Goal: Task Accomplishment & Management: Use online tool/utility

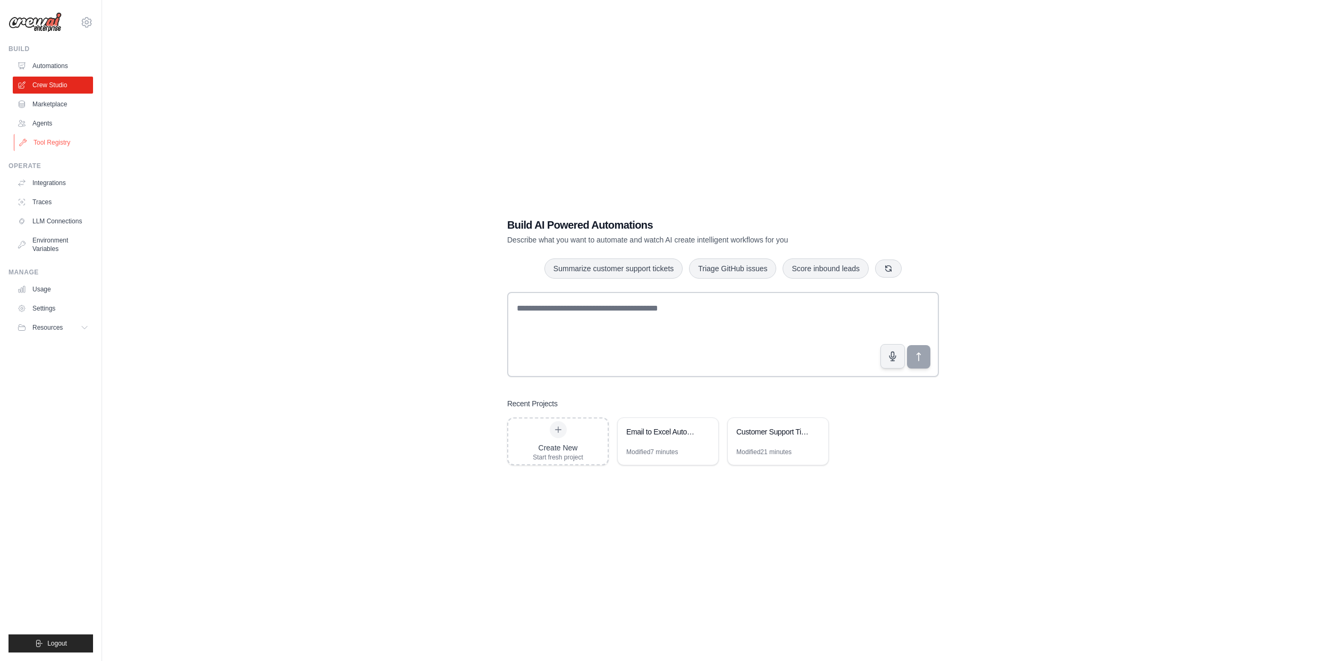
click at [57, 140] on link "Tool Registry" at bounding box center [54, 142] width 80 height 17
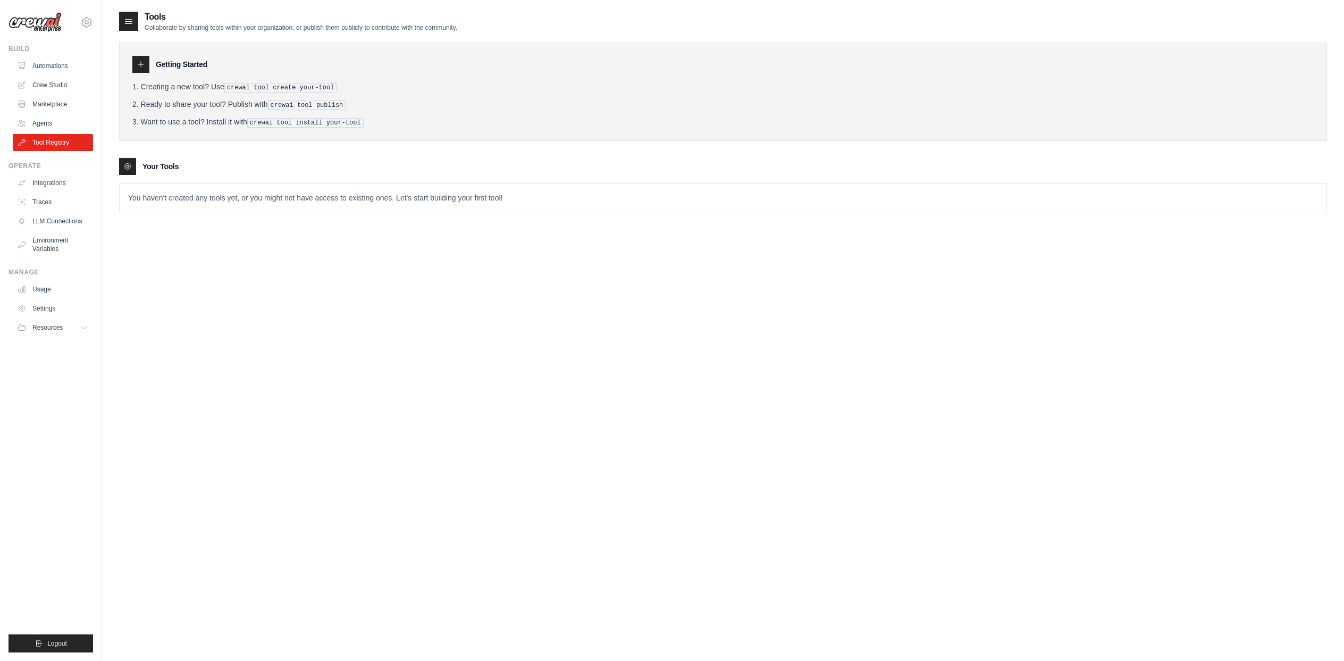
click at [143, 65] on icon at bounding box center [141, 64] width 9 height 9
click at [139, 65] on icon at bounding box center [141, 64] width 9 height 9
click at [142, 66] on icon at bounding box center [141, 64] width 9 height 9
click at [141, 66] on icon at bounding box center [141, 64] width 9 height 9
click at [140, 66] on icon at bounding box center [141, 64] width 9 height 9
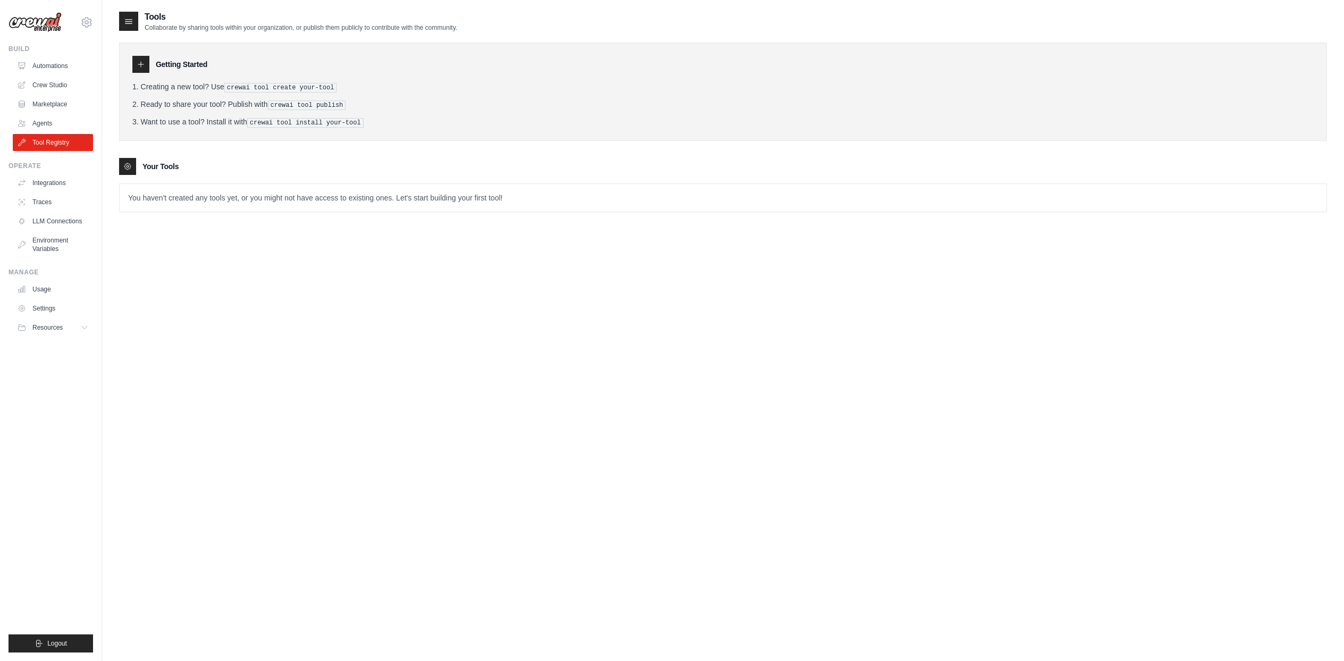
click at [139, 70] on div at bounding box center [140, 64] width 17 height 17
click at [141, 68] on icon at bounding box center [141, 64] width 9 height 9
click at [207, 213] on div "Tools Collaborate by sharing tools within your organization, or publish them pu…" at bounding box center [723, 120] width 1208 height 219
click at [191, 204] on p "You haven't created any tools yet, or you might not have access to existing one…" at bounding box center [723, 198] width 1207 height 28
click at [128, 158] on div at bounding box center [127, 166] width 17 height 17
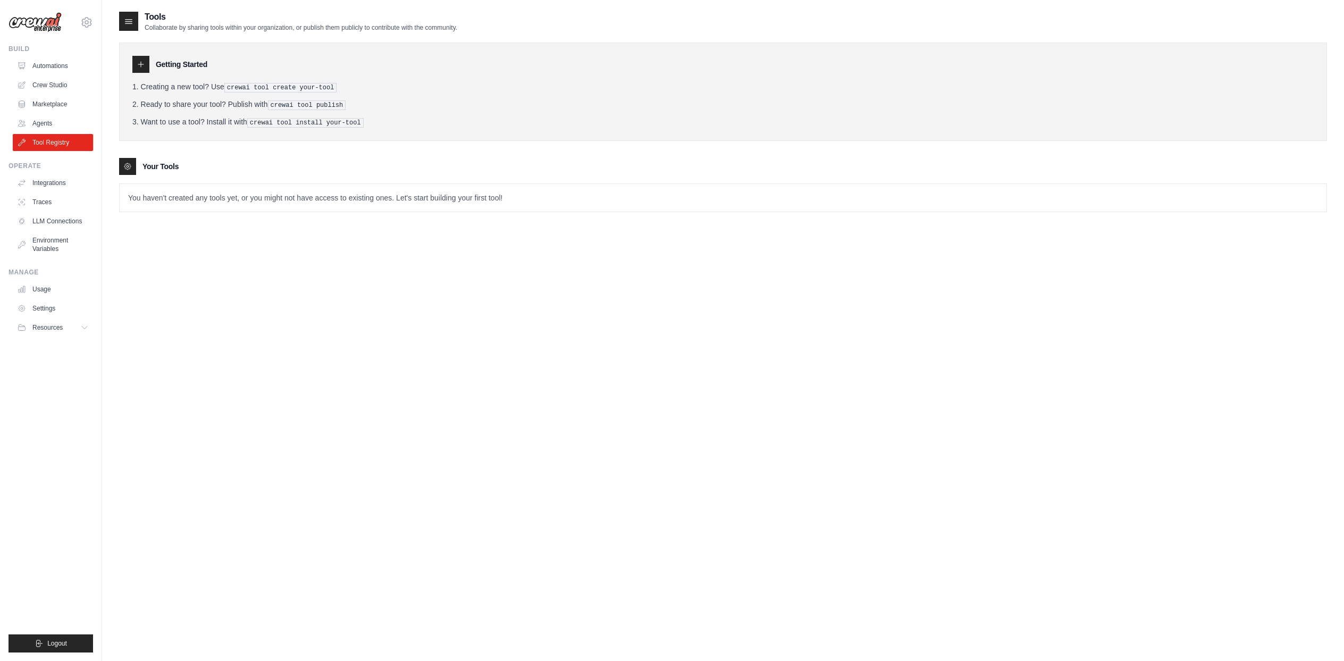
click at [128, 163] on icon at bounding box center [127, 166] width 6 height 6
click at [128, 168] on icon at bounding box center [127, 166] width 6 height 6
click at [41, 122] on link "Agents" at bounding box center [54, 123] width 80 height 17
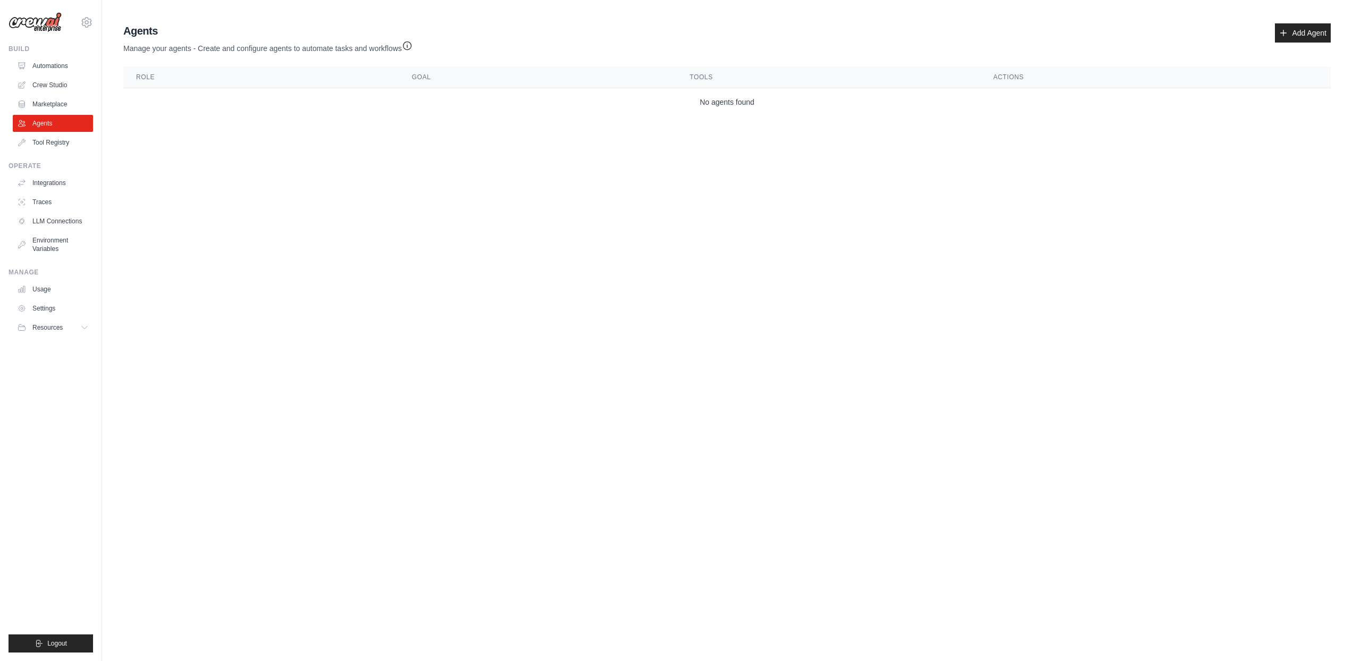
click at [44, 114] on ul "Automations Crew Studio Marketplace Agents Tool Registry" at bounding box center [53, 104] width 80 height 94
click at [1310, 23] on link "Add Agent" at bounding box center [1303, 32] width 56 height 19
click at [1303, 31] on link "Add Agent" at bounding box center [1303, 32] width 56 height 19
click at [1290, 32] on link "Add Agent" at bounding box center [1303, 32] width 56 height 19
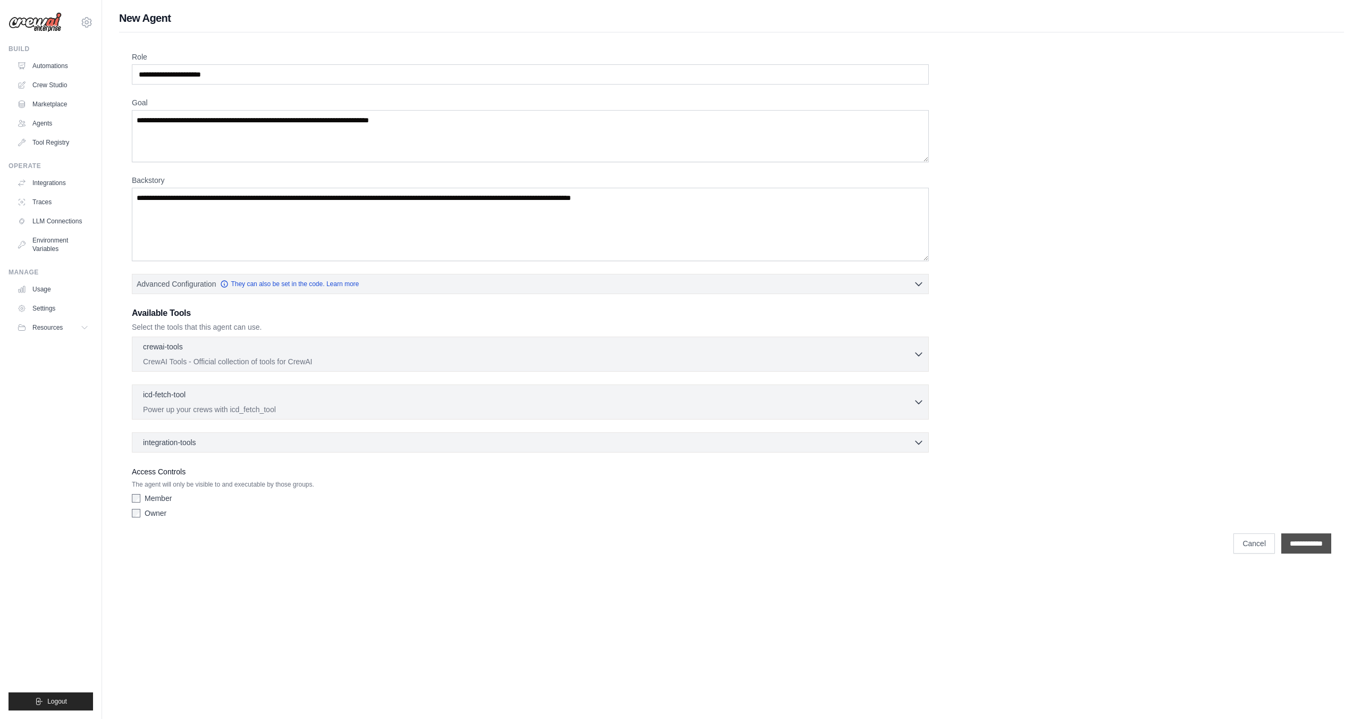
click at [1297, 540] on input "**********" at bounding box center [1307, 543] width 50 height 20
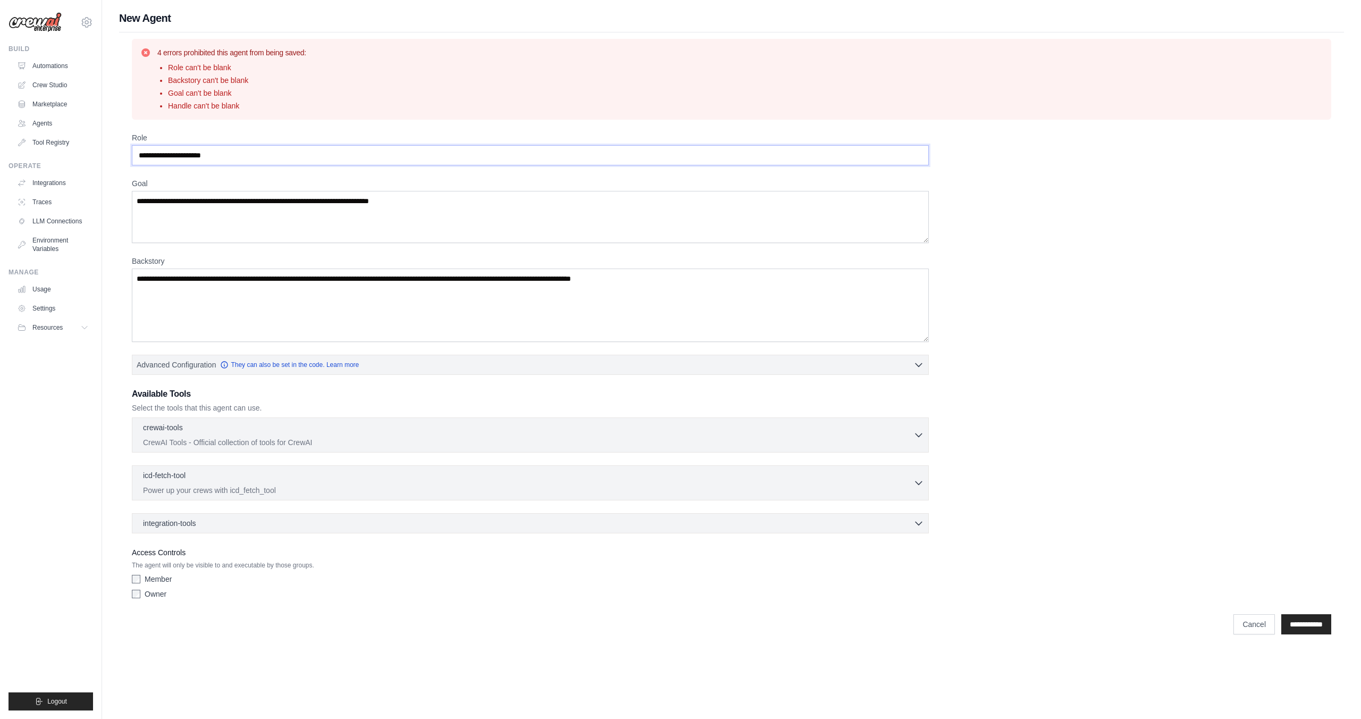
click at [283, 151] on input "Role" at bounding box center [530, 155] width 797 height 20
click at [242, 225] on textarea "Goal" at bounding box center [530, 217] width 797 height 52
click at [211, 291] on textarea "Backstory" at bounding box center [530, 305] width 797 height 73
click at [282, 163] on input "Role" at bounding box center [530, 155] width 797 height 20
drag, startPoint x: 273, startPoint y: 158, endPoint x: 239, endPoint y: 157, distance: 34.1
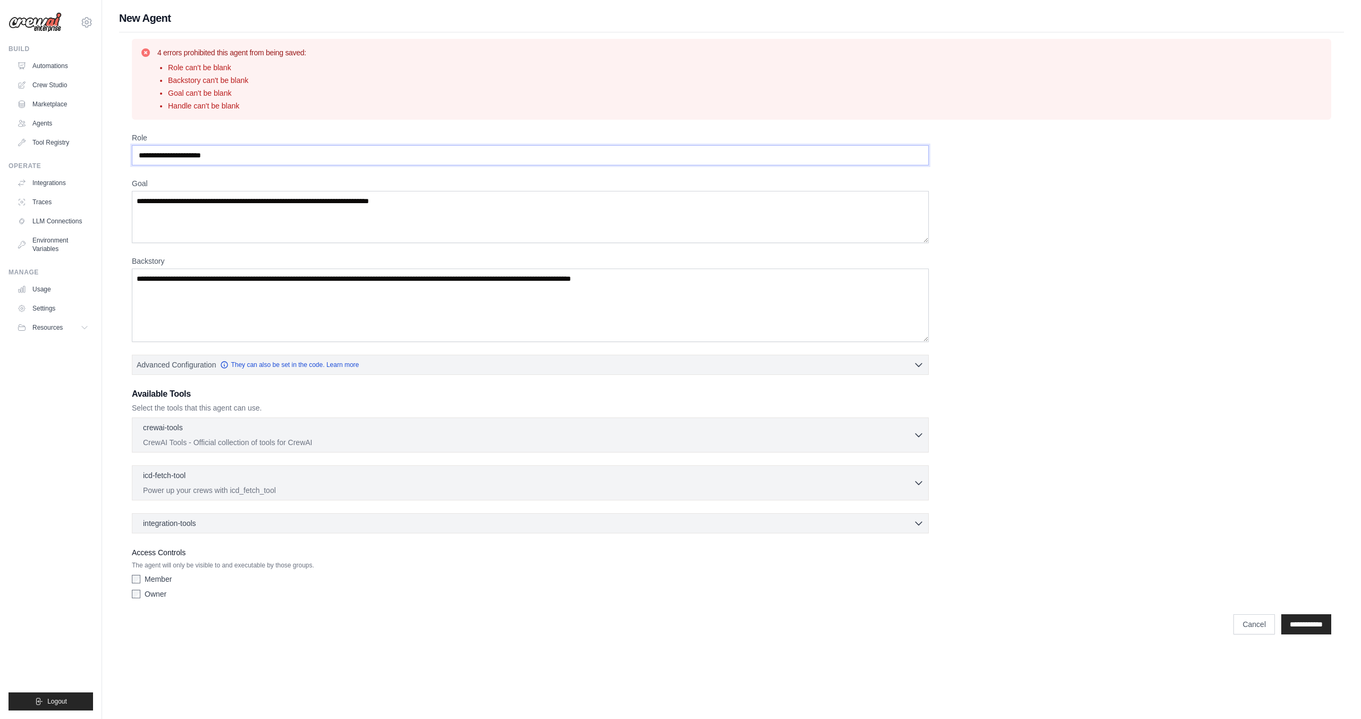
click at [239, 157] on input "Role" at bounding box center [530, 155] width 797 height 20
type input "*"
drag, startPoint x: 233, startPoint y: 156, endPoint x: 242, endPoint y: 153, distance: 9.6
click at [243, 153] on input "Role" at bounding box center [530, 155] width 797 height 20
type input "**********"
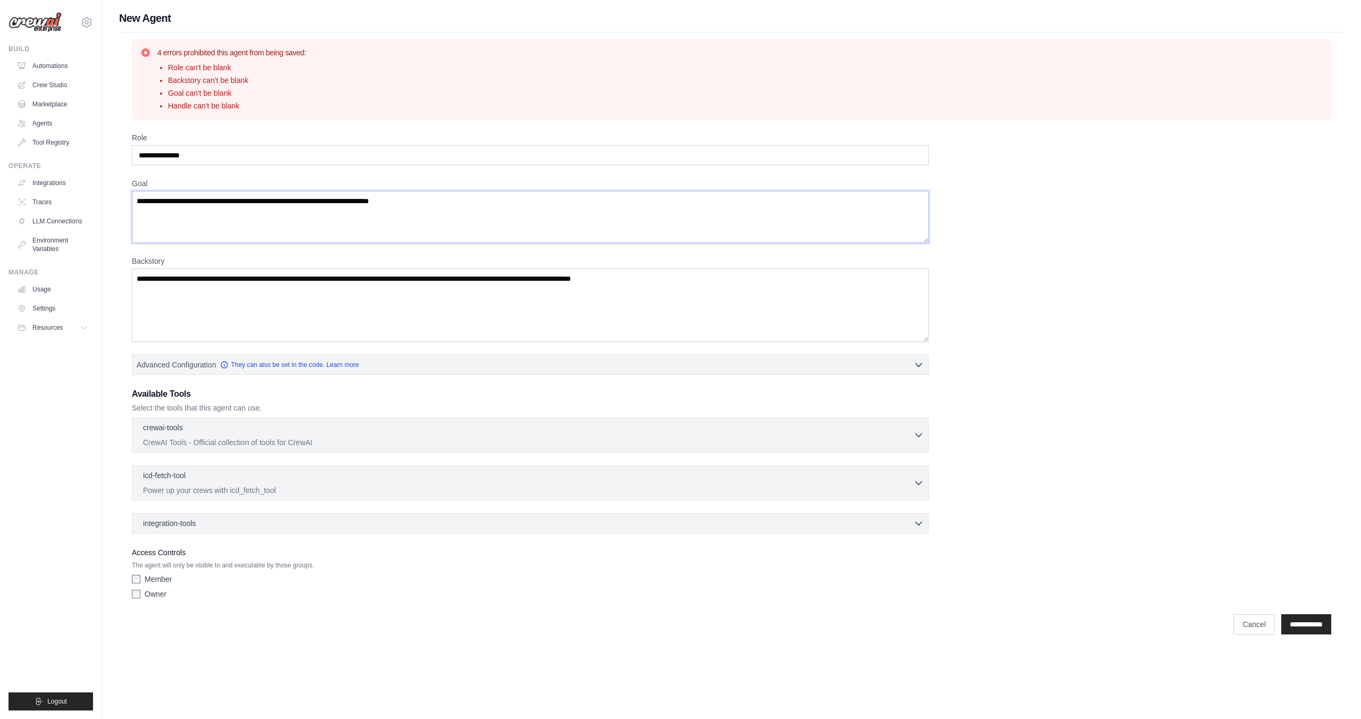
click at [251, 202] on textarea "Goal" at bounding box center [530, 217] width 797 height 52
click at [454, 196] on textarea "Goal" at bounding box center [530, 217] width 797 height 52
drag, startPoint x: 455, startPoint y: 198, endPoint x: 148, endPoint y: 198, distance: 307.4
click at [148, 198] on textarea "Goal" at bounding box center [530, 217] width 797 height 52
type textarea "**********"
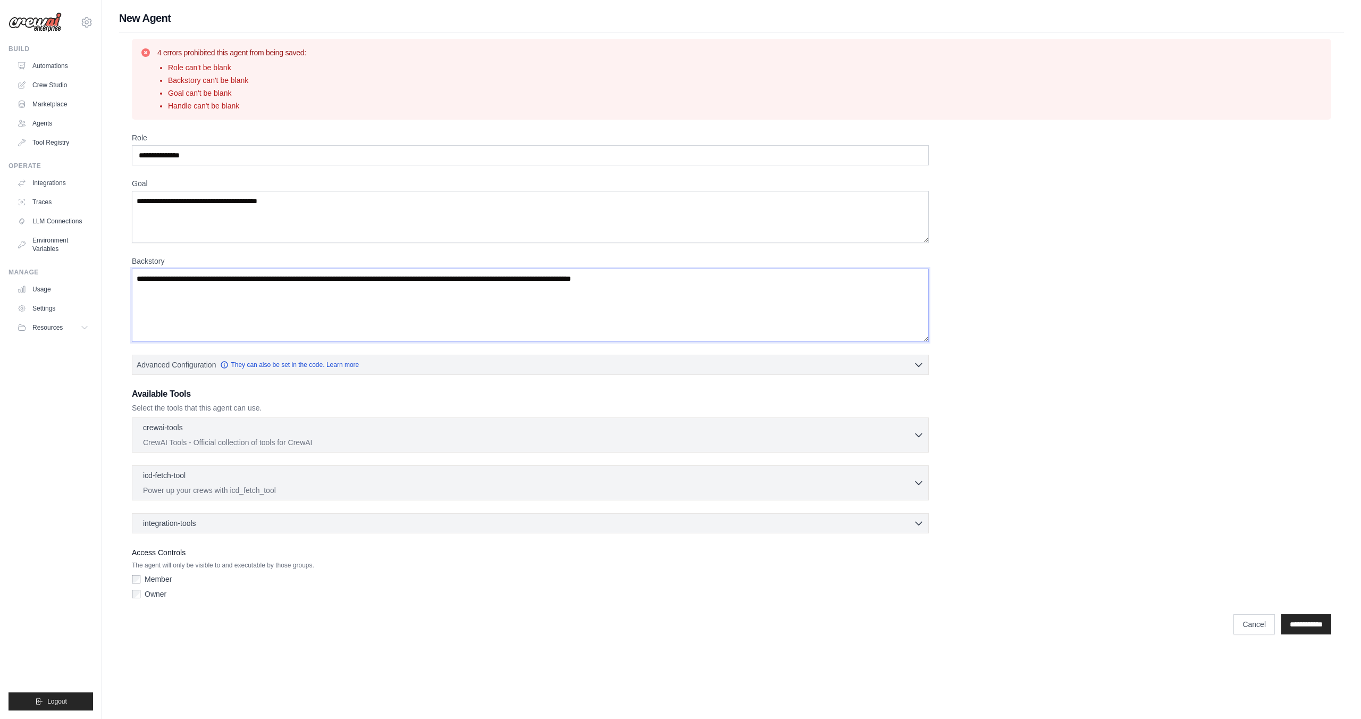
click at [148, 282] on textarea "Backstory" at bounding box center [530, 305] width 797 height 73
click at [138, 277] on textarea "Backstory" at bounding box center [530, 305] width 797 height 73
type textarea "**********"
click at [1294, 629] on input "**********" at bounding box center [1307, 624] width 50 height 20
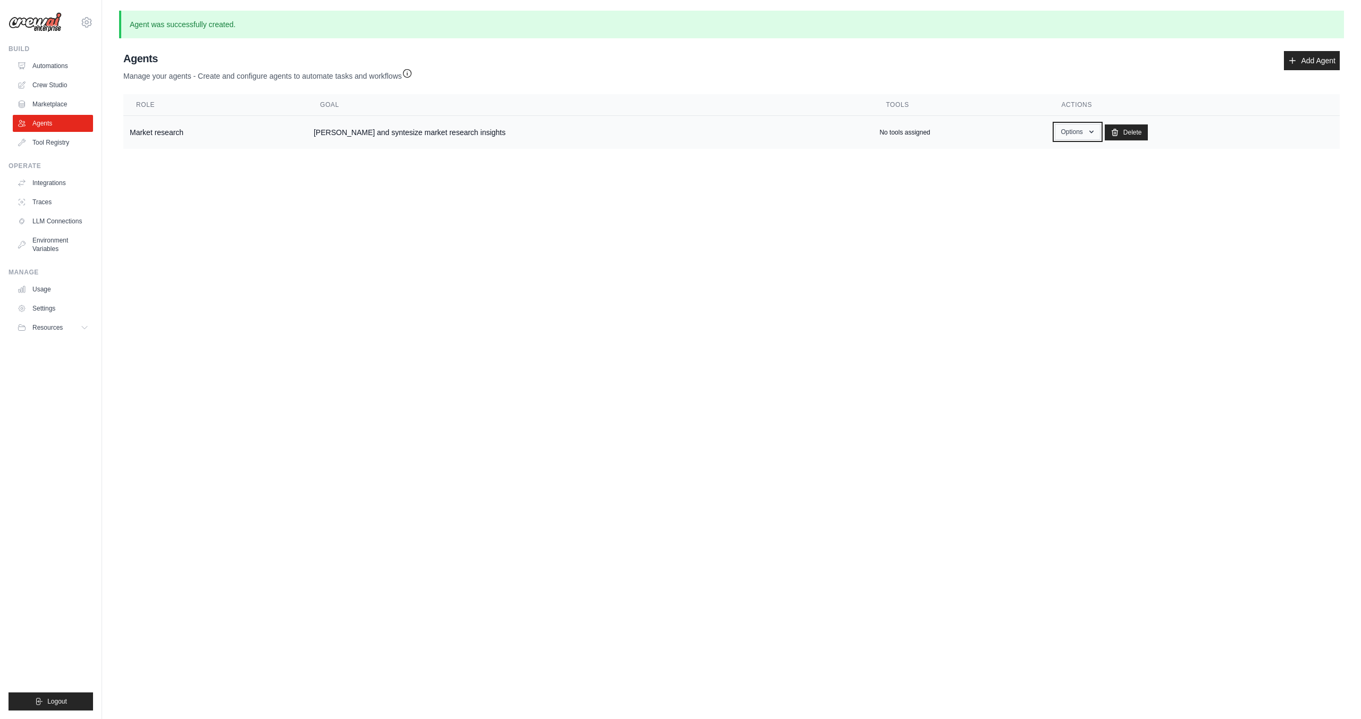
click at [1062, 131] on button "Options" at bounding box center [1077, 132] width 45 height 16
click at [1064, 130] on button "Options" at bounding box center [1077, 132] width 45 height 16
click at [1043, 154] on link "Show" at bounding box center [1062, 156] width 77 height 19
click at [822, 296] on body "morozenko.viola@gmail.com Settings Build Automations Crew Studio" at bounding box center [680, 359] width 1361 height 719
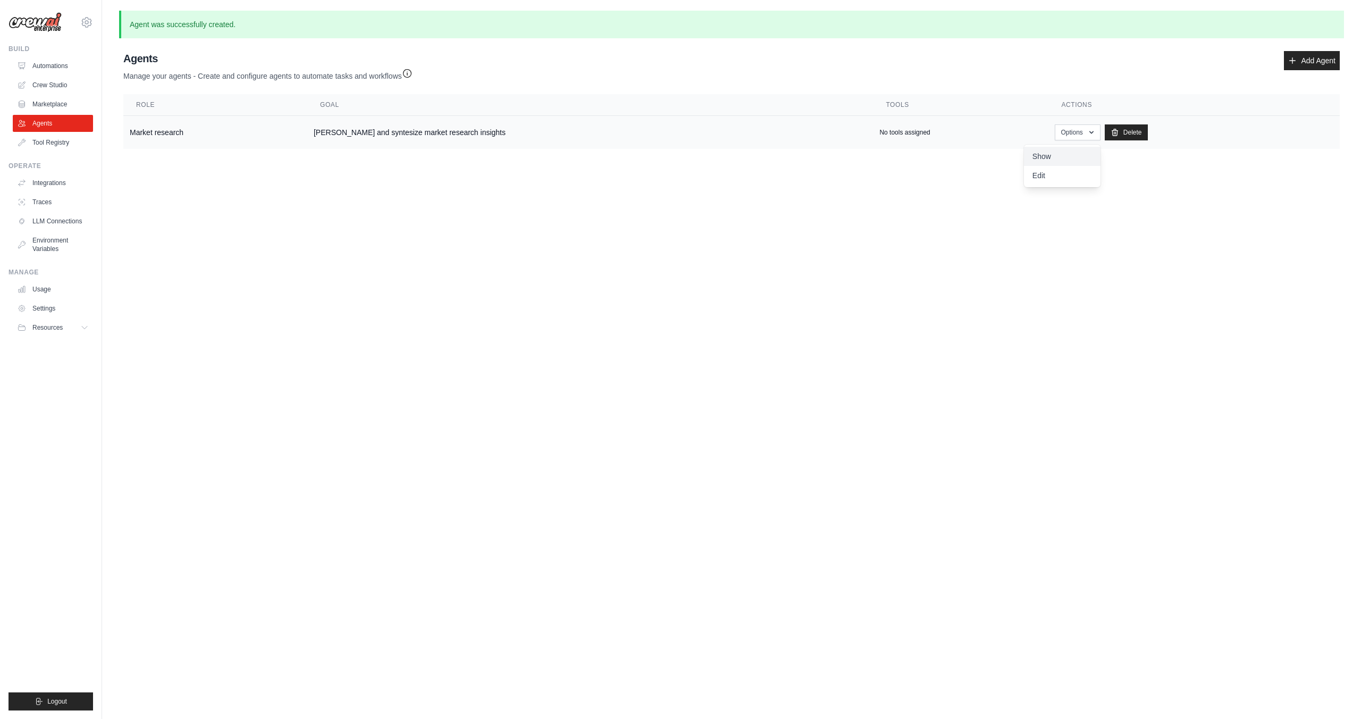
click at [1045, 153] on link "Show" at bounding box center [1062, 156] width 77 height 19
click at [870, 234] on body "morozenko.viola@gmail.com Settings Build Automations Crew Studio" at bounding box center [680, 359] width 1361 height 719
drag, startPoint x: 1168, startPoint y: 302, endPoint x: 1177, endPoint y: 306, distance: 10.5
click at [1176, 309] on body "morozenko.viola@gmail.com Settings Build Automations Crew Studio" at bounding box center [680, 359] width 1361 height 719
click at [1204, 189] on body "morozenko.viola@gmail.com Settings Build Automations Crew Studio" at bounding box center [680, 359] width 1361 height 719
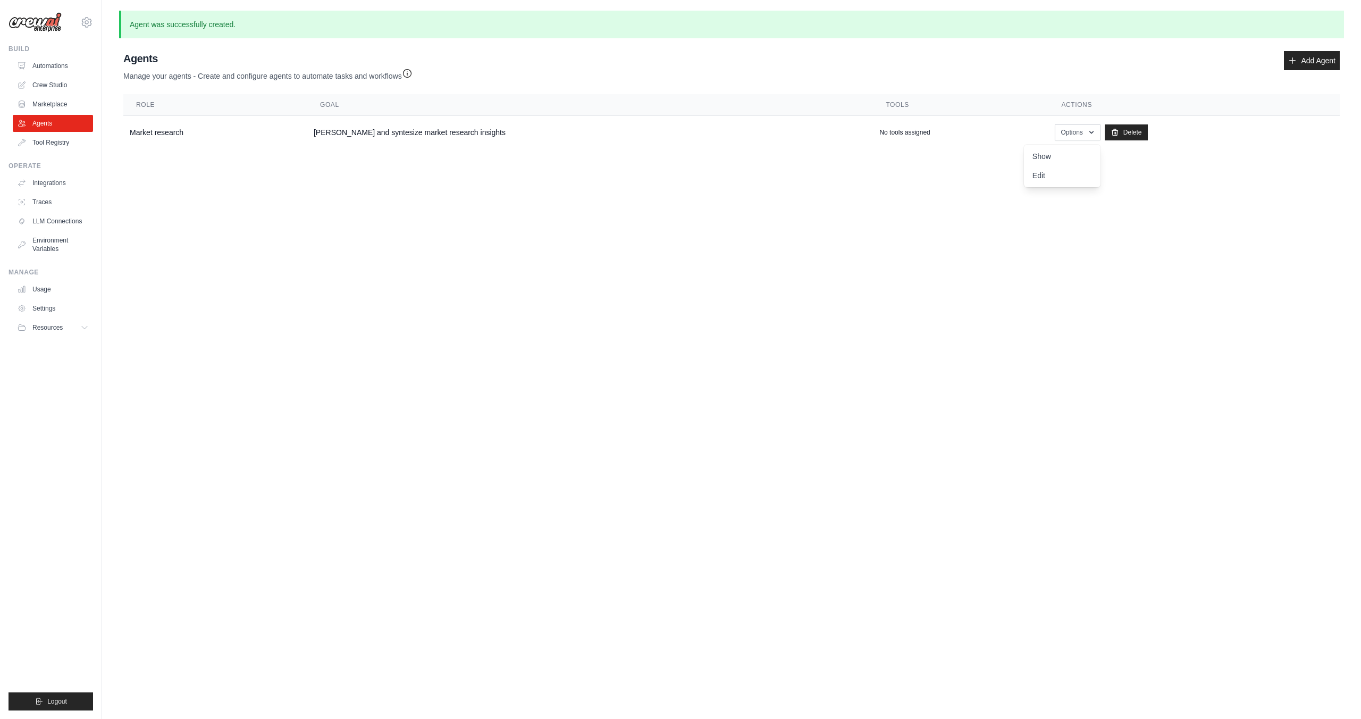
click at [269, 430] on body "morozenko.viola@gmail.com Settings Build Automations Crew Studio" at bounding box center [680, 359] width 1361 height 719
click at [54, 145] on link "Tool Registry" at bounding box center [54, 142] width 80 height 17
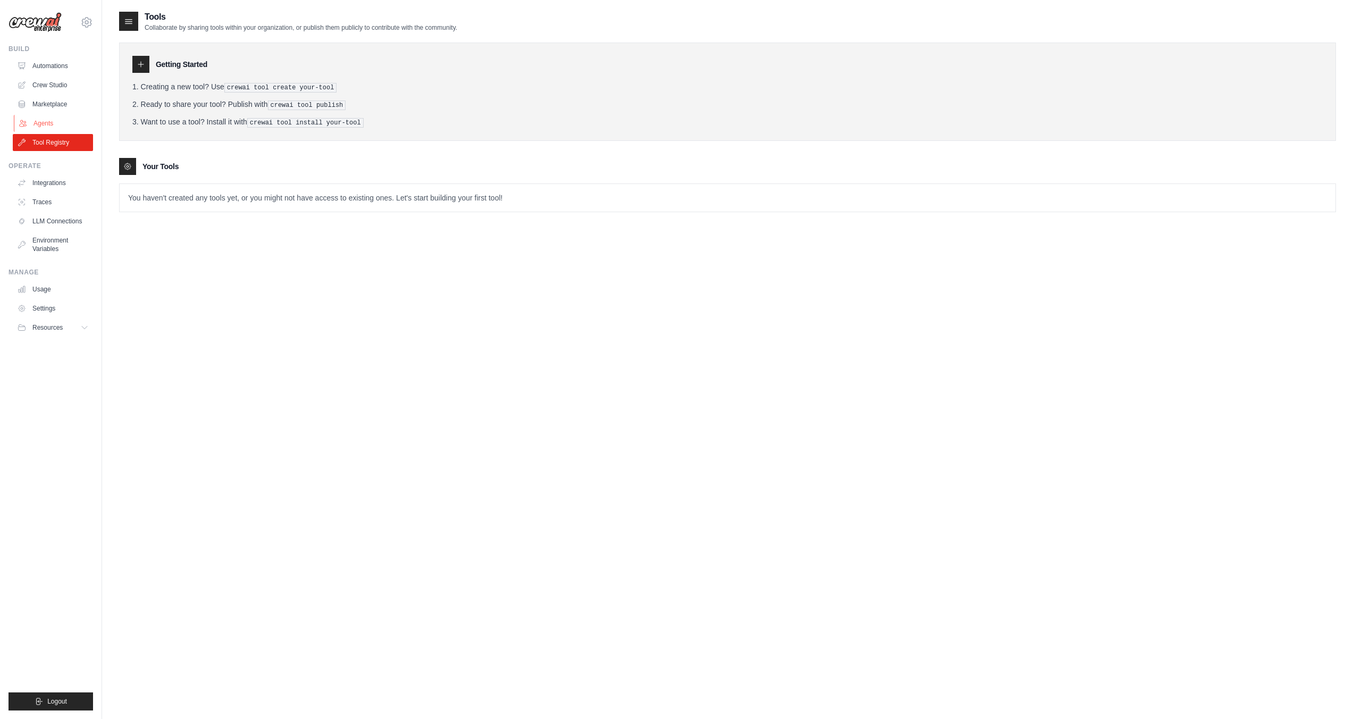
click at [53, 127] on link "Agents" at bounding box center [54, 123] width 80 height 17
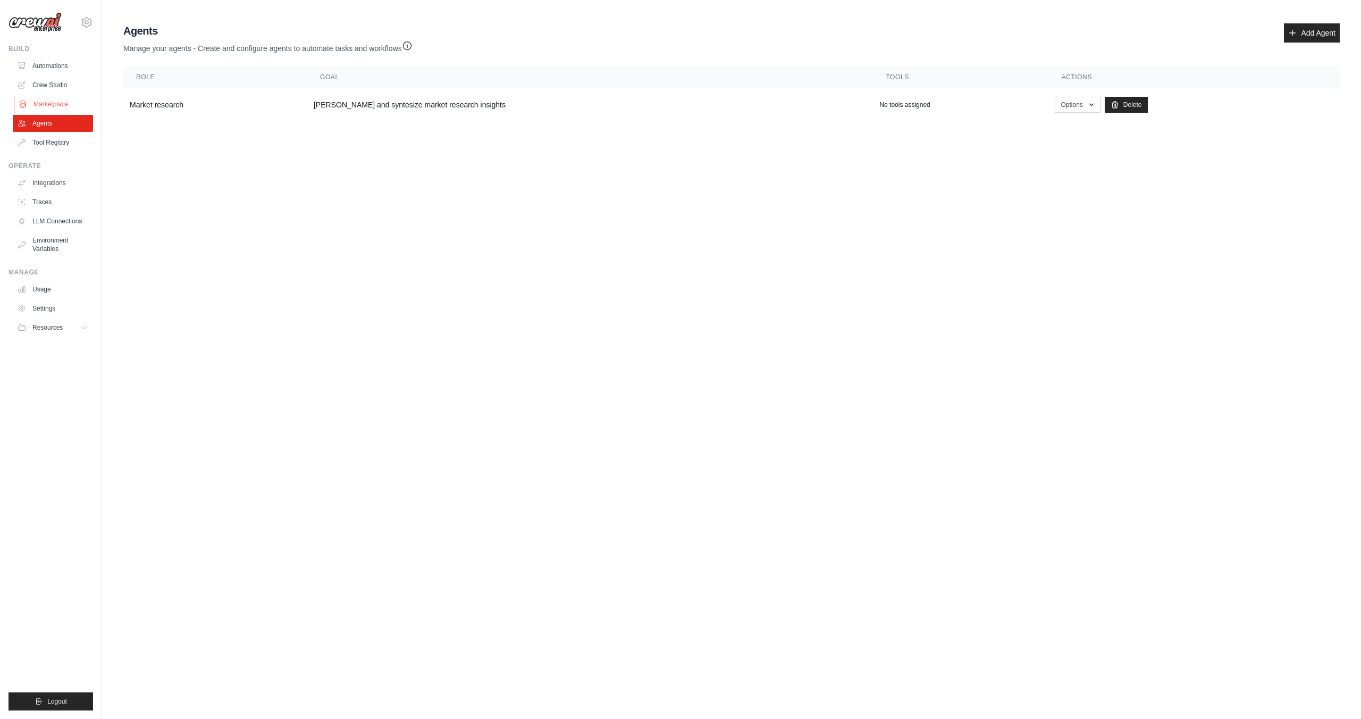
click at [52, 104] on link "Marketplace" at bounding box center [54, 104] width 80 height 17
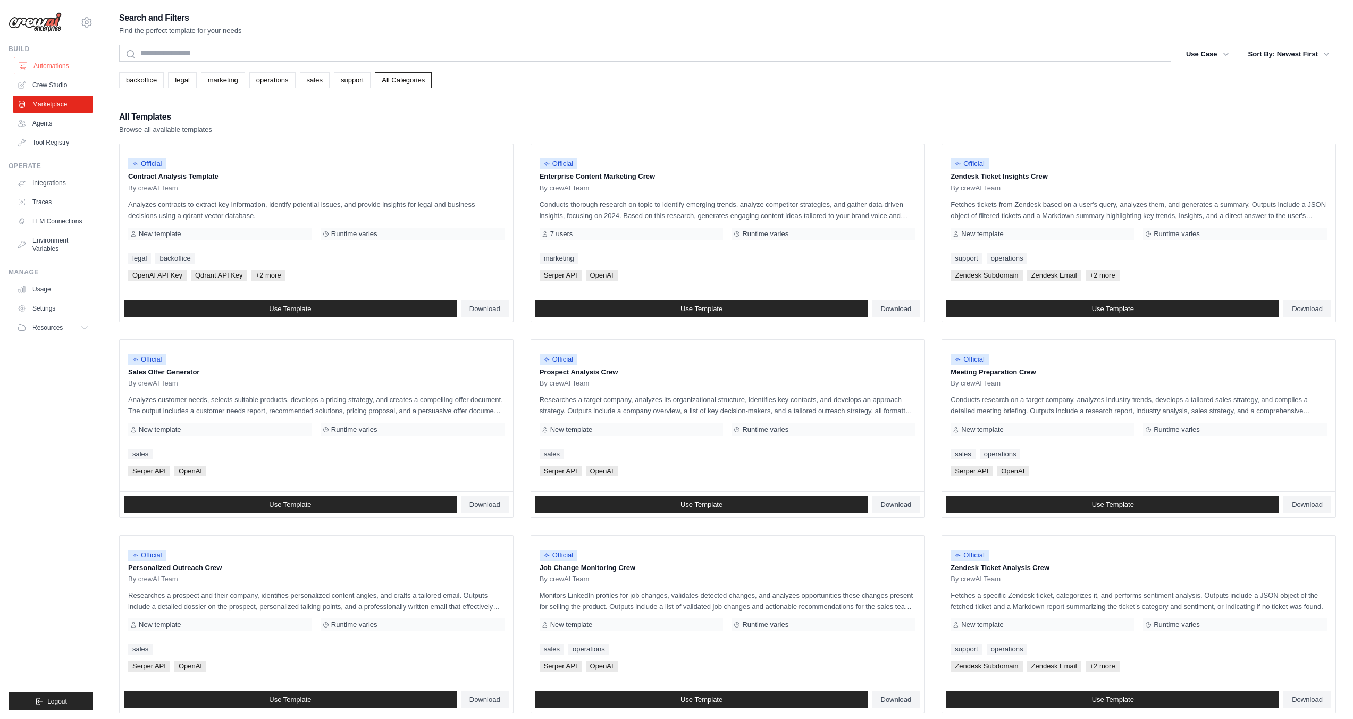
click at [58, 63] on link "Automations" at bounding box center [54, 65] width 80 height 17
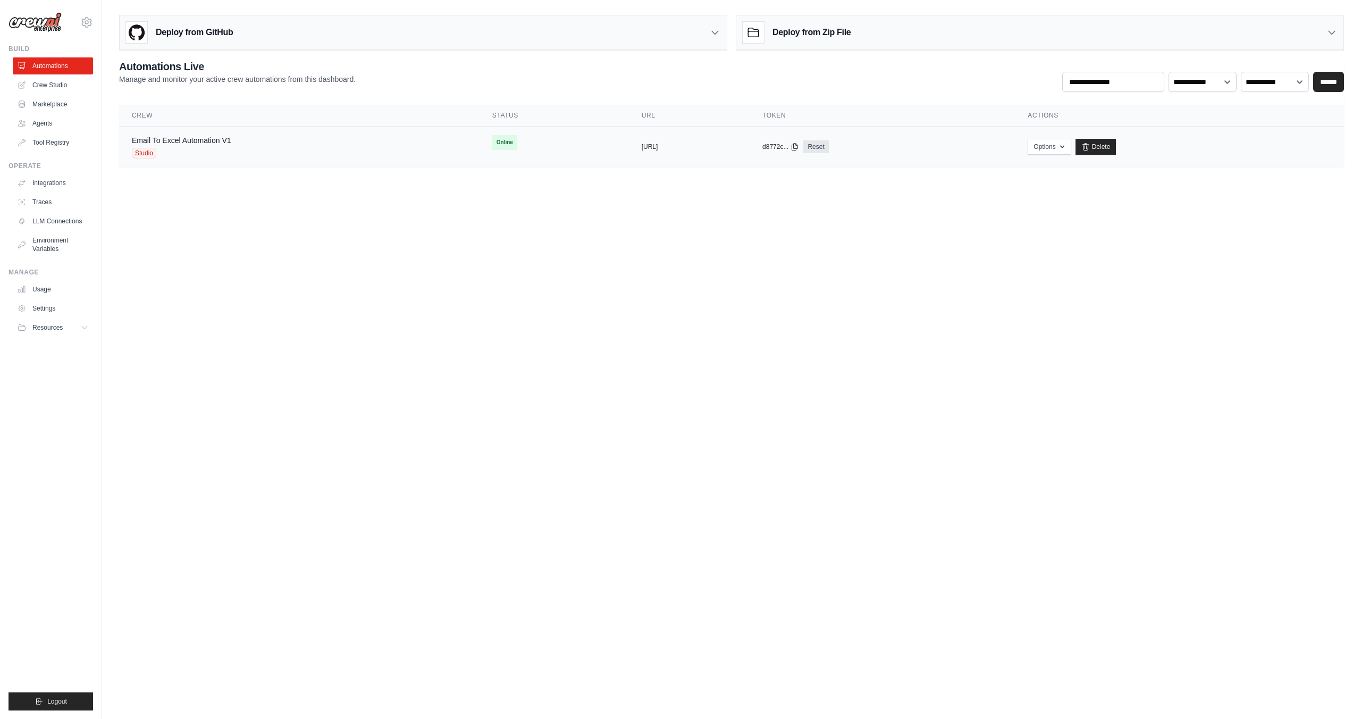
click at [237, 164] on td "Email To Excel Automation V1 Studio" at bounding box center [299, 147] width 361 height 41
click at [248, 145] on div "Email To Excel Automation V1 Studio" at bounding box center [299, 146] width 335 height 23
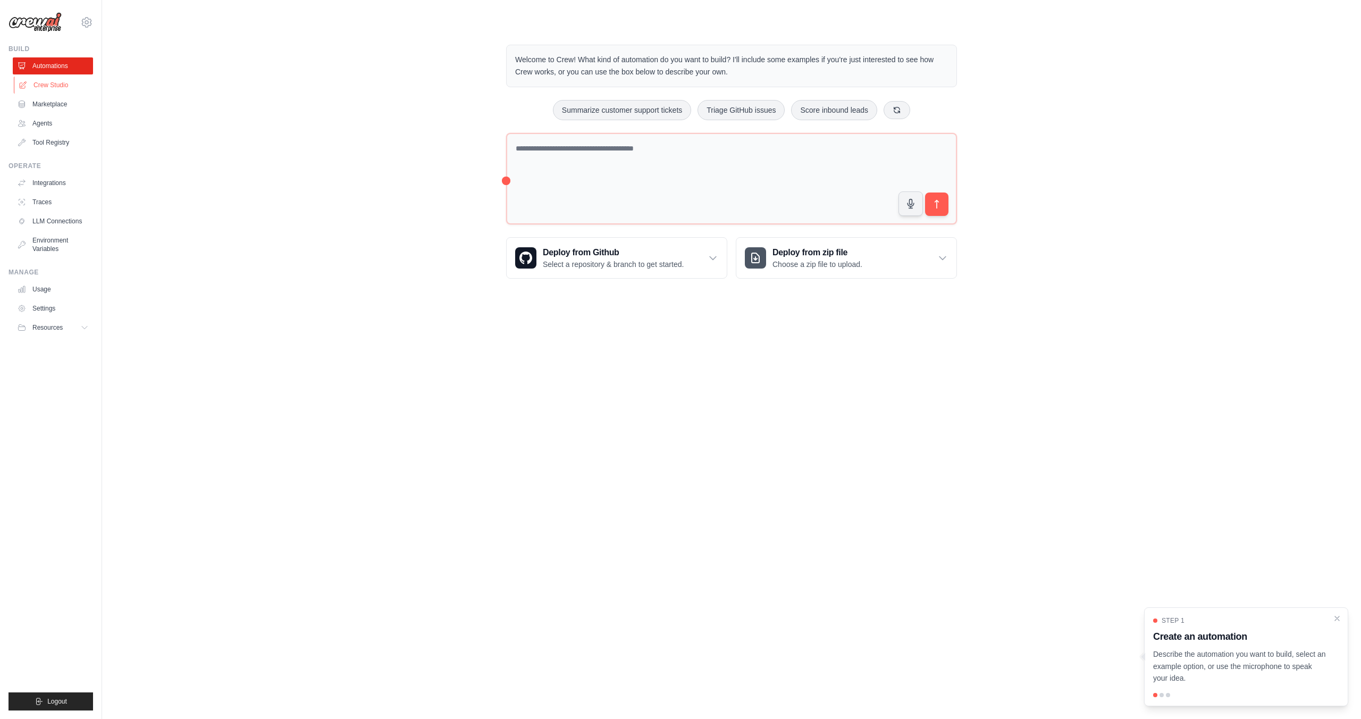
click at [64, 82] on link "Crew Studio" at bounding box center [54, 85] width 80 height 17
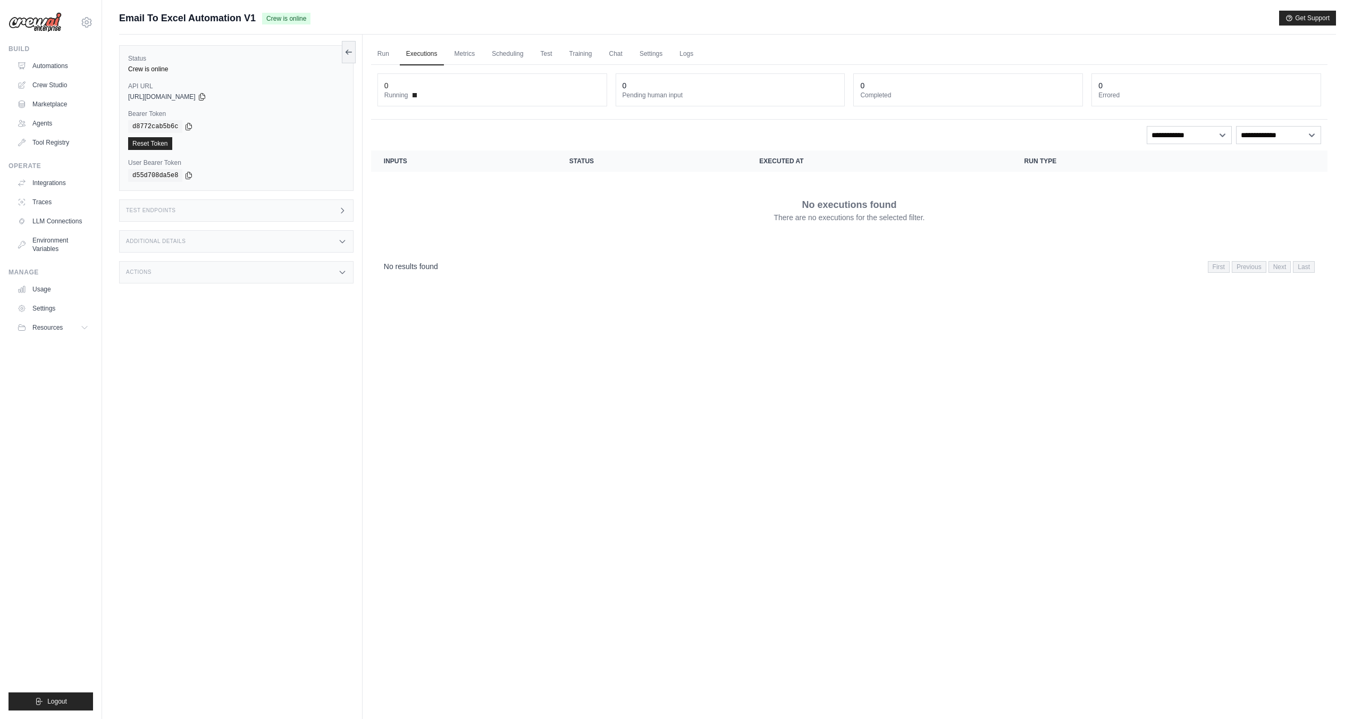
click at [36, 28] on img at bounding box center [35, 22] width 53 height 20
click at [34, 23] on img at bounding box center [35, 22] width 53 height 20
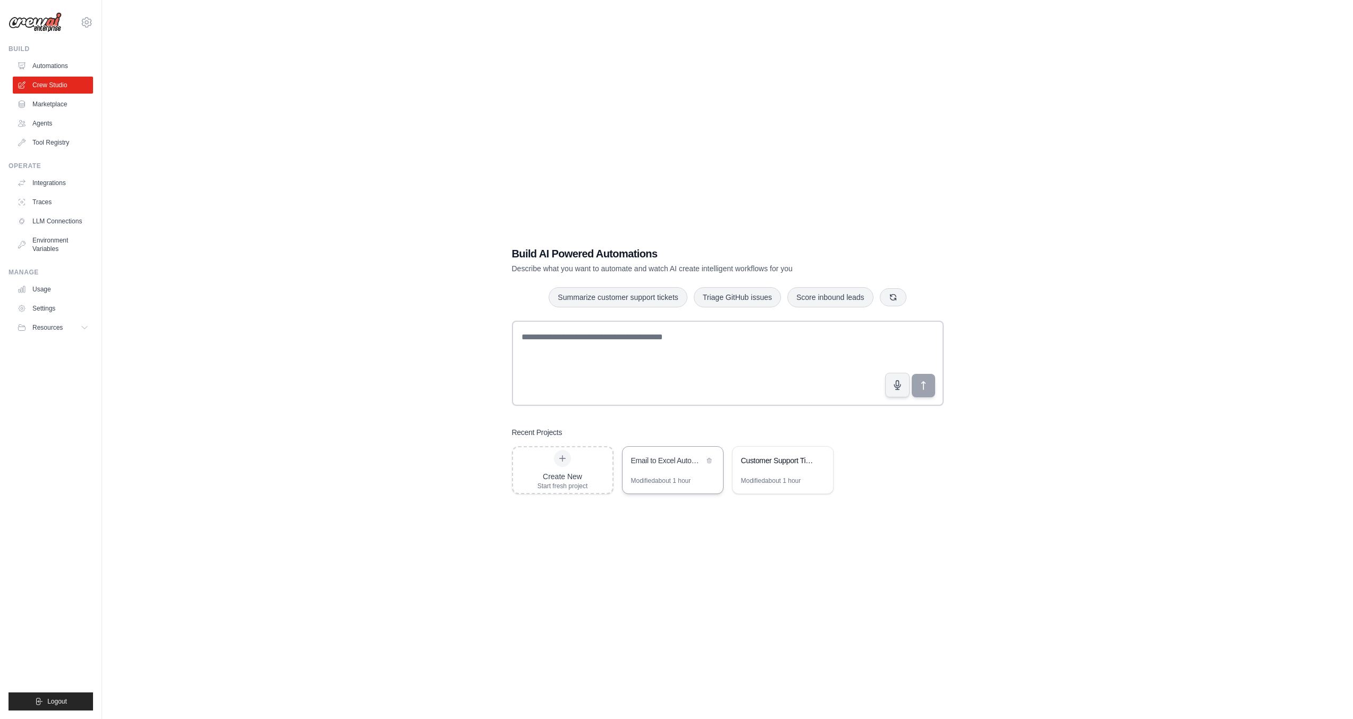
click at [672, 464] on div "Email to Excel Automation" at bounding box center [667, 460] width 73 height 11
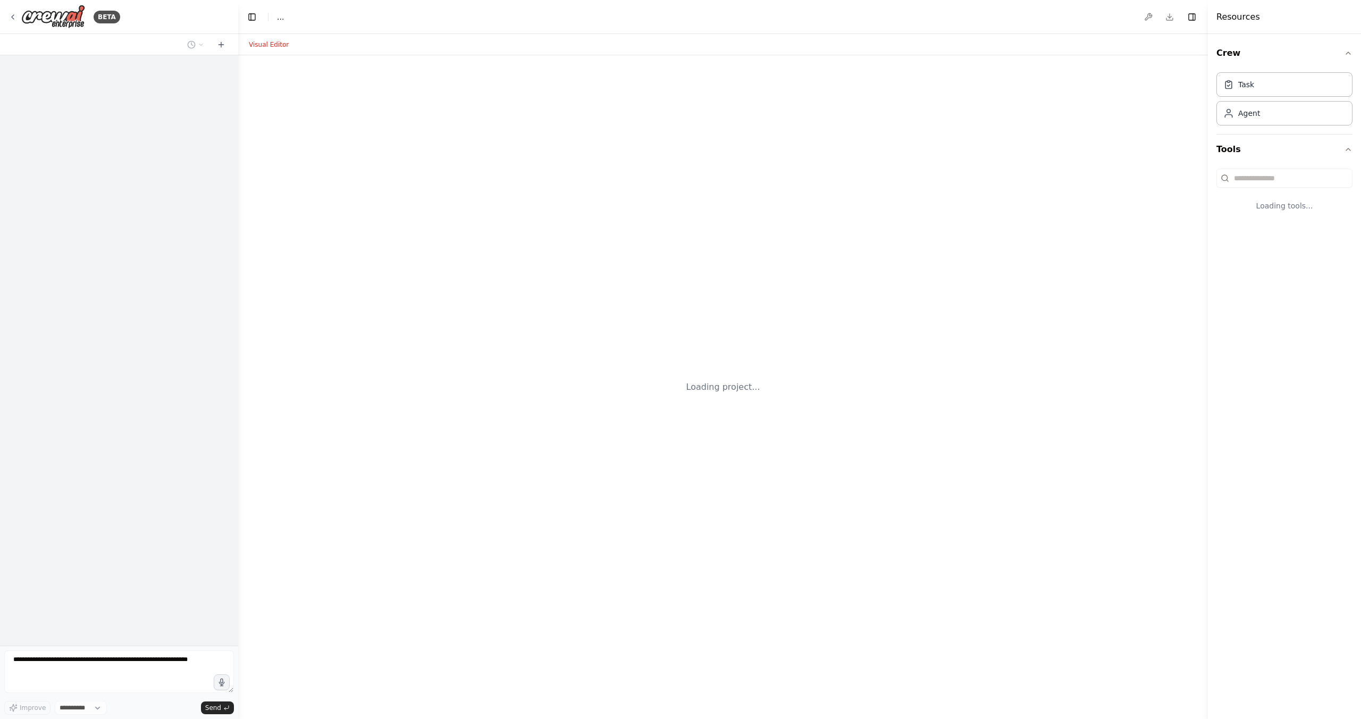
select select "****"
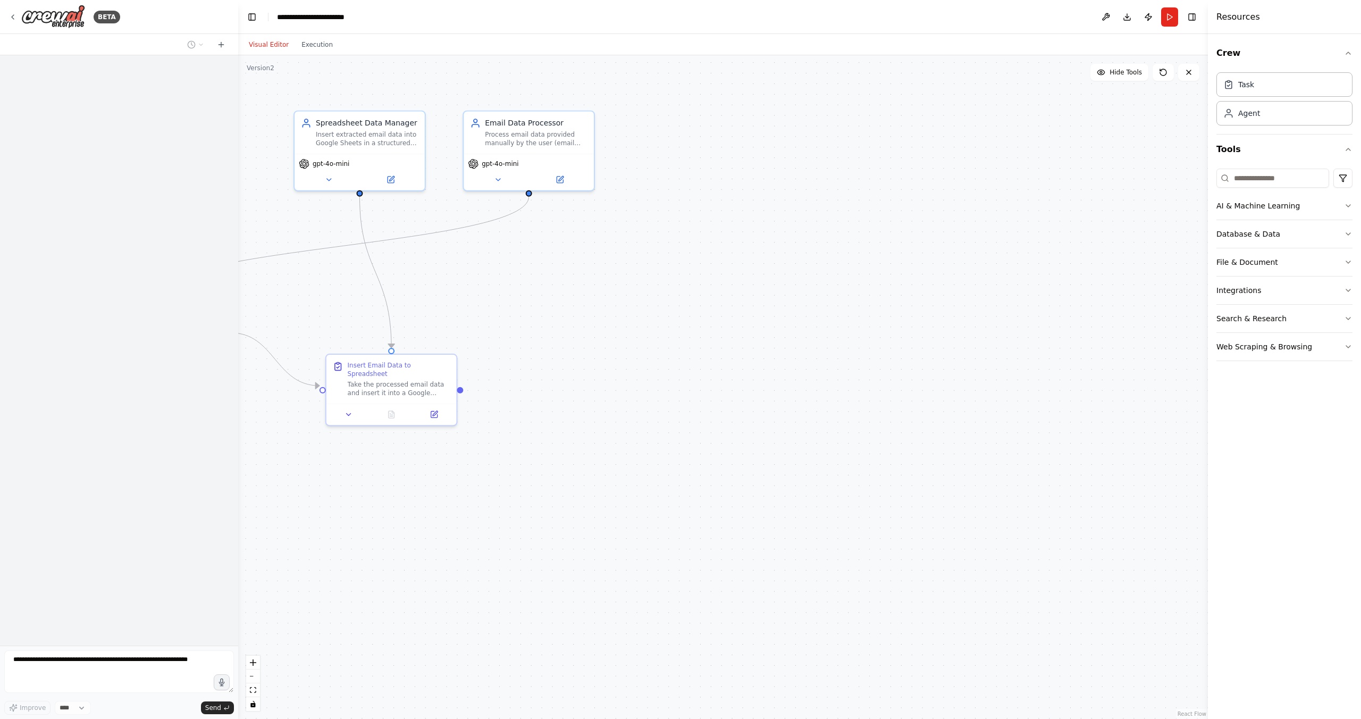
click at [614, 360] on div ".deletable-edge-delete-btn { width: 20px; height: 20px; border: 0px solid #ffff…" at bounding box center [723, 387] width 970 height 664
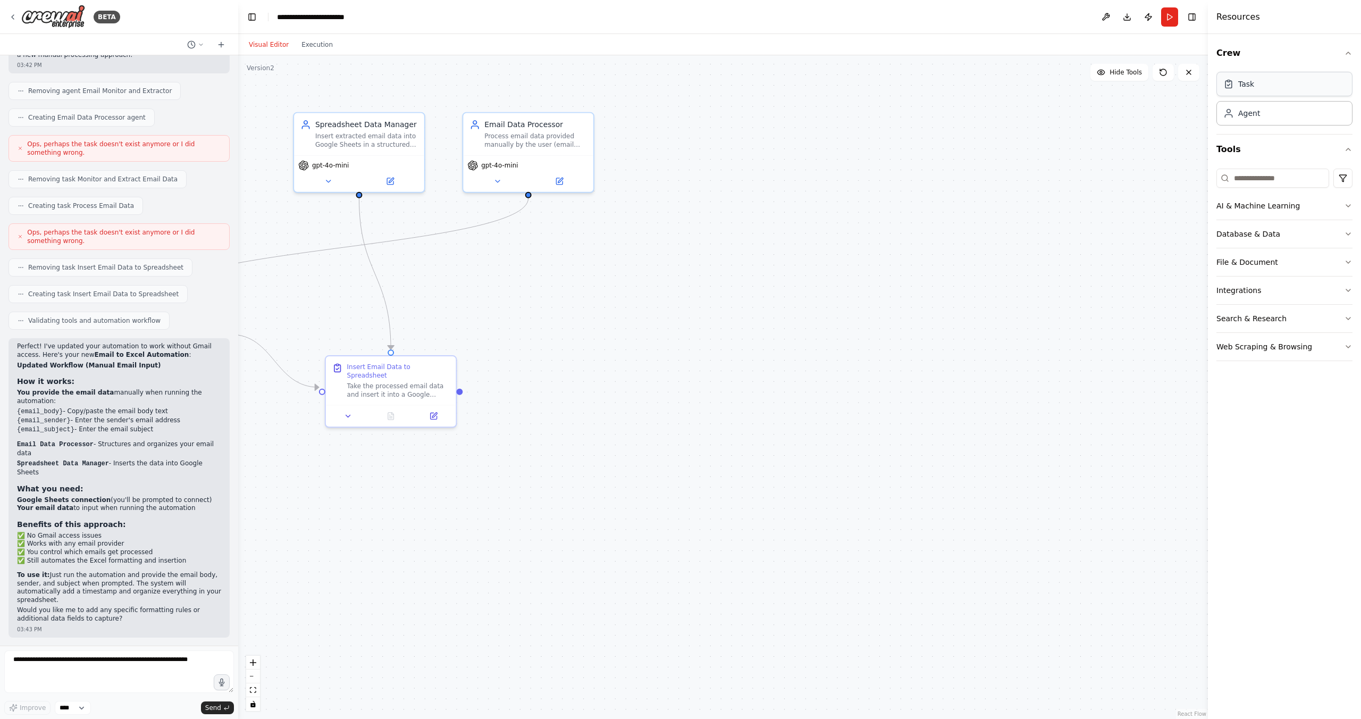
click at [1247, 95] on div "Task" at bounding box center [1285, 84] width 136 height 24
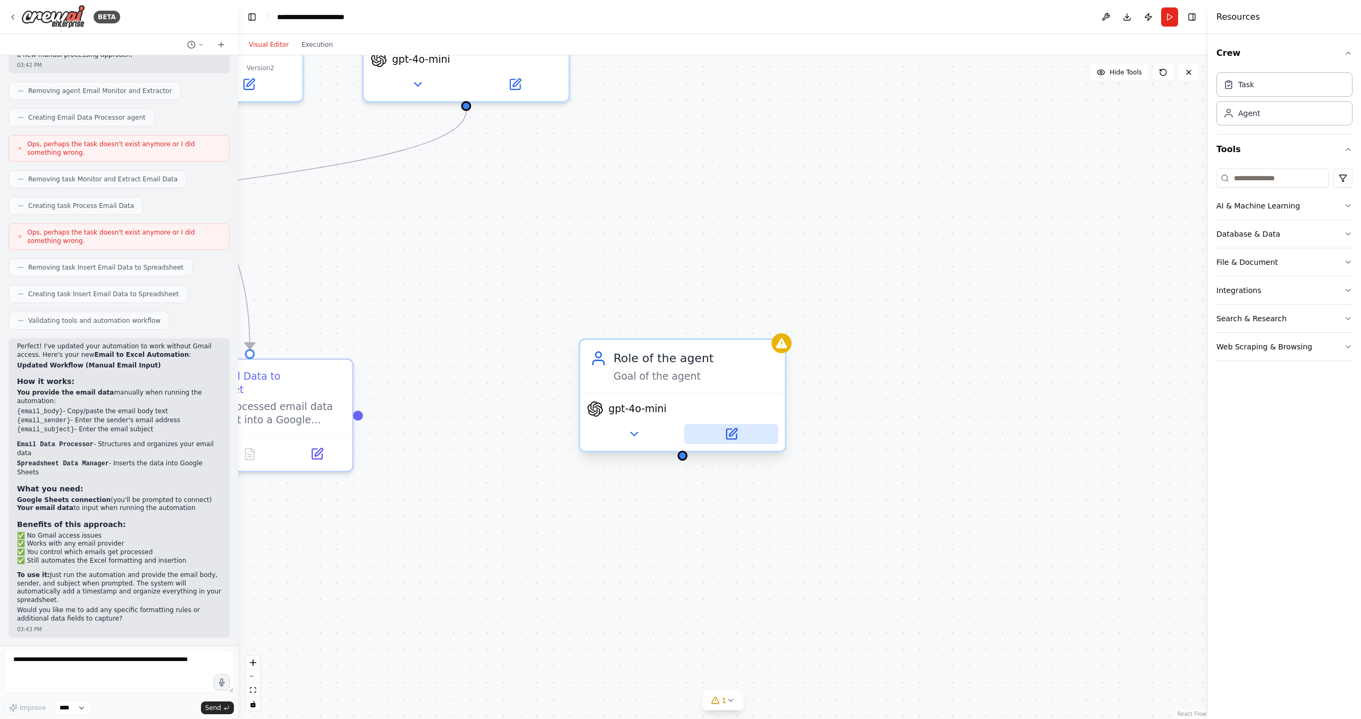
click at [734, 436] on icon at bounding box center [731, 434] width 10 height 10
click at [734, 438] on icon at bounding box center [731, 434] width 10 height 10
click at [694, 355] on div "Role of the agent" at bounding box center [695, 358] width 162 height 16
click at [691, 358] on div "Role of the agent" at bounding box center [695, 358] width 162 height 16
click at [733, 445] on div "gpt-4o-mini" at bounding box center [682, 421] width 205 height 57
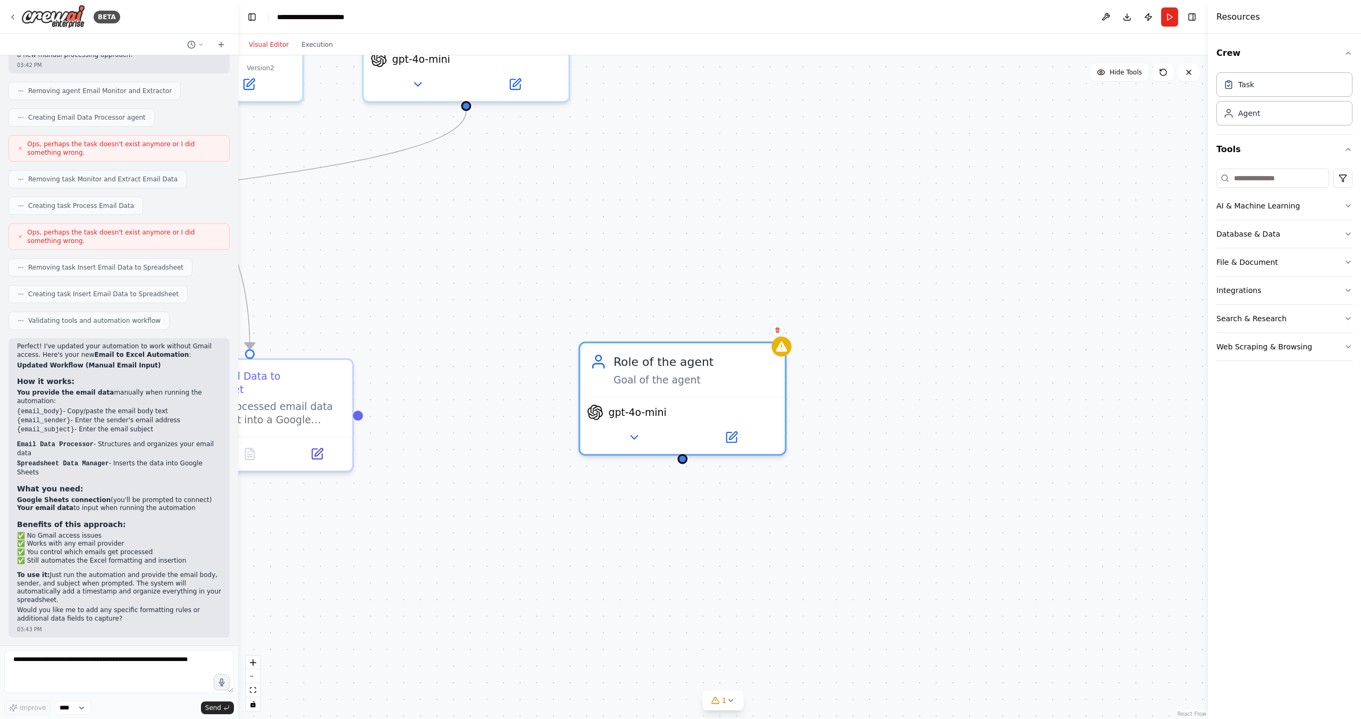
click at [925, 453] on div ".deletable-edge-delete-btn { width: 20px; height: 20px; border: 0px solid #ffff…" at bounding box center [723, 387] width 970 height 664
click at [788, 345] on div at bounding box center [781, 343] width 20 height 20
click at [636, 439] on icon at bounding box center [632, 434] width 13 height 13
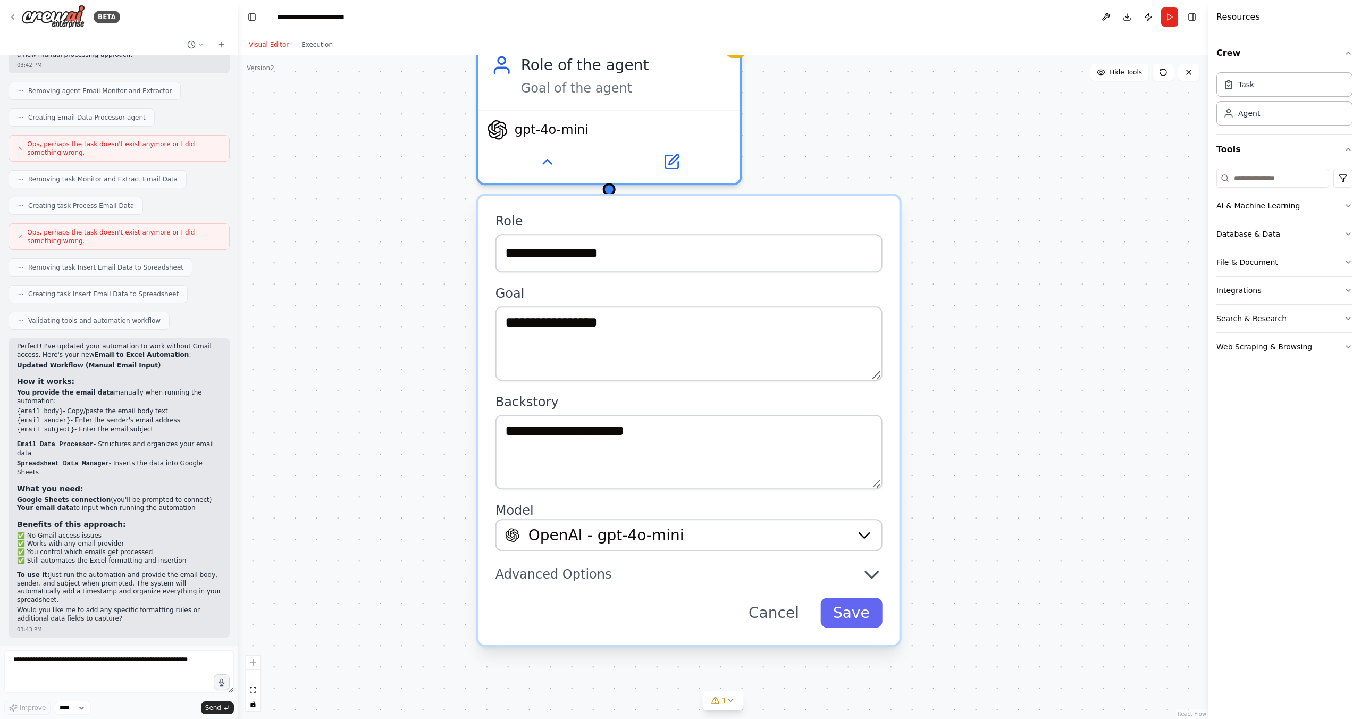
drag, startPoint x: 1028, startPoint y: 501, endPoint x: 962, endPoint y: 234, distance: 274.8
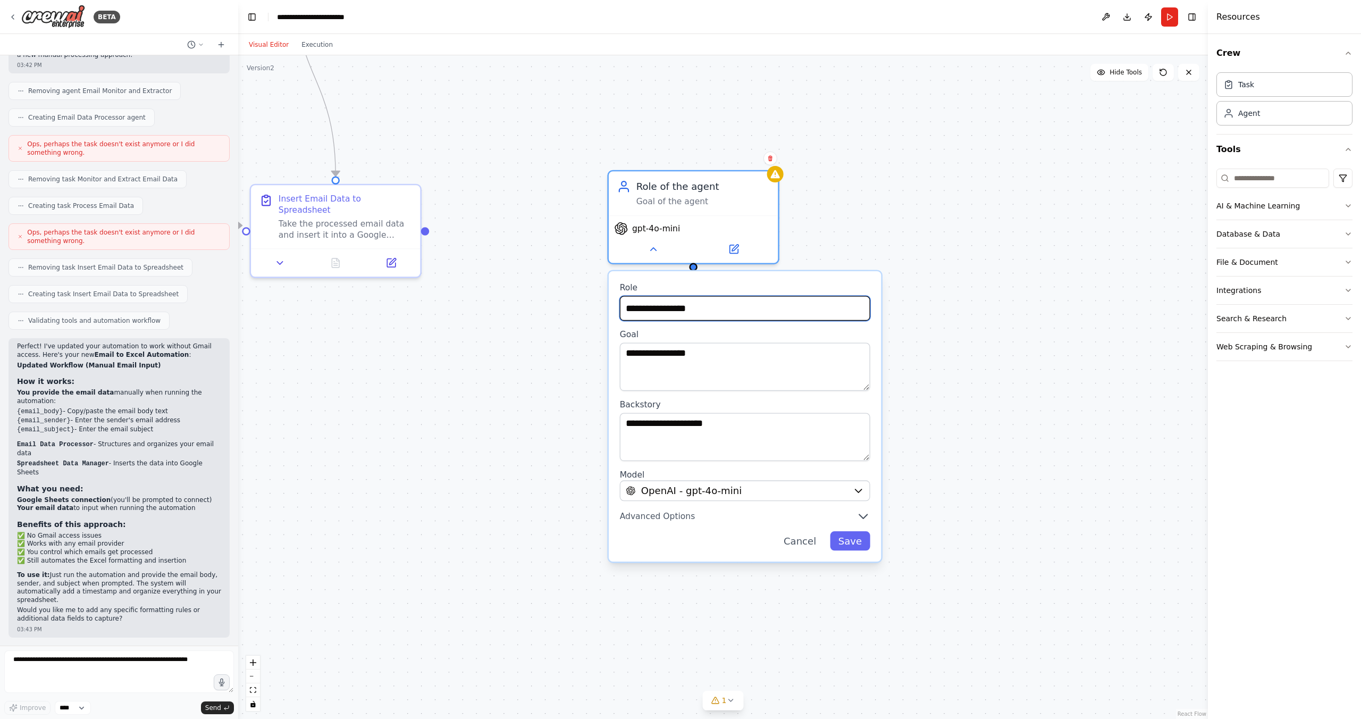
click at [729, 310] on input "**********" at bounding box center [745, 308] width 250 height 25
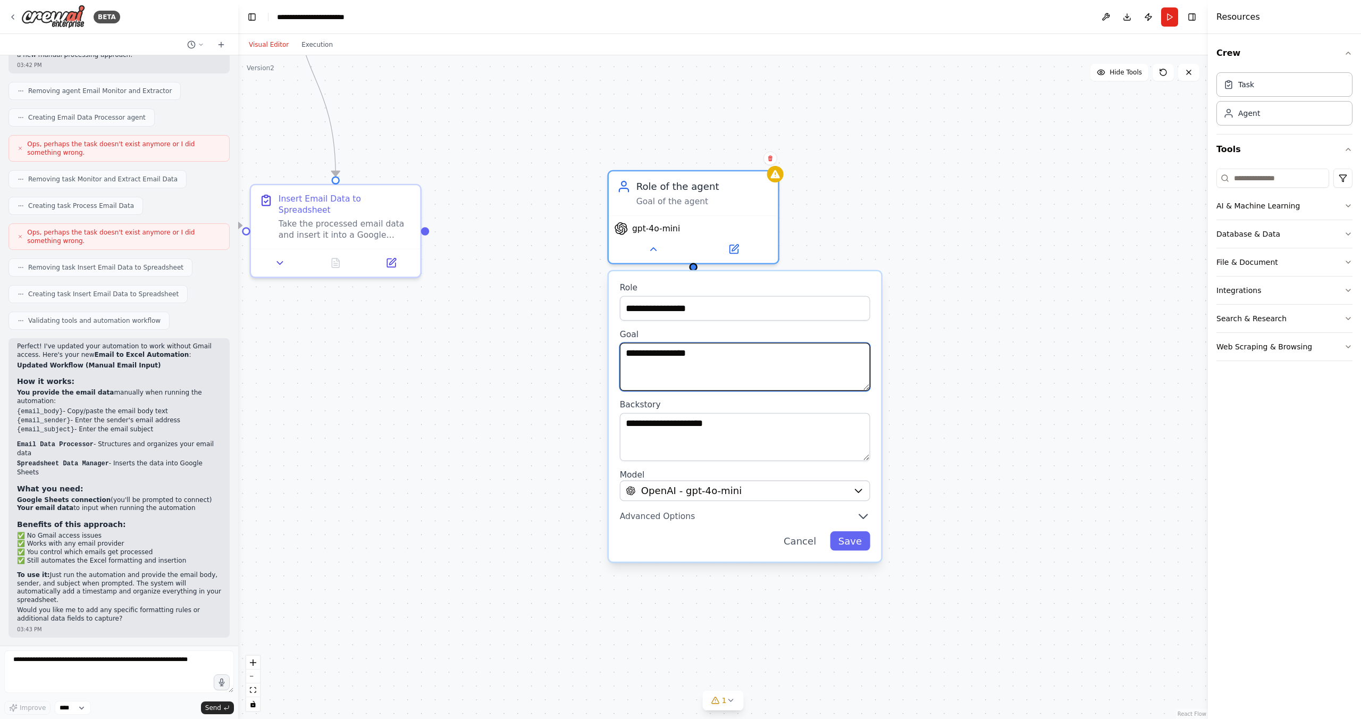
click at [725, 362] on textarea "**********" at bounding box center [745, 367] width 250 height 48
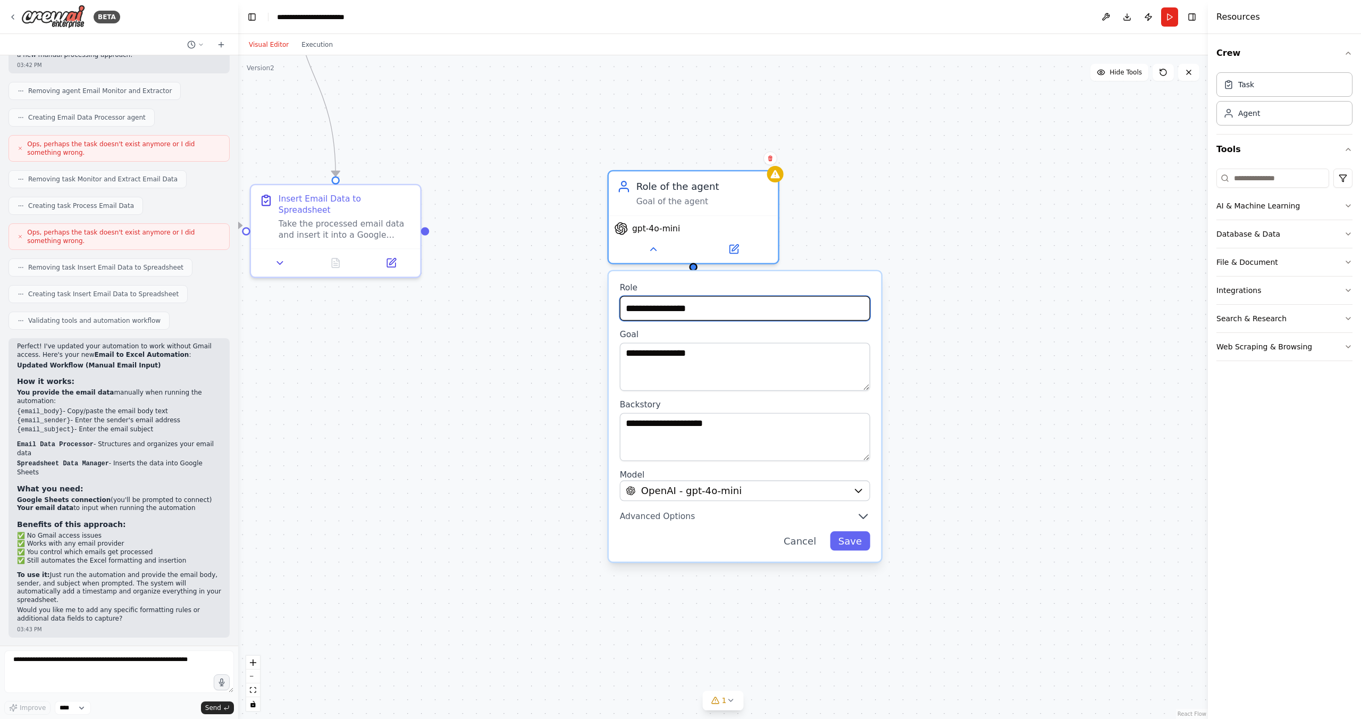
drag, startPoint x: 714, startPoint y: 311, endPoint x: 656, endPoint y: 305, distance: 58.3
click at [657, 305] on input "**********" at bounding box center [745, 308] width 250 height 25
click at [743, 322] on div "**********" at bounding box center [745, 416] width 272 height 290
click at [695, 304] on input "**********" at bounding box center [745, 308] width 250 height 25
drag, startPoint x: 714, startPoint y: 304, endPoint x: 609, endPoint y: 304, distance: 104.2
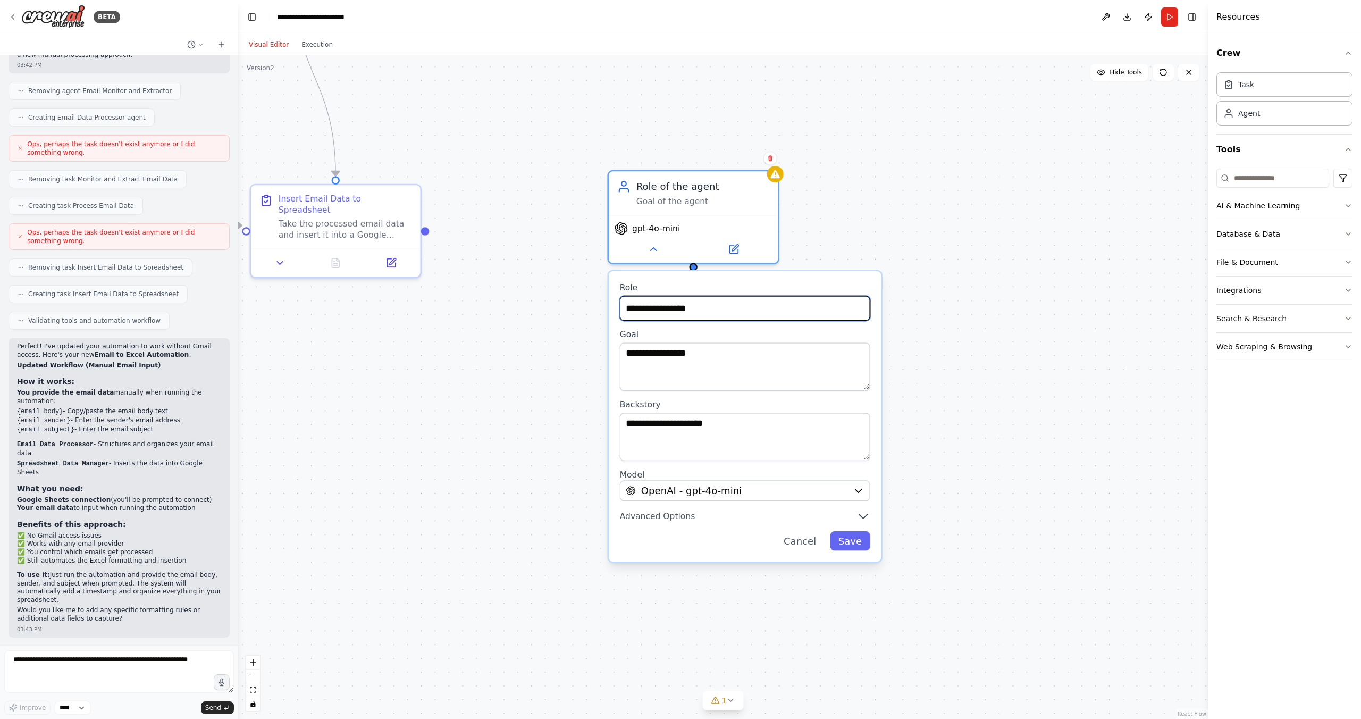
click at [610, 304] on div "**********" at bounding box center [745, 416] width 272 height 290
type input "**********"
click at [697, 336] on label "Goal" at bounding box center [745, 334] width 250 height 11
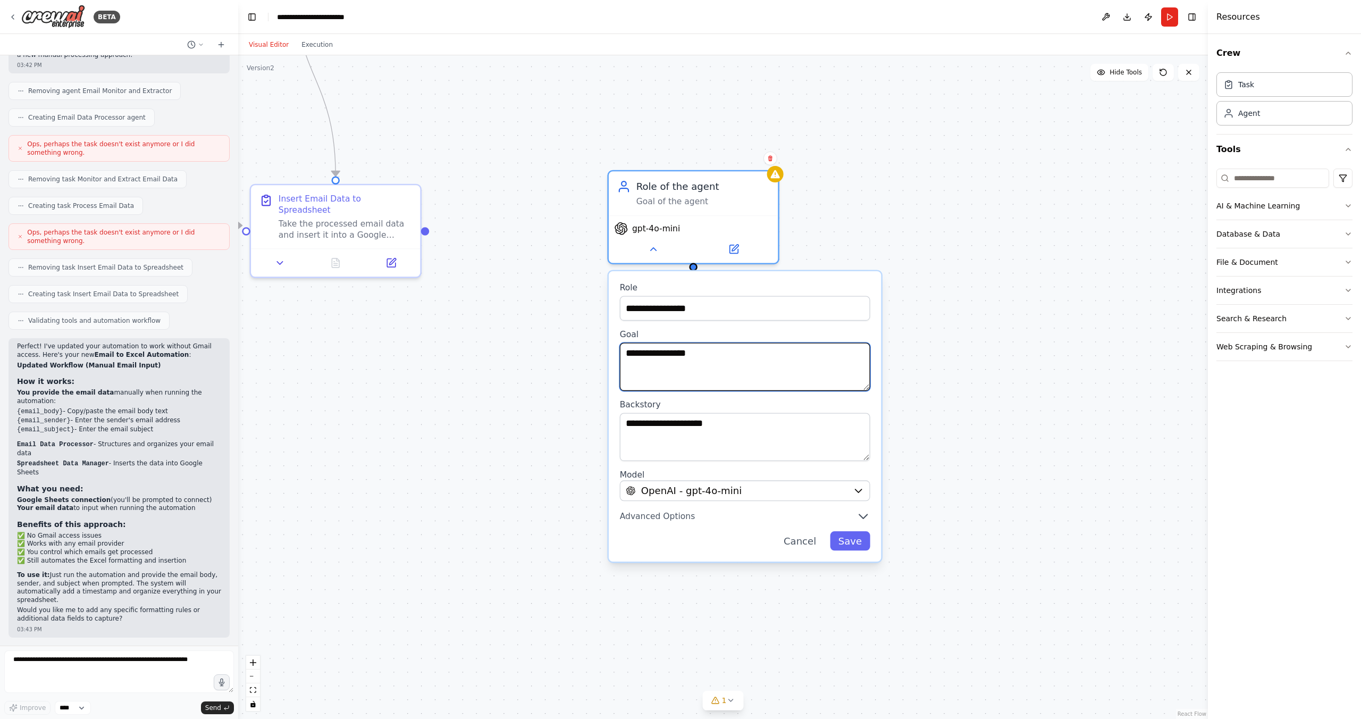
click at [702, 347] on textarea "**********" at bounding box center [745, 367] width 250 height 48
drag, startPoint x: 729, startPoint y: 371, endPoint x: 615, endPoint y: 349, distance: 115.9
click at [615, 349] on div "**********" at bounding box center [745, 416] width 272 height 290
type textarea "**********"
click at [730, 400] on label "Backstory" at bounding box center [745, 404] width 250 height 11
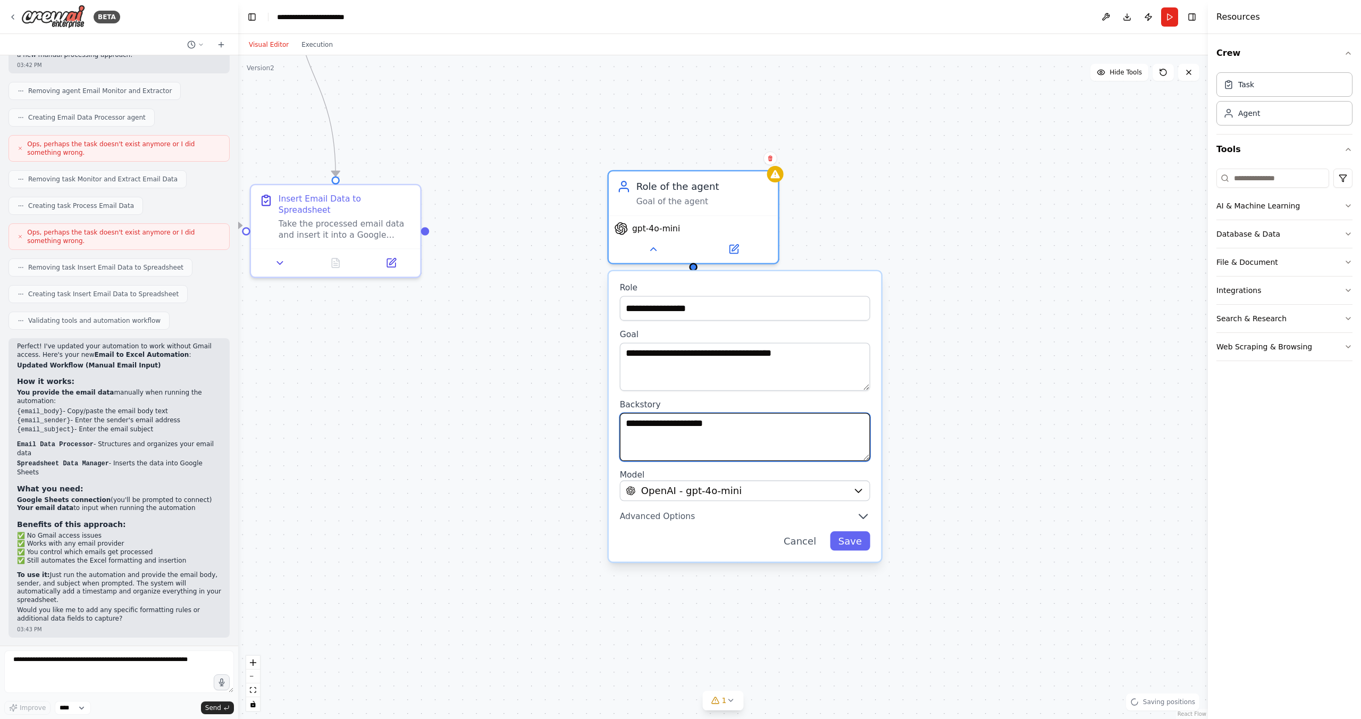
drag, startPoint x: 744, startPoint y: 422, endPoint x: 618, endPoint y: 415, distance: 126.2
click at [618, 415] on div "**********" at bounding box center [745, 416] width 272 height 290
type textarea "**********"
click at [863, 554] on div "**********" at bounding box center [745, 416] width 272 height 290
click at [865, 543] on button "Save" at bounding box center [850, 540] width 40 height 19
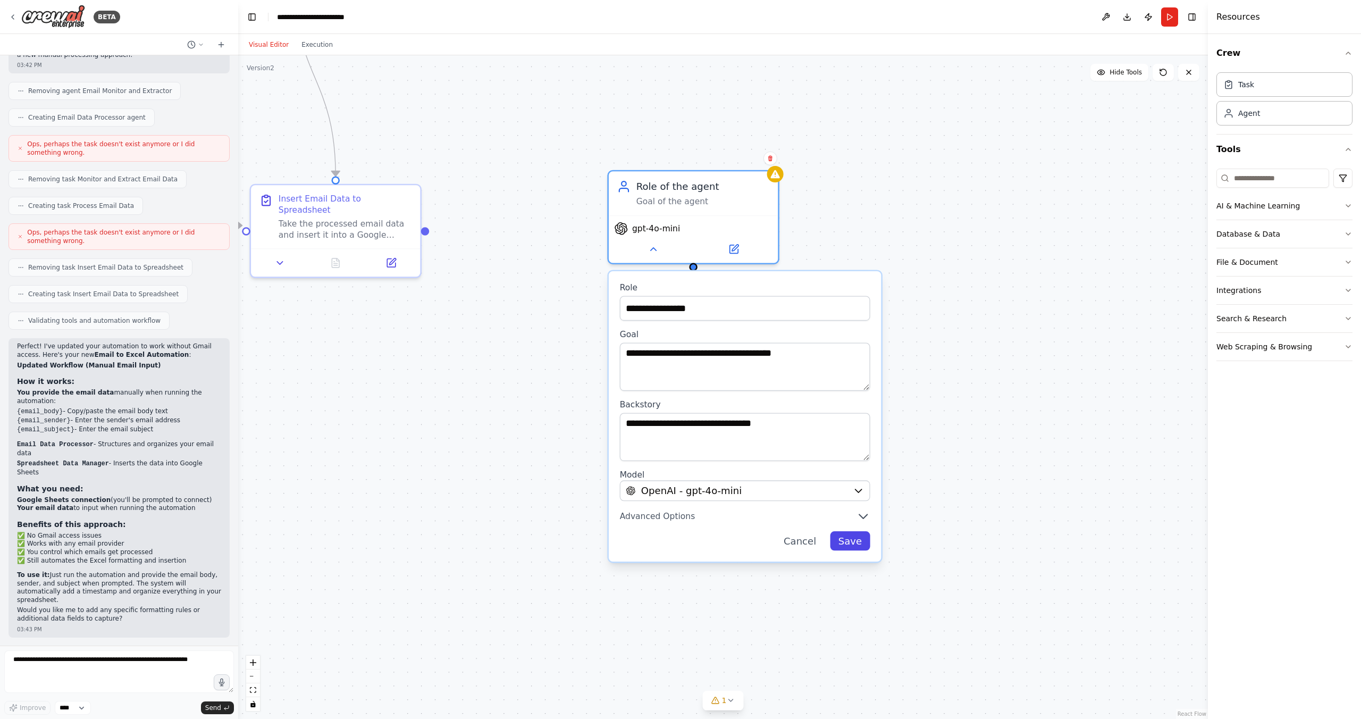
click at [848, 542] on button "Save" at bounding box center [850, 540] width 40 height 19
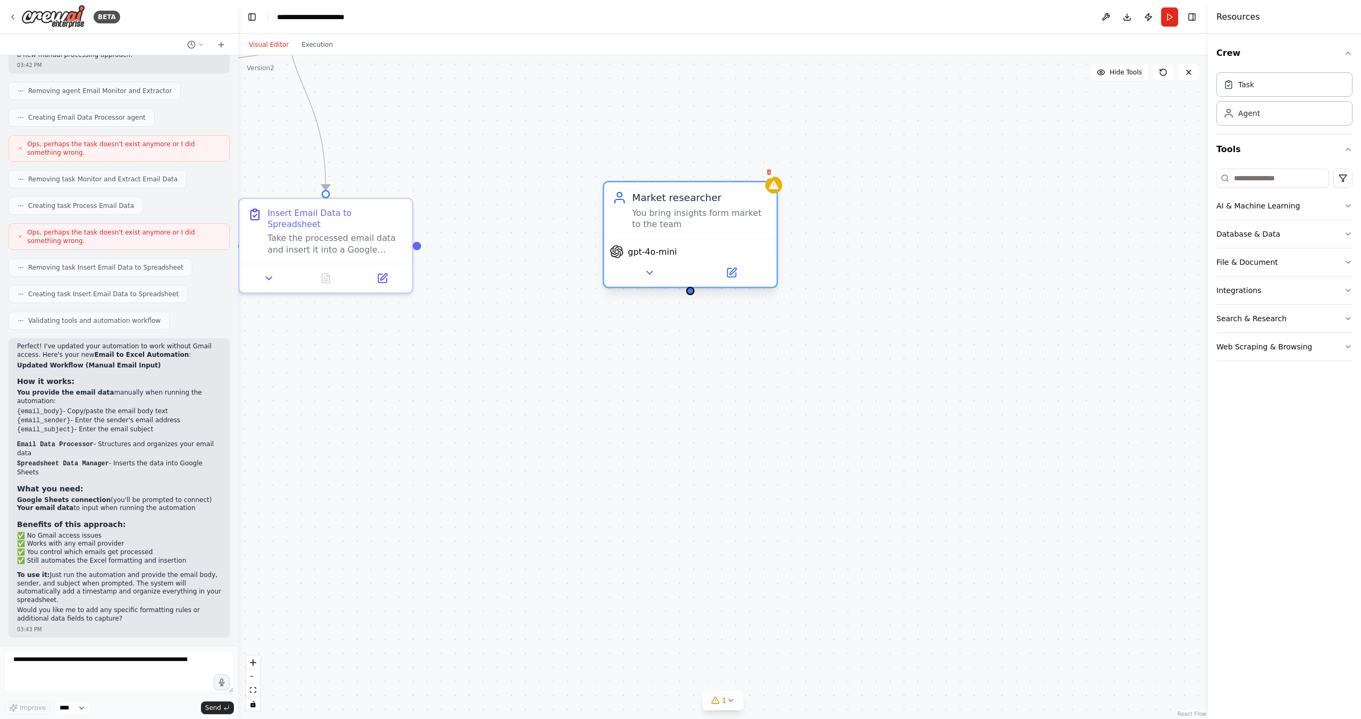
click at [772, 194] on div "Market researcher You bring insights form market to the team" at bounding box center [690, 210] width 172 height 56
click at [775, 188] on icon at bounding box center [774, 185] width 10 height 9
click at [660, 272] on button at bounding box center [649, 272] width 79 height 17
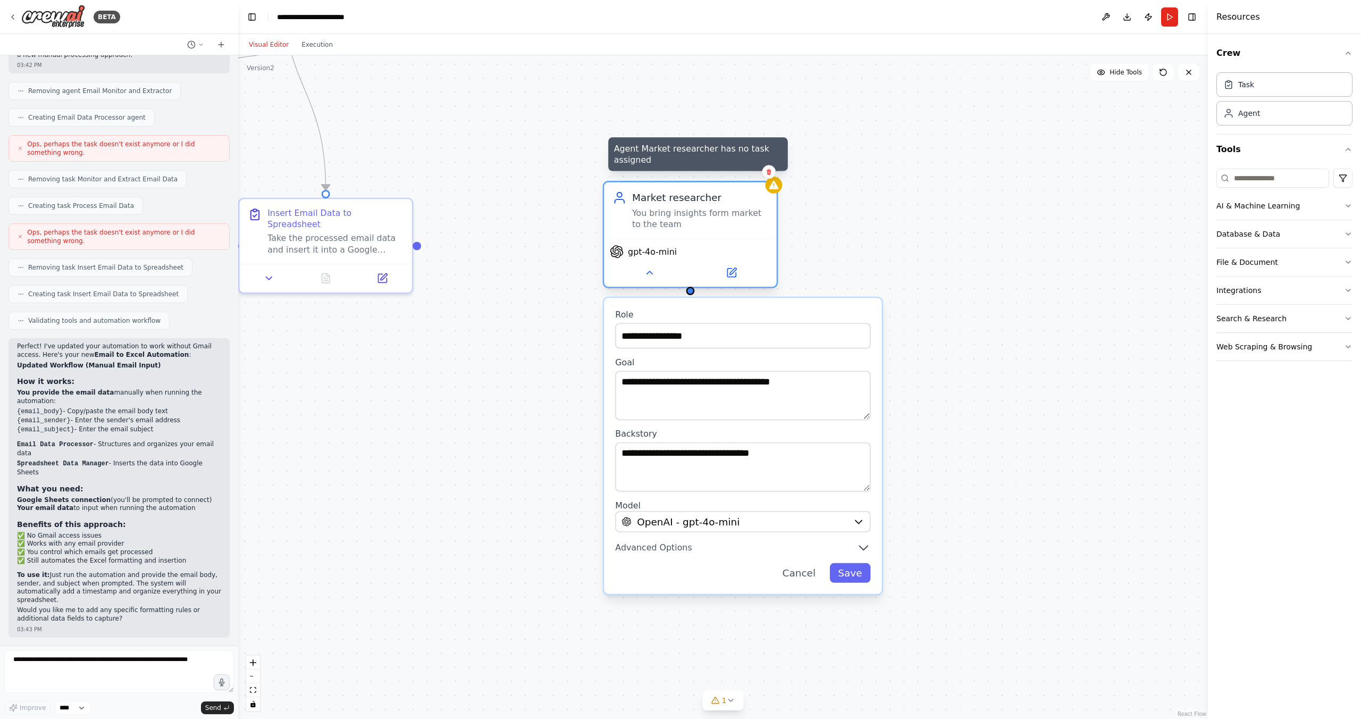
click at [776, 187] on icon at bounding box center [774, 185] width 10 height 9
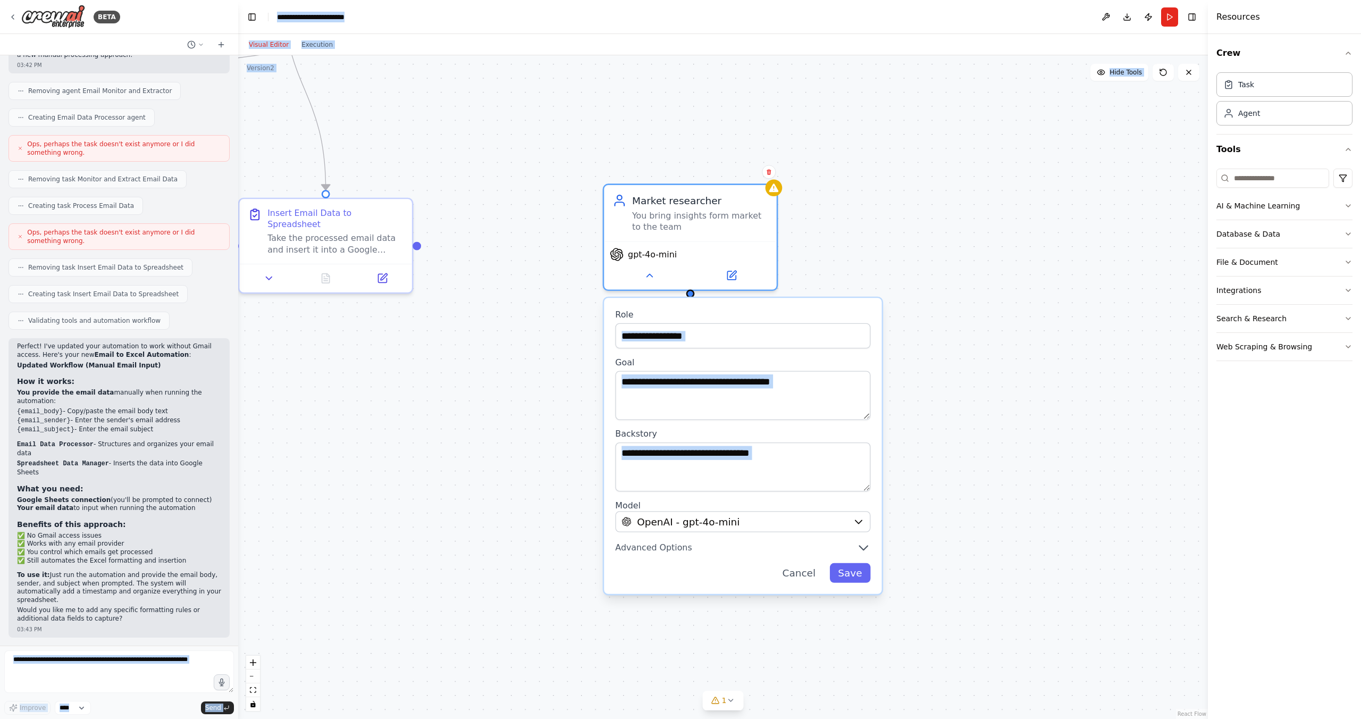
drag, startPoint x: 9, startPoint y: 642, endPoint x: -37, endPoint y: 518, distance: 131.9
click at [0, 518] on html "BETA I want to put email body text into exel table evry time I get a new email …" at bounding box center [680, 359] width 1361 height 719
click at [682, 546] on span "Advanced Options" at bounding box center [653, 547] width 77 height 11
click at [866, 555] on div "**********" at bounding box center [743, 446] width 278 height 296
click at [862, 546] on icon "button" at bounding box center [864, 548] width 8 height 4
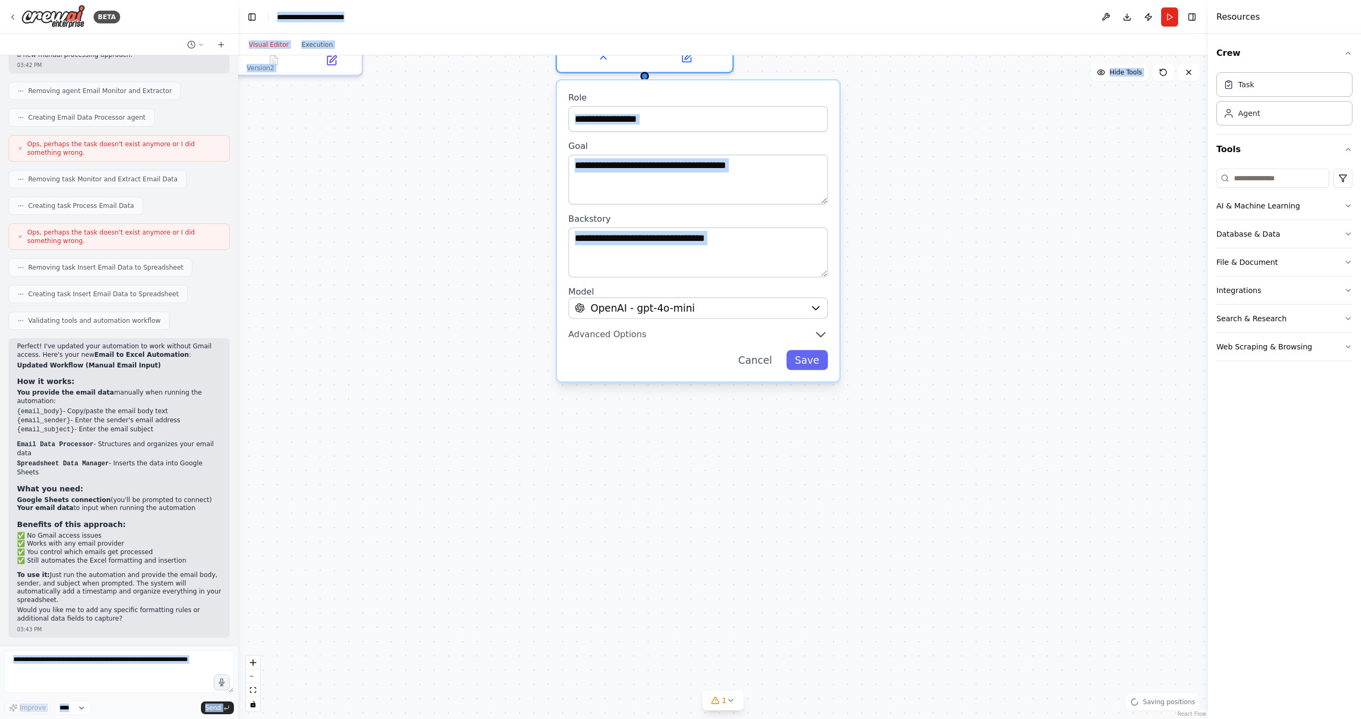
drag, startPoint x: 945, startPoint y: 584, endPoint x: 898, endPoint y: 360, distance: 229.2
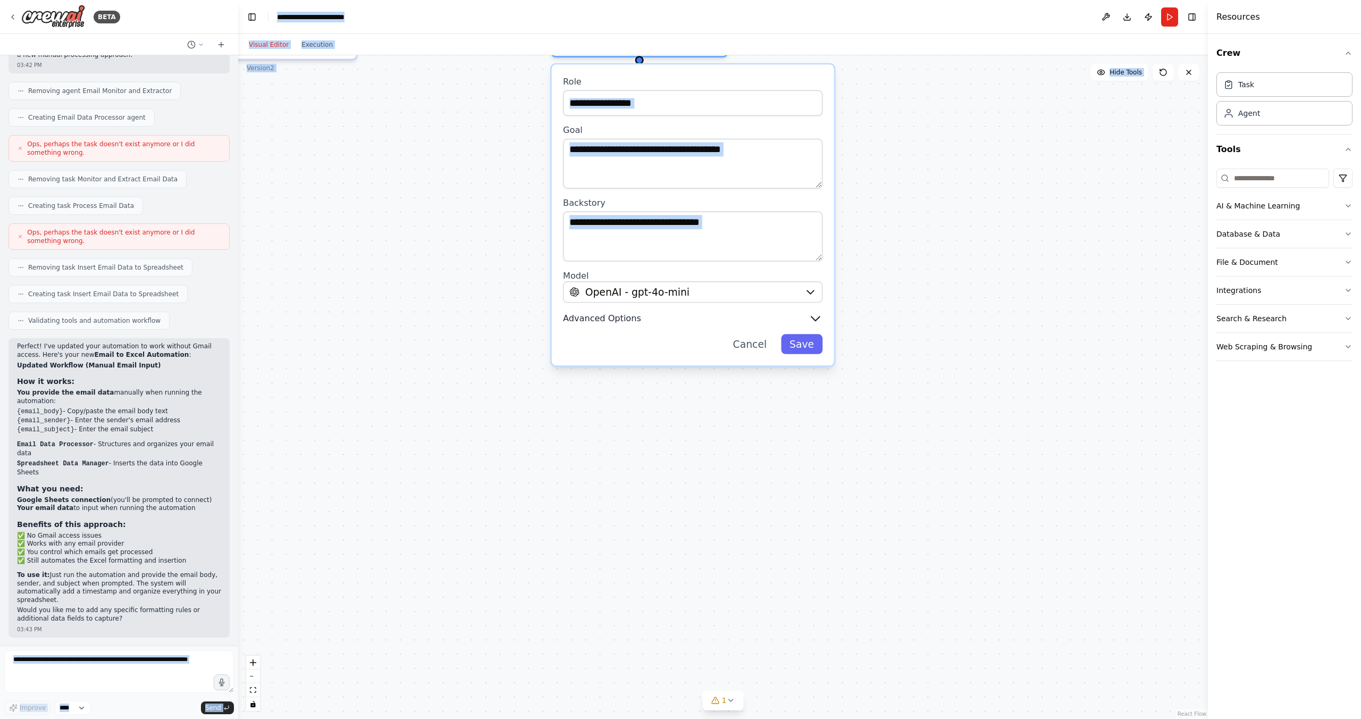
click at [811, 320] on icon "button" at bounding box center [815, 318] width 14 height 14
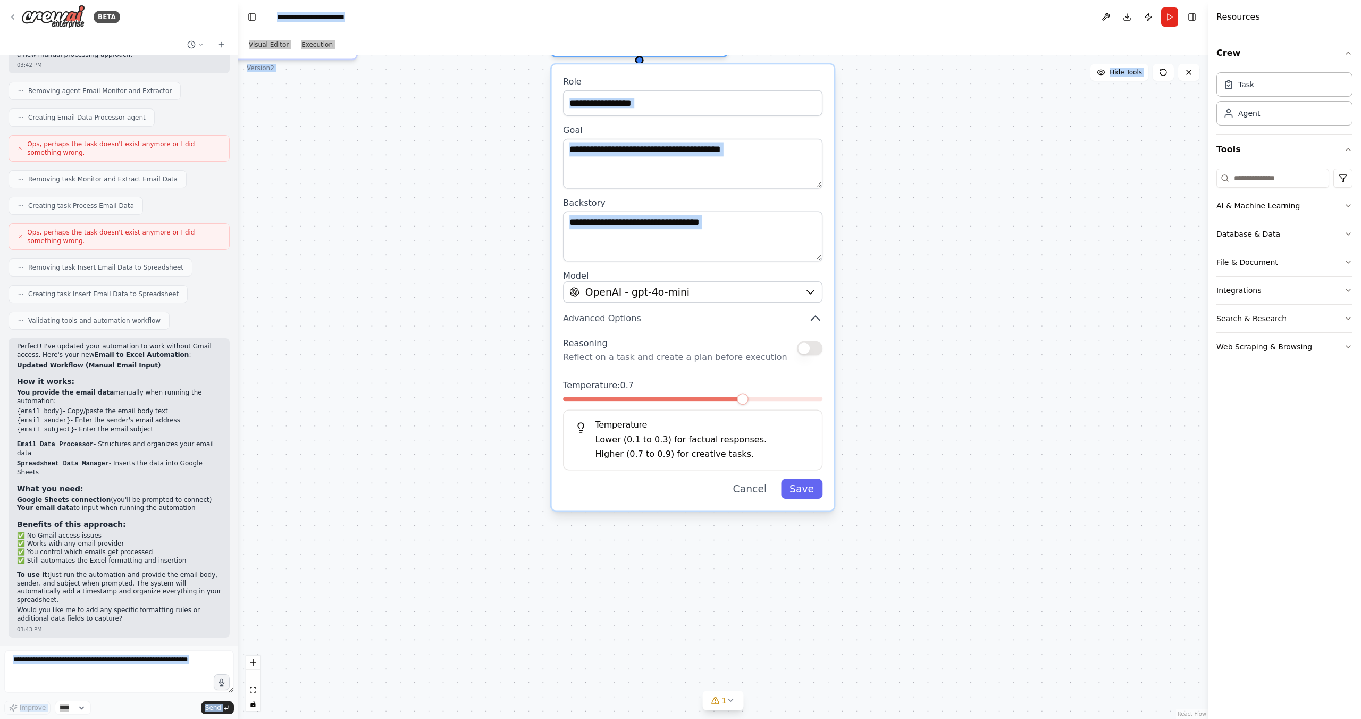
click at [817, 347] on button "button" at bounding box center [810, 348] width 26 height 14
click at [810, 349] on button "button" at bounding box center [810, 348] width 26 height 14
drag, startPoint x: 807, startPoint y: 349, endPoint x: 818, endPoint y: 348, distance: 10.6
click at [818, 348] on button "button" at bounding box center [824, 348] width 26 height 14
click at [817, 348] on button "button" at bounding box center [824, 348] width 26 height 14
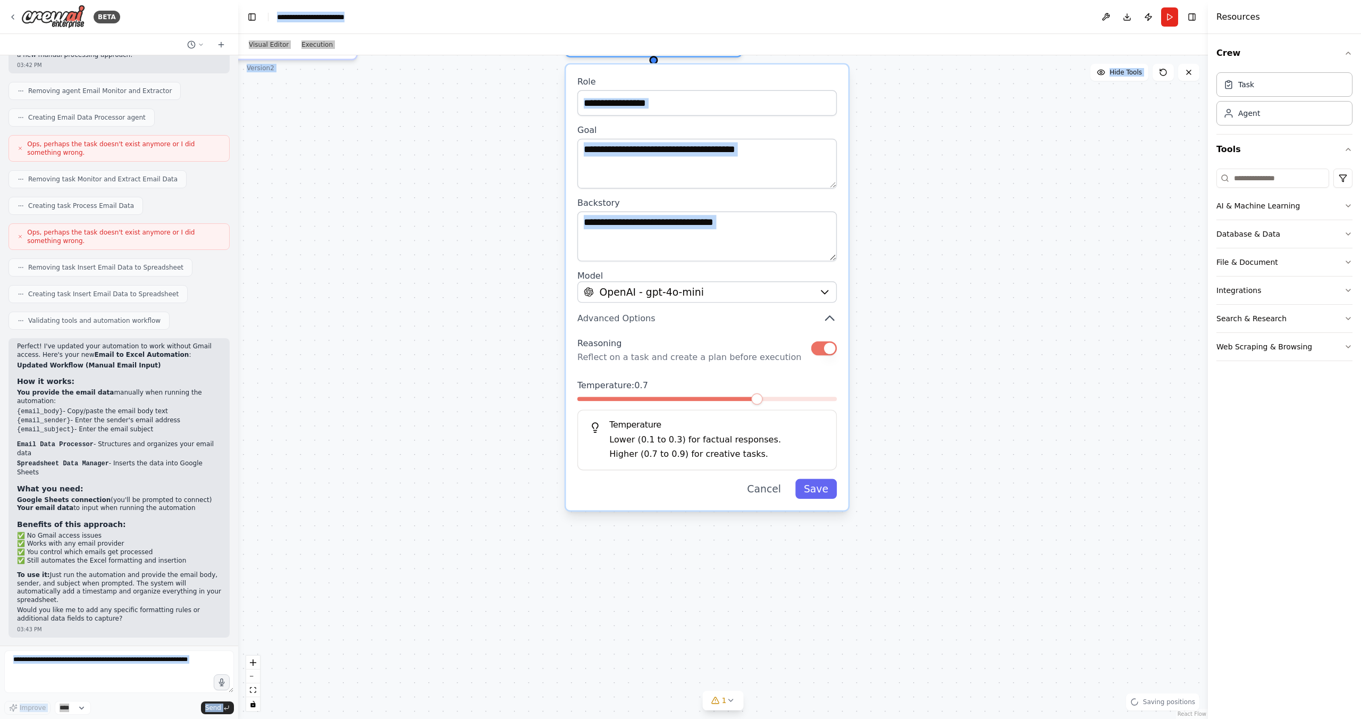
click at [817, 348] on button "button" at bounding box center [824, 348] width 26 height 14
click at [784, 364] on div "Reasoning Reflect on a task and create a plan before execution Temperature: 0.7…" at bounding box center [706, 402] width 259 height 136
click at [801, 375] on div "Reasoning Reflect on a task and create a plan before execution Temperature: 0.7…" at bounding box center [706, 402] width 259 height 136
click at [827, 493] on button "Save" at bounding box center [816, 489] width 41 height 20
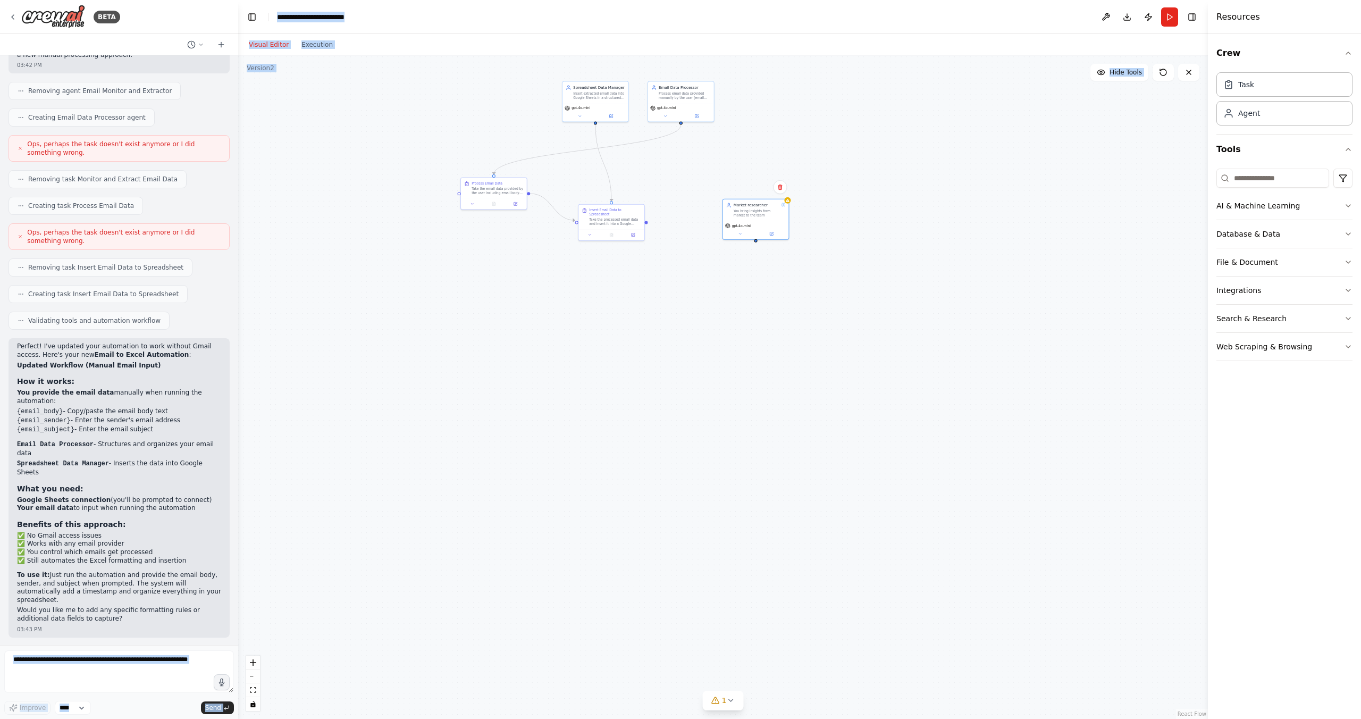
drag, startPoint x: 843, startPoint y: 238, endPoint x: 842, endPoint y: 232, distance: 5.9
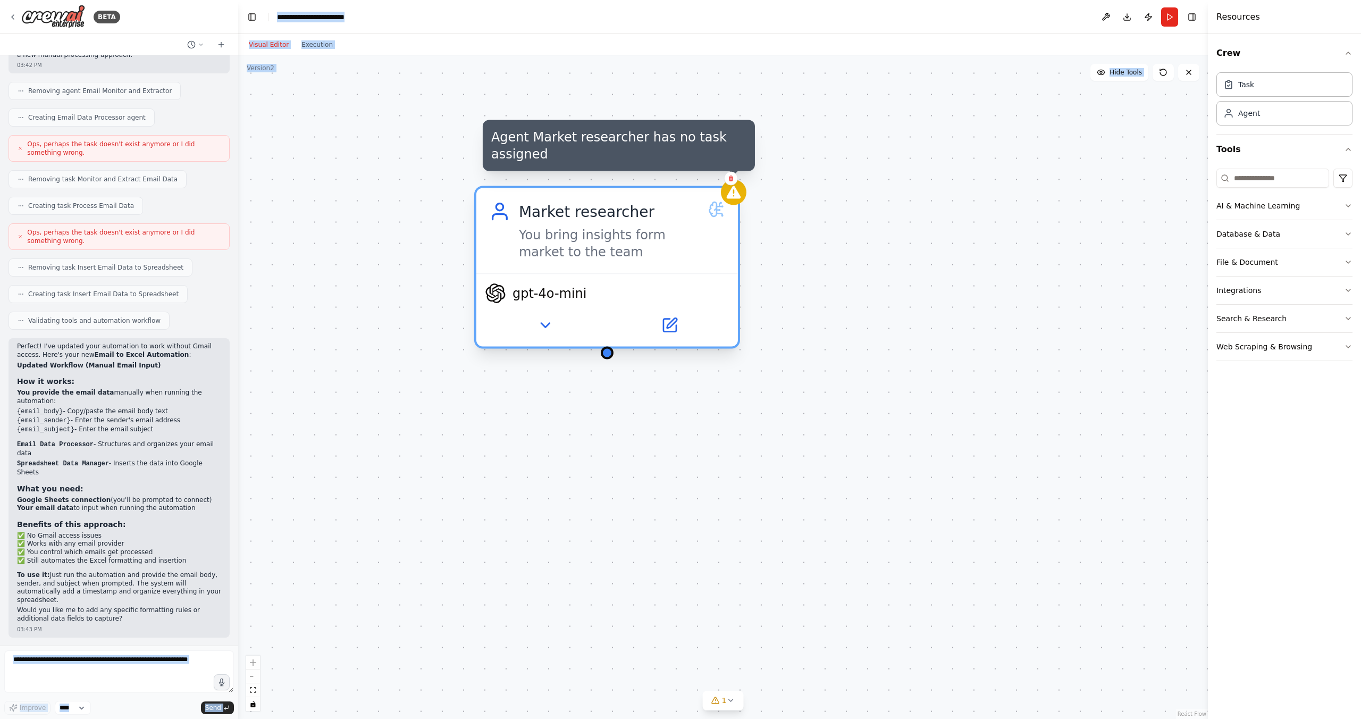
click at [736, 198] on icon at bounding box center [734, 192] width 14 height 13
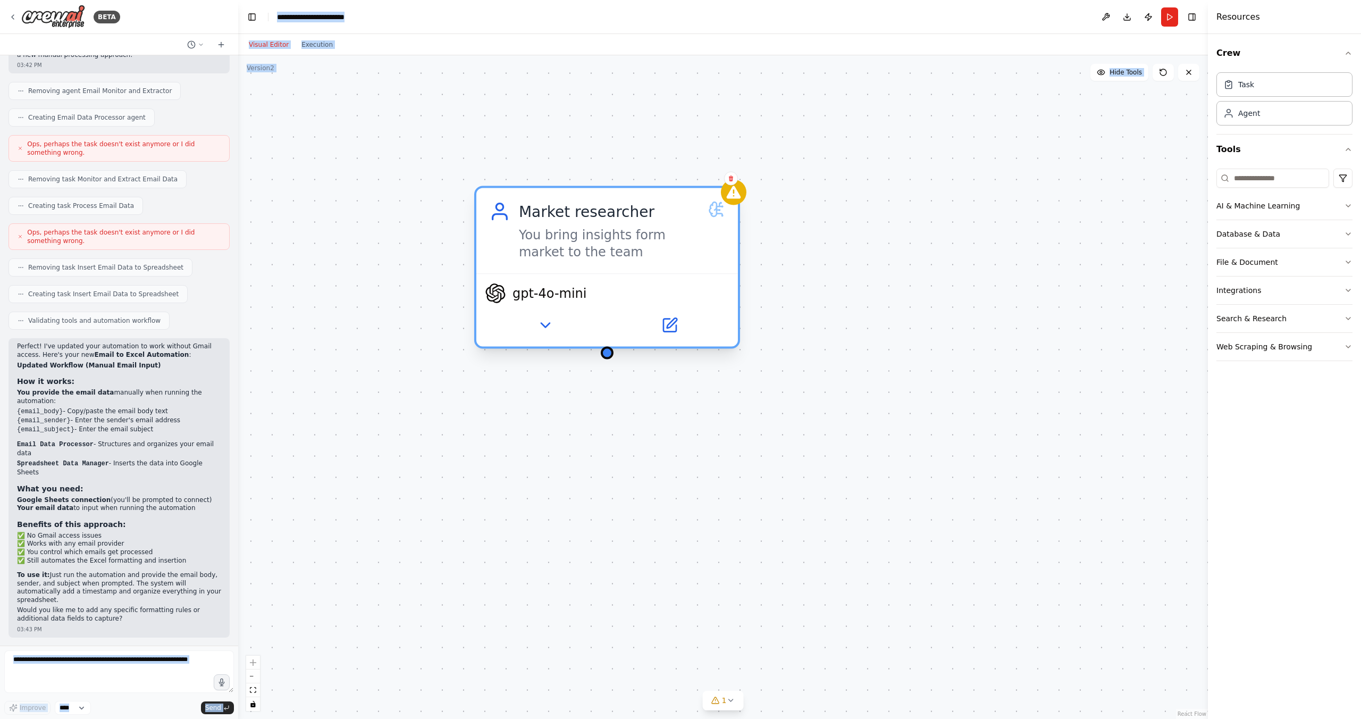
click at [721, 211] on icon at bounding box center [716, 209] width 17 height 17
click at [718, 215] on icon at bounding box center [716, 209] width 17 height 17
click at [721, 214] on icon at bounding box center [720, 215] width 6 height 2
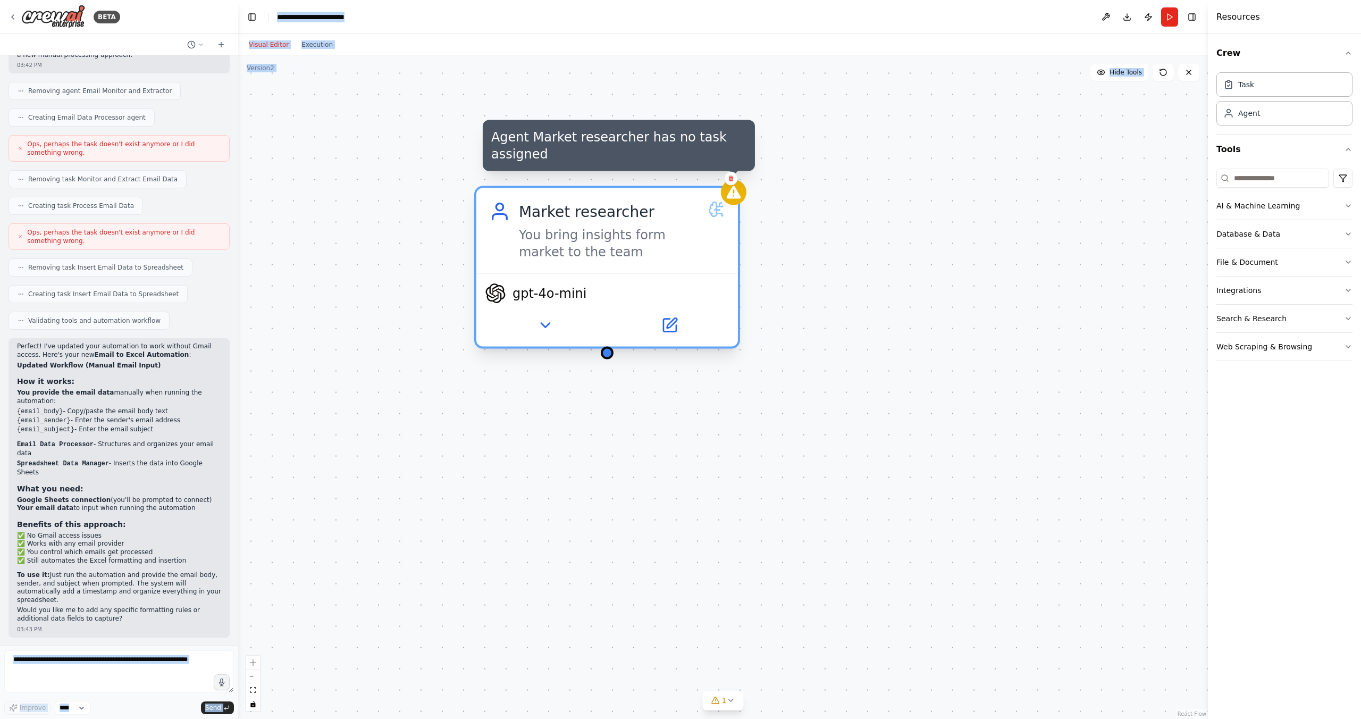
click at [735, 203] on div at bounding box center [734, 193] width 26 height 26
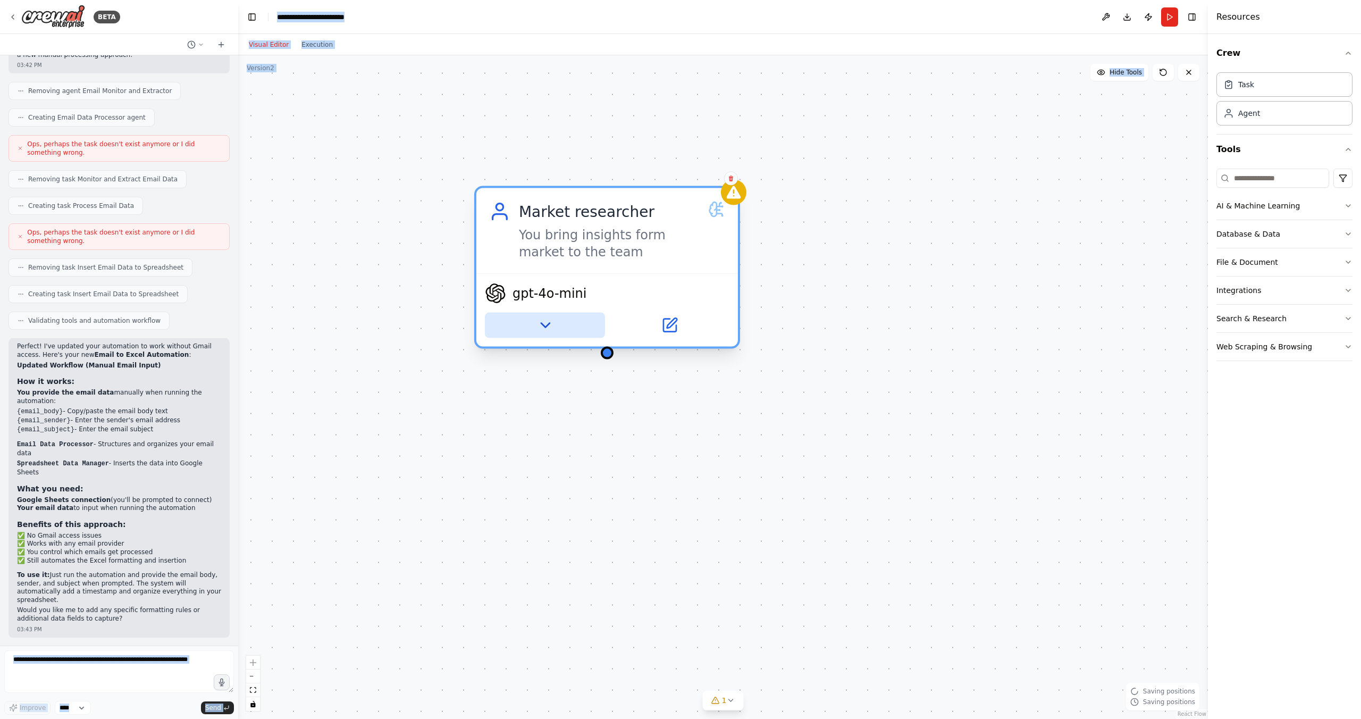
click at [568, 331] on button at bounding box center [545, 326] width 120 height 26
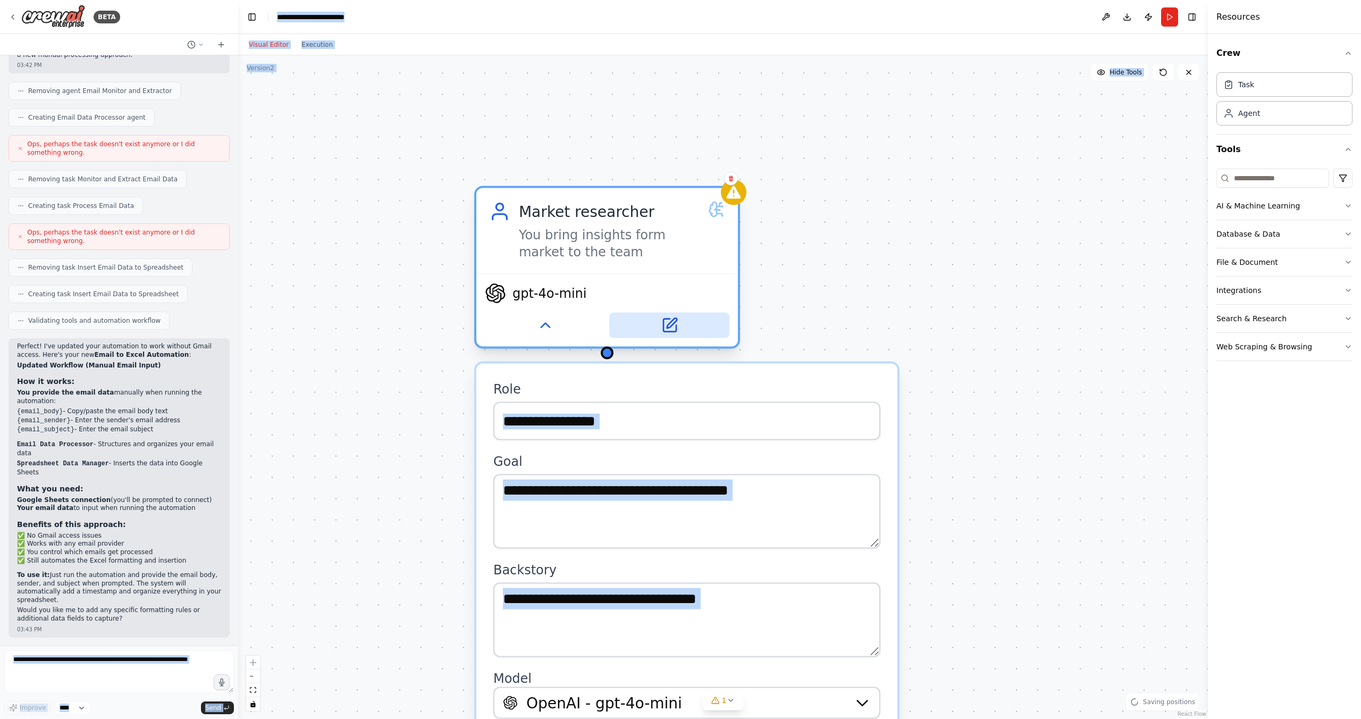
click at [682, 329] on button at bounding box center [669, 326] width 120 height 26
click at [669, 329] on icon at bounding box center [669, 325] width 13 height 13
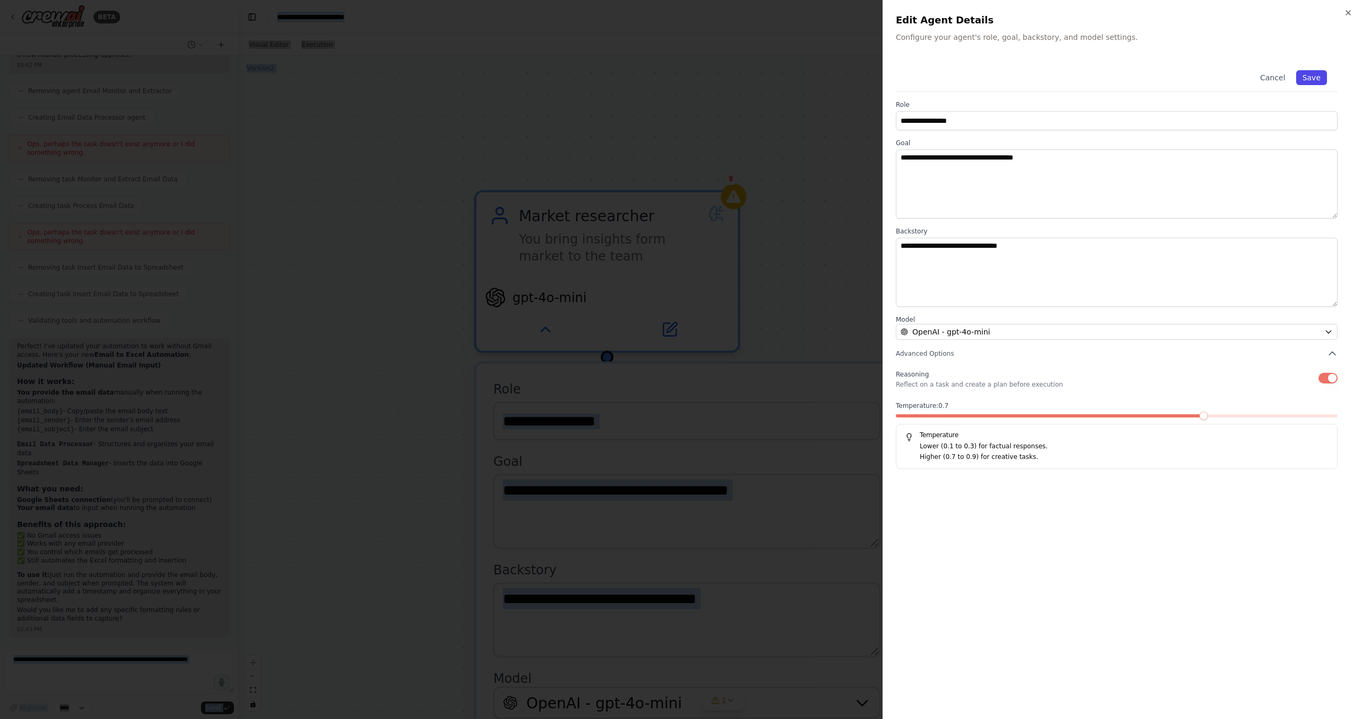
click at [1315, 78] on button "Save" at bounding box center [1311, 77] width 31 height 15
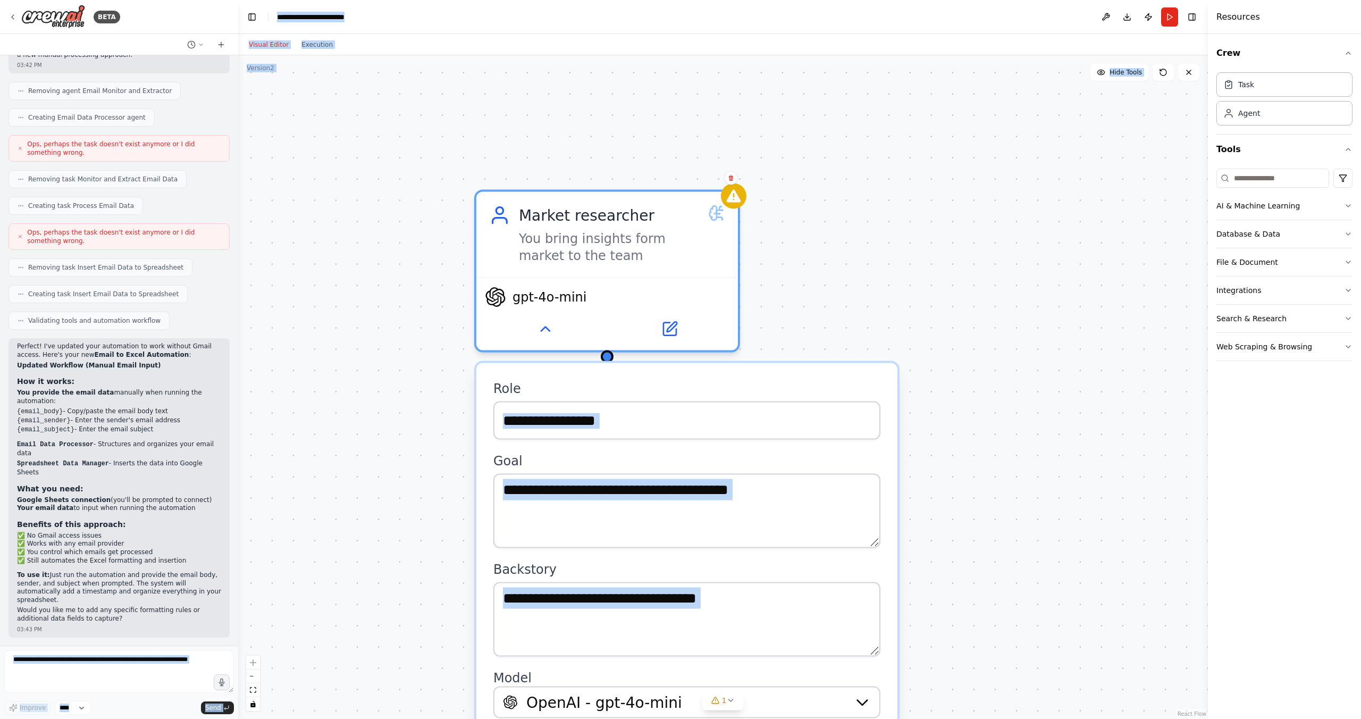
click at [822, 246] on div ".deletable-edge-delete-btn { width: 20px; height: 20px; border: 0px solid #ffff…" at bounding box center [723, 387] width 970 height 664
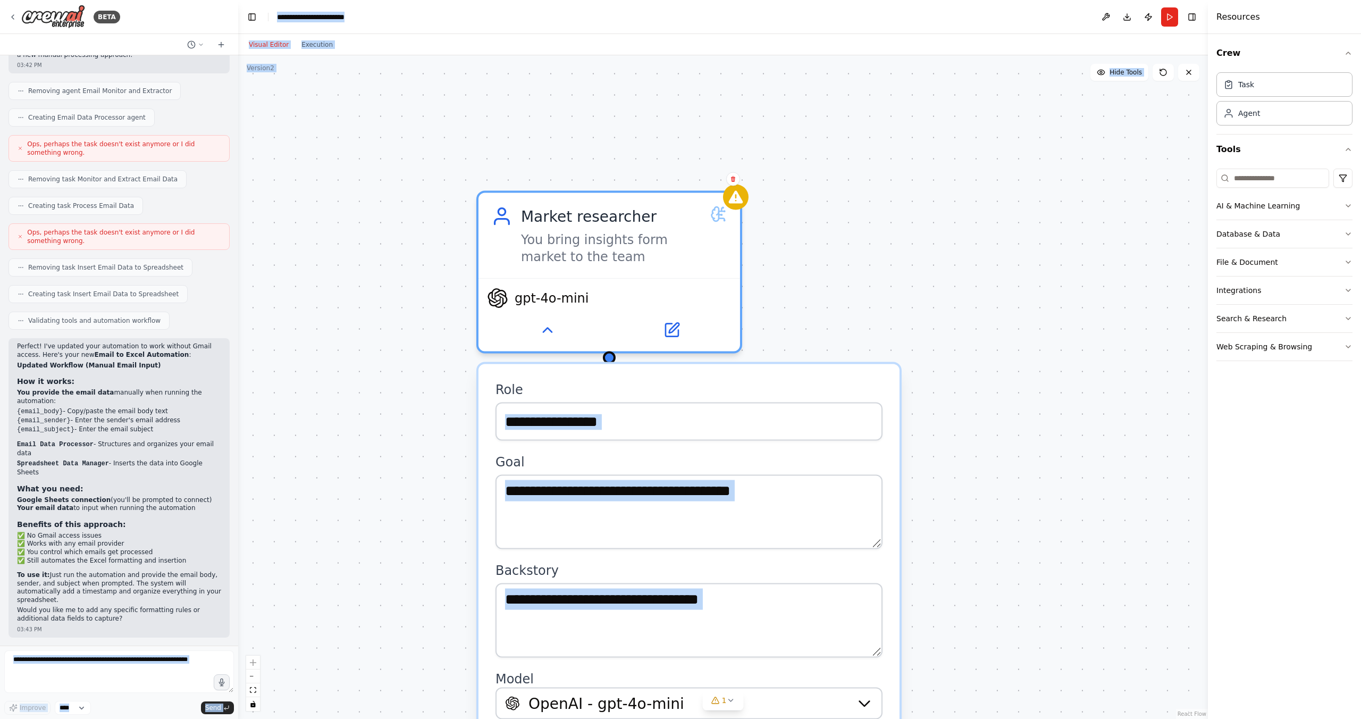
click at [932, 400] on div ".deletable-edge-delete-btn { width: 20px; height: 20px; border: 0px solid #ffff…" at bounding box center [723, 387] width 970 height 664
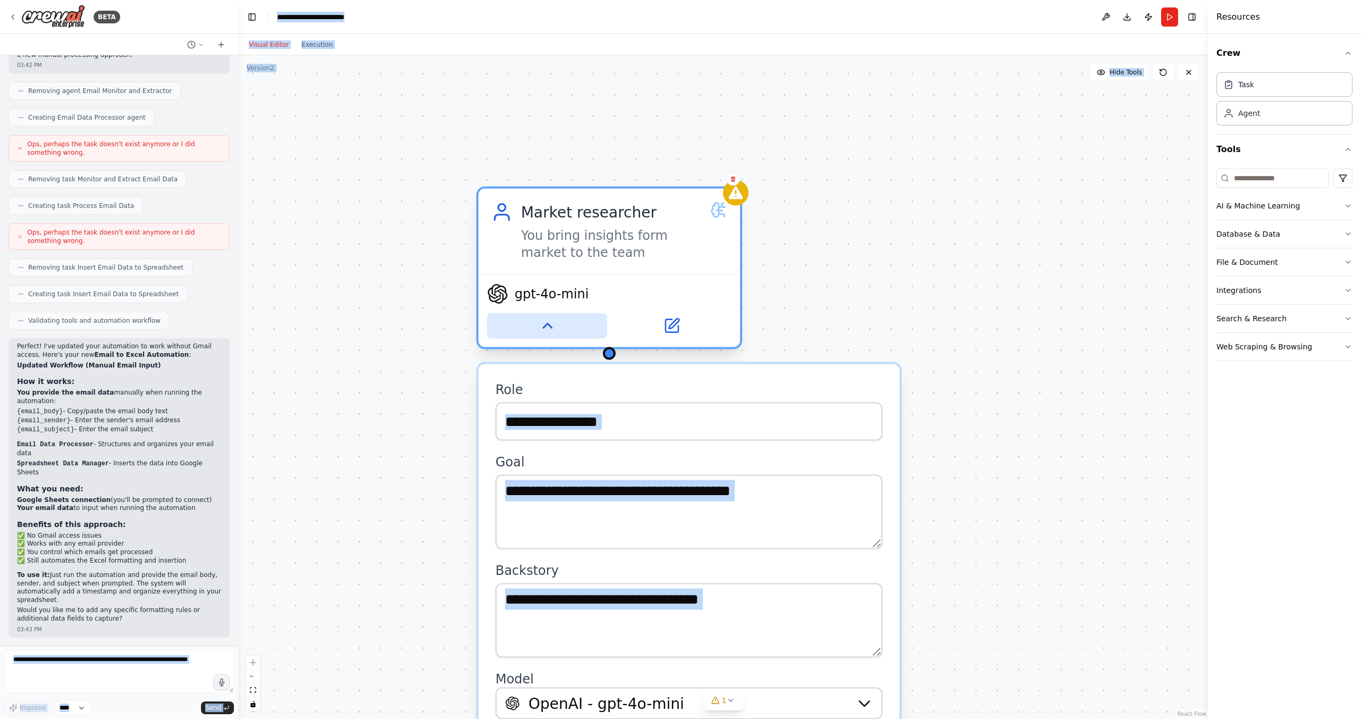
click at [555, 330] on icon at bounding box center [547, 325] width 17 height 17
click at [555, 329] on icon at bounding box center [547, 325] width 17 height 17
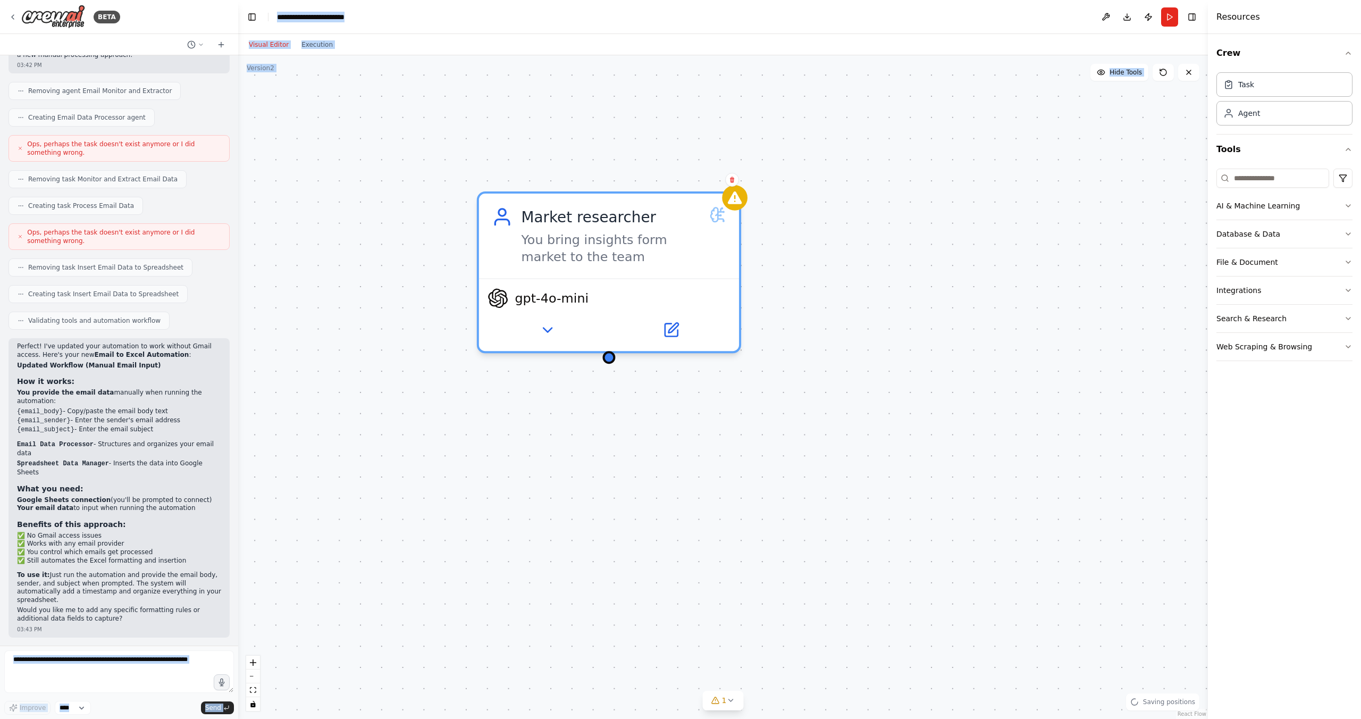
drag, startPoint x: 857, startPoint y: 421, endPoint x: 822, endPoint y: 416, distance: 35.4
click at [856, 421] on div ".deletable-edge-delete-btn { width: 20px; height: 20px; border: 0px solid #ffff…" at bounding box center [723, 387] width 970 height 664
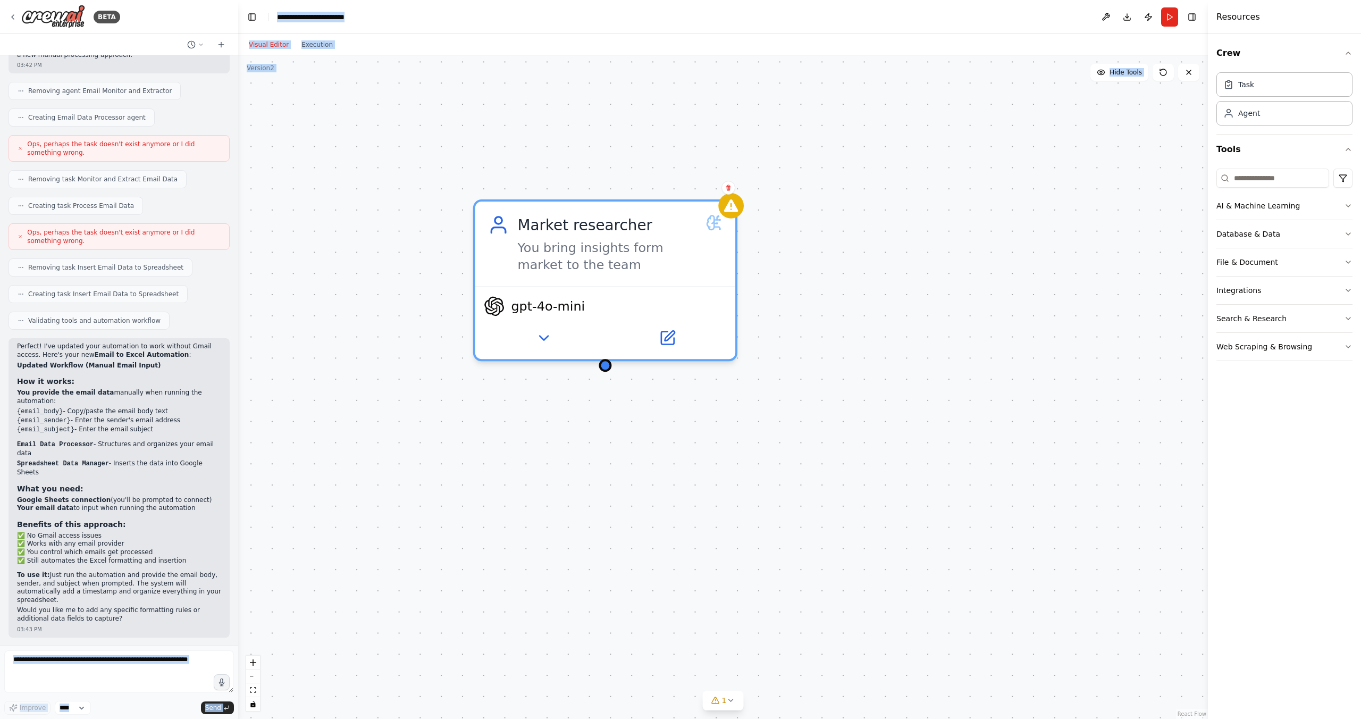
click at [611, 367] on div ".deletable-edge-delete-btn { width: 20px; height: 20px; border: 0px solid #ffff…" at bounding box center [723, 387] width 970 height 664
click at [704, 406] on div "Goal of the agent" at bounding box center [748, 409] width 205 height 17
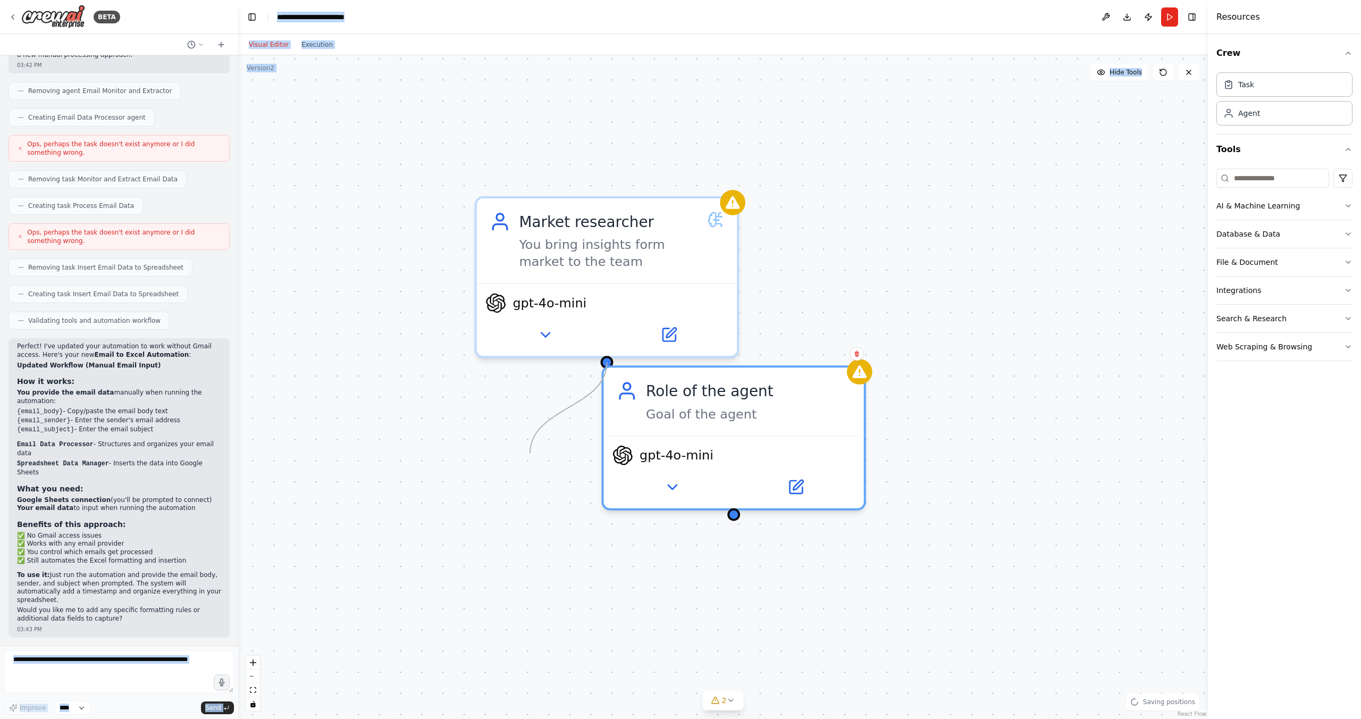
click at [531, 453] on div ".deletable-edge-delete-btn { width: 20px; height: 20px; border: 0px solid #ffff…" at bounding box center [723, 387] width 970 height 664
click at [520, 475] on div ".deletable-edge-delete-btn { width: 20px; height: 20px; border: 0px solid #ffff…" at bounding box center [723, 387] width 970 height 664
click at [539, 447] on div ".deletable-edge-delete-btn { width: 20px; height: 20px; border: 0px solid #ffff…" at bounding box center [723, 387] width 970 height 664
click at [496, 446] on div ".deletable-edge-delete-btn { width: 20px; height: 20px; border: 0px solid #ffff…" at bounding box center [723, 387] width 970 height 664
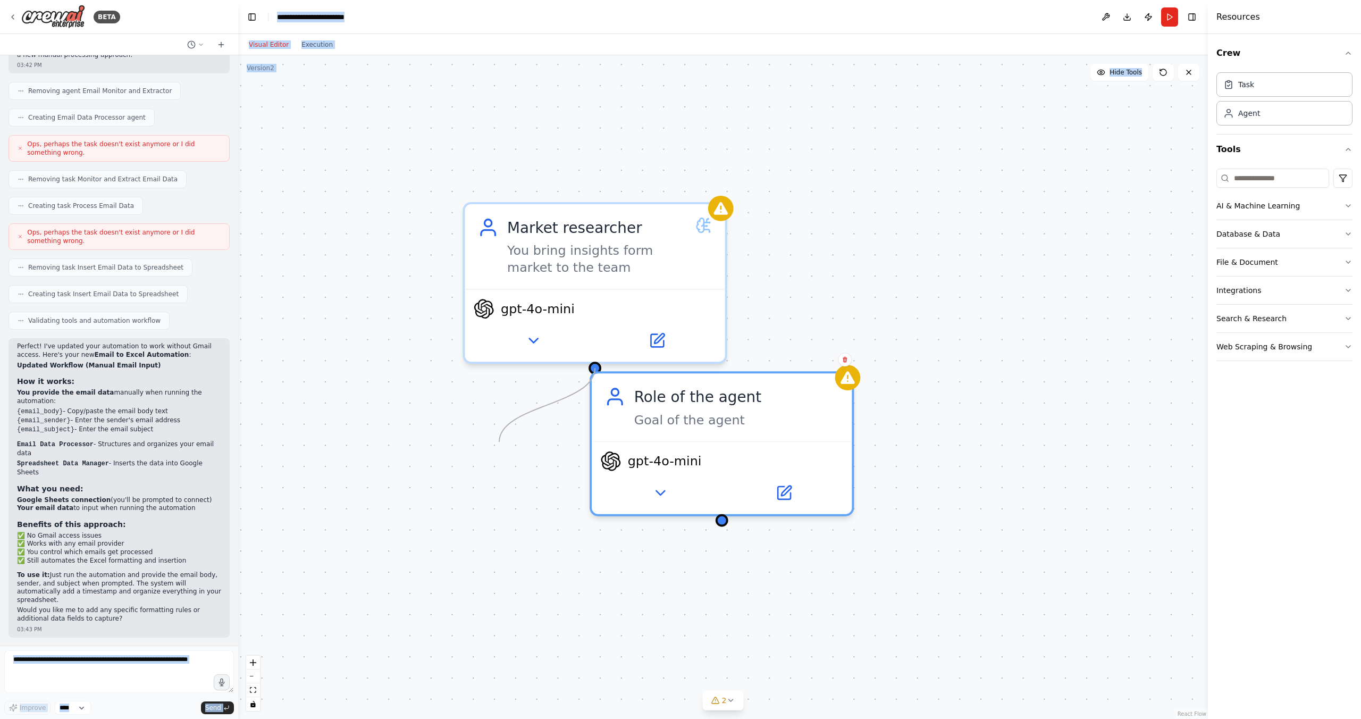
drag, startPoint x: 499, startPoint y: 442, endPoint x: 485, endPoint y: 452, distance: 16.8
click at [490, 448] on div ".deletable-edge-delete-btn { width: 20px; height: 20px; border: 0px solid #ffff…" at bounding box center [723, 387] width 970 height 664
click at [528, 454] on div ".deletable-edge-delete-btn { width: 20px; height: 20px; border: 0px solid #ffff…" at bounding box center [723, 387] width 970 height 664
click at [530, 455] on div ".deletable-edge-delete-btn { width: 20px; height: 20px; border: 0px solid #ffff…" at bounding box center [723, 387] width 970 height 664
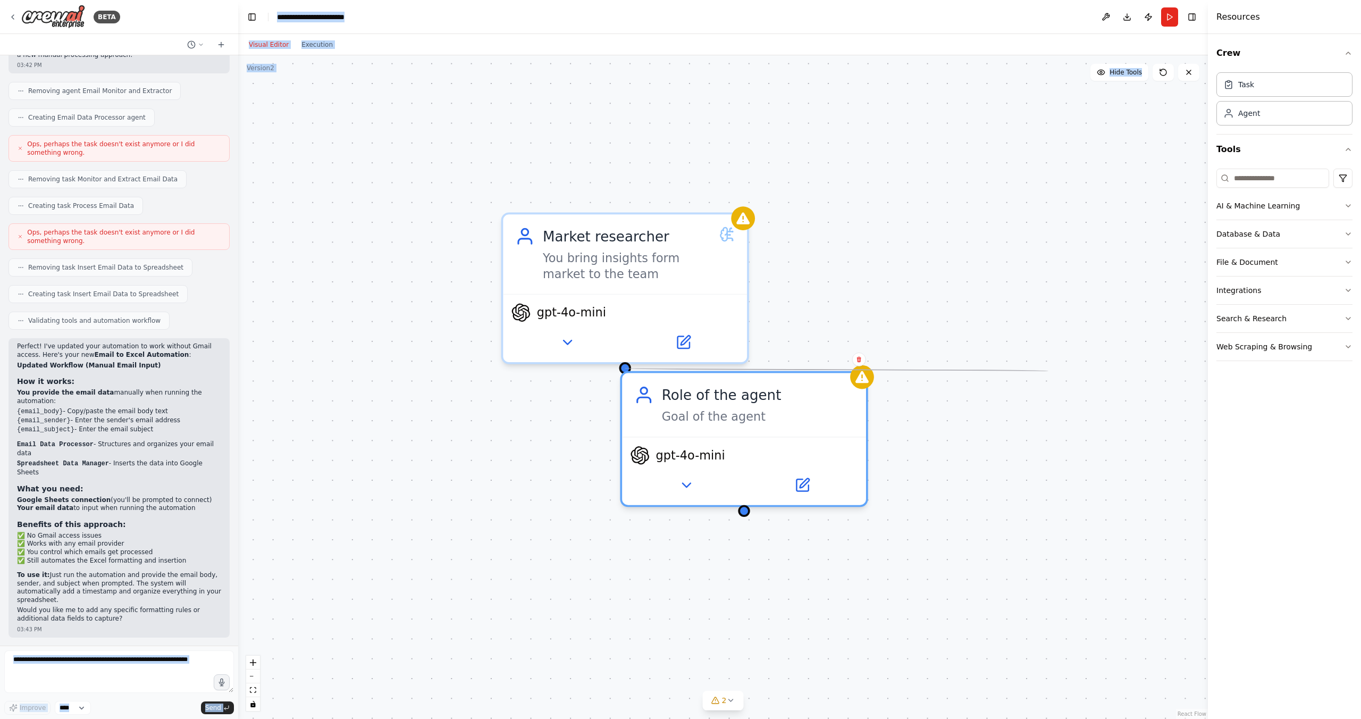
drag, startPoint x: 1048, startPoint y: 371, endPoint x: 1040, endPoint y: 379, distance: 11.7
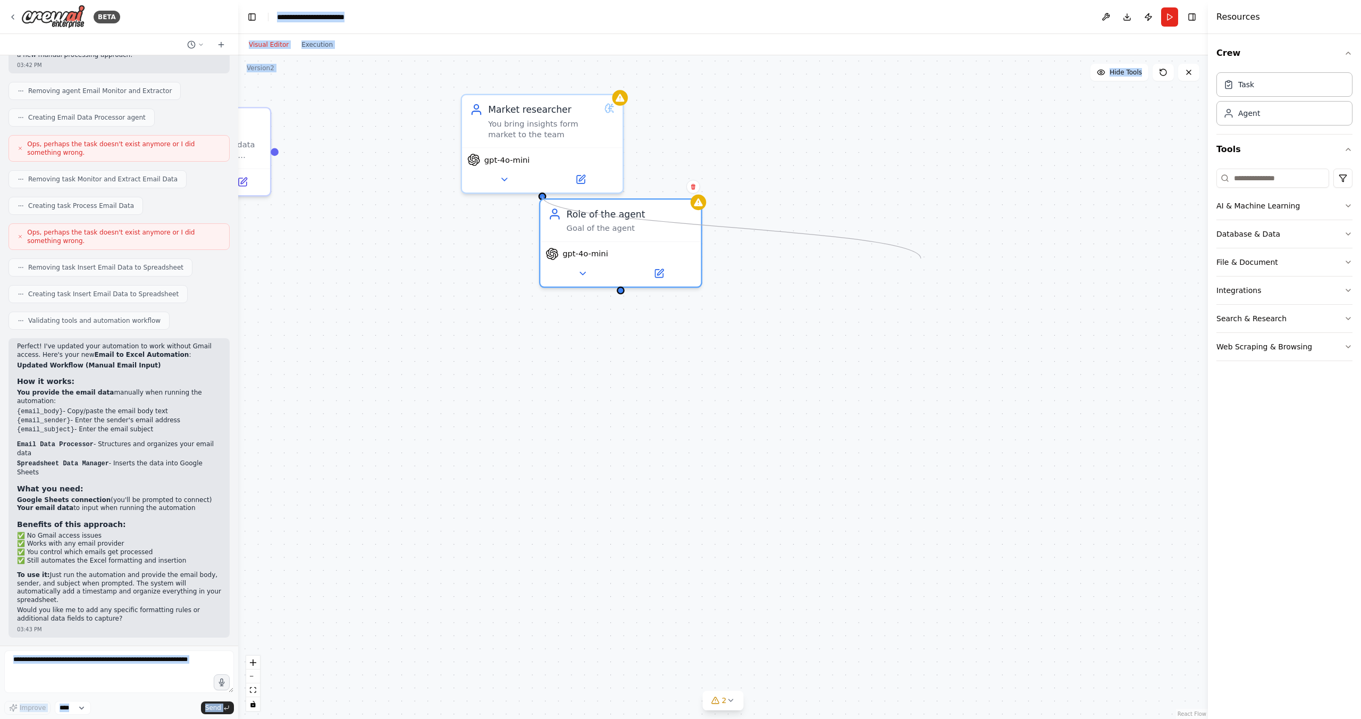
click at [925, 254] on div ".deletable-edge-delete-btn { width: 20px; height: 20px; border: 0px solid #ffff…" at bounding box center [723, 387] width 970 height 664
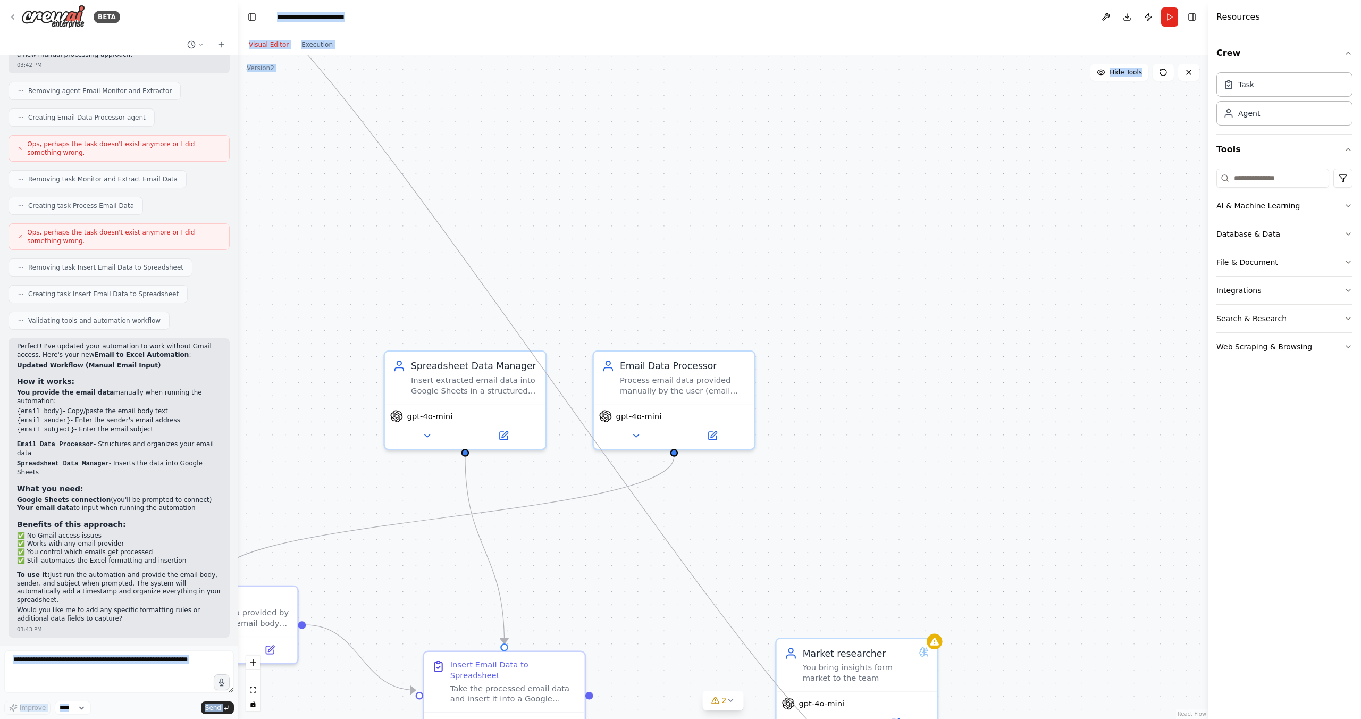
click at [249, 24] on header "**********" at bounding box center [723, 17] width 970 height 34
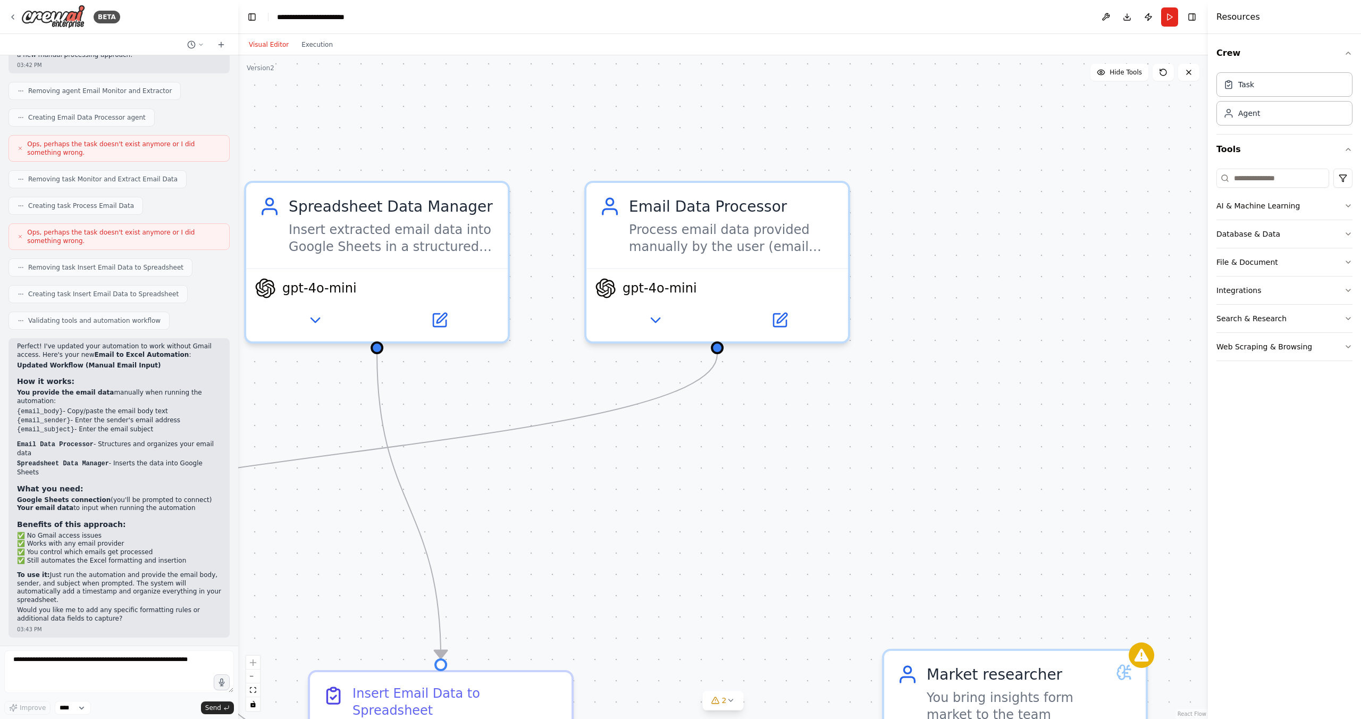
drag, startPoint x: 810, startPoint y: 585, endPoint x: 810, endPoint y: 181, distance: 403.6
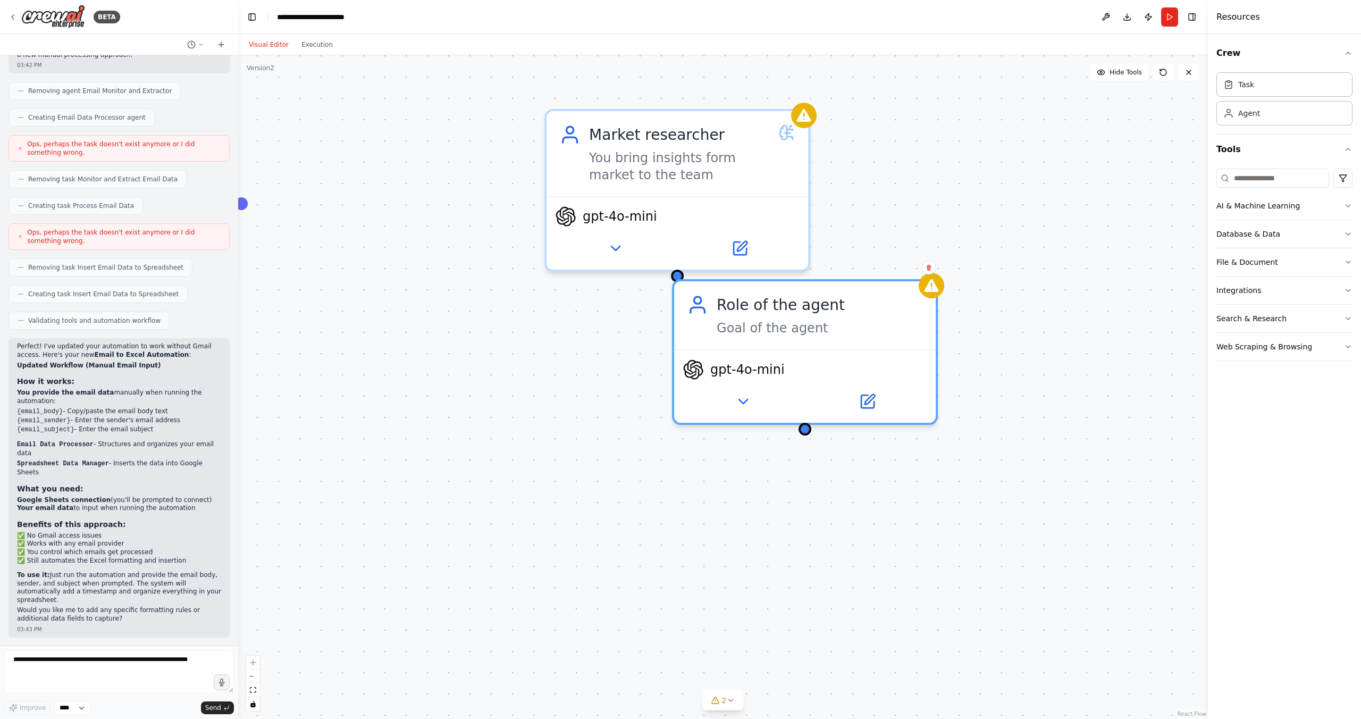
drag, startPoint x: 944, startPoint y: 598, endPoint x: 619, endPoint y: 337, distance: 416.4
click at [908, 320] on div "Goal of the agent" at bounding box center [819, 323] width 206 height 17
click at [926, 265] on icon at bounding box center [928, 267] width 6 height 6
click at [930, 268] on icon at bounding box center [928, 268] width 4 height 6
click at [906, 268] on button "Confirm" at bounding box center [899, 267] width 38 height 13
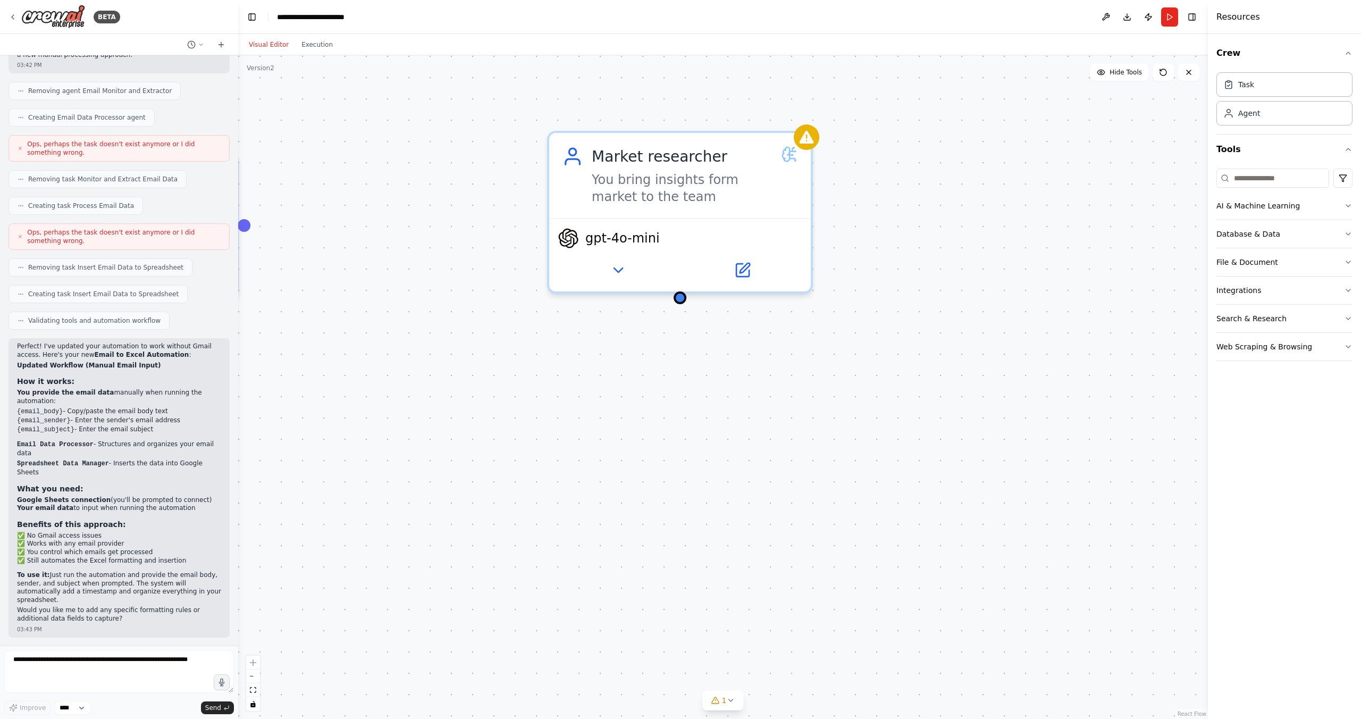
drag, startPoint x: 681, startPoint y: 278, endPoint x: 683, endPoint y: 295, distance: 17.2
click at [683, 295] on div ".deletable-edge-delete-btn { width: 20px; height: 20px; border: 0px solid #ffff…" at bounding box center [723, 387] width 970 height 664
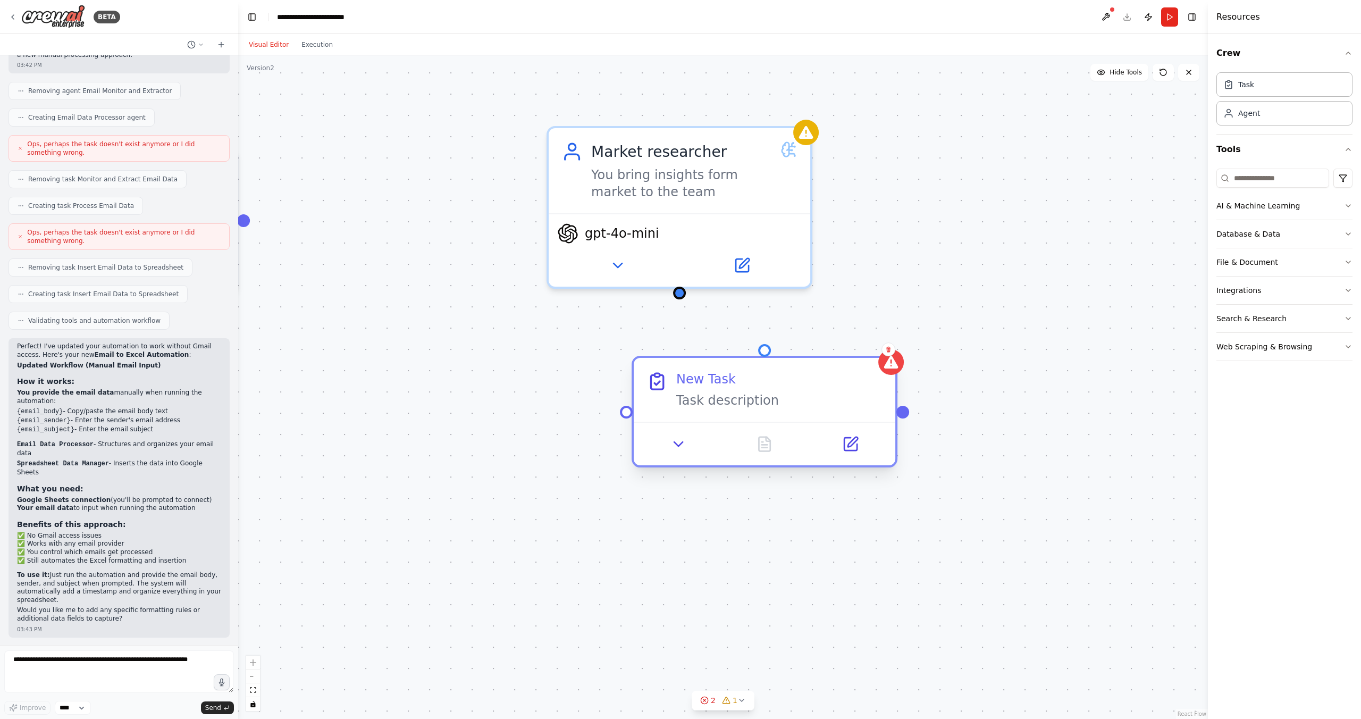
drag, startPoint x: 780, startPoint y: 431, endPoint x: 724, endPoint y: 420, distance: 57.0
click at [724, 420] on div "New Task Task description" at bounding box center [765, 390] width 262 height 64
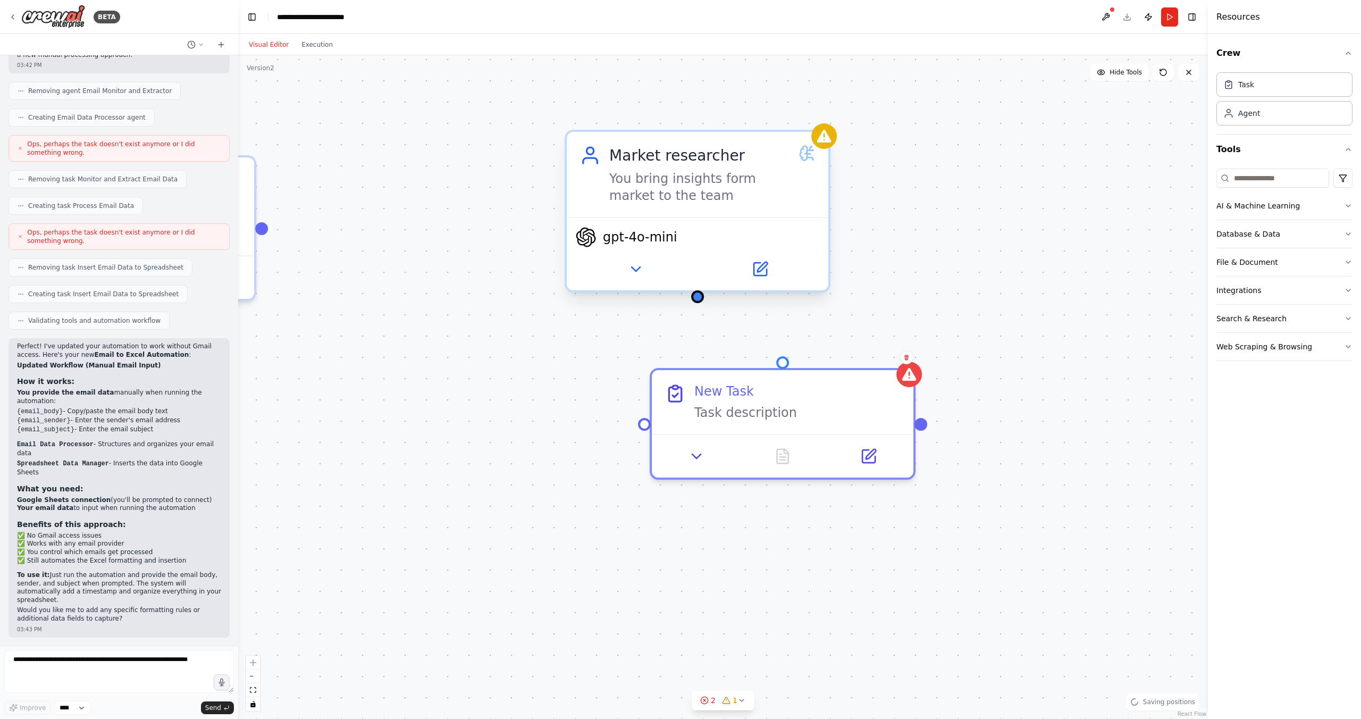
drag, startPoint x: 681, startPoint y: 295, endPoint x: 698, endPoint y: 303, distance: 18.6
click at [699, 303] on div ".deletable-edge-delete-btn { width: 20px; height: 20px; border: 0px solid #ffff…" at bounding box center [723, 387] width 970 height 664
click at [699, 297] on div at bounding box center [697, 296] width 13 height 13
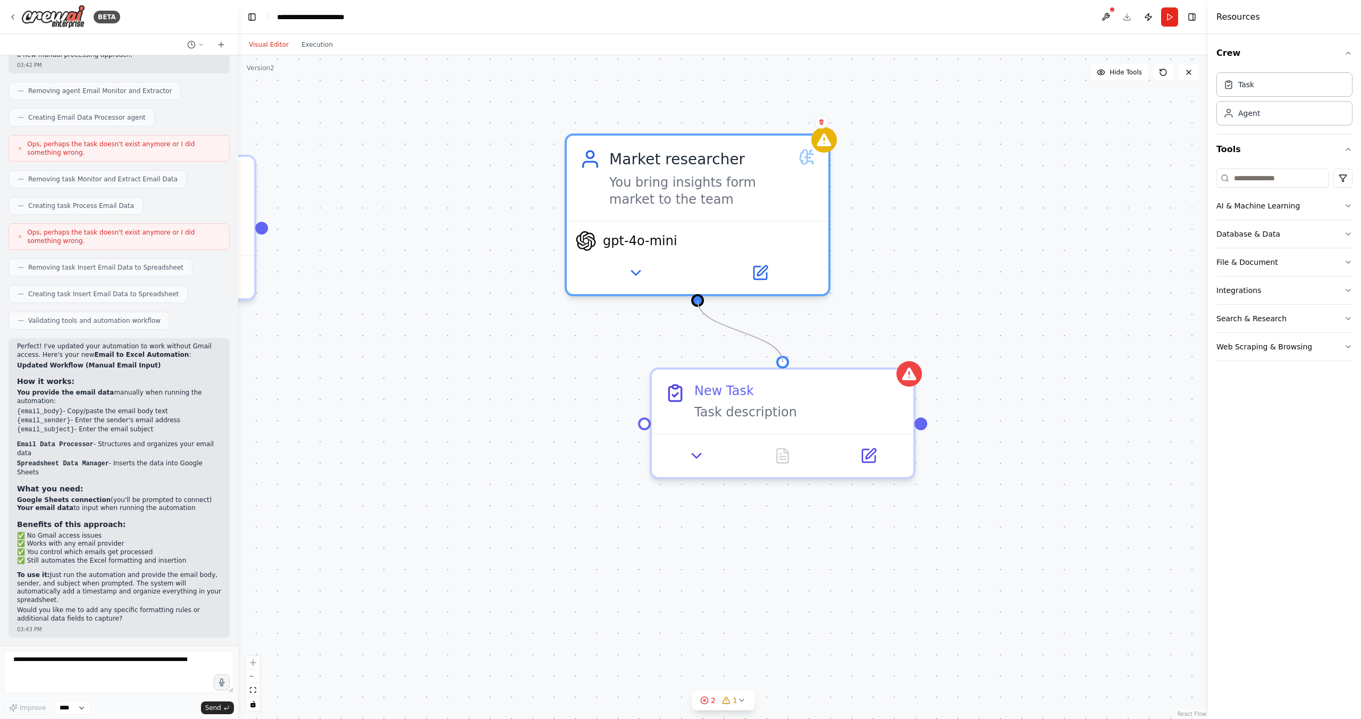
drag, startPoint x: 698, startPoint y: 299, endPoint x: 866, endPoint y: 338, distance: 171.9
click at [775, 369] on div "Spreadsheet Data Manager Insert extracted email data into Google Sheets in a st…" at bounding box center [790, 222] width 1940 height 1327
click at [888, 323] on div ".deletable-edge-delete-btn { width: 20px; height: 20px; border: 0px solid #ffff…" at bounding box center [723, 387] width 970 height 664
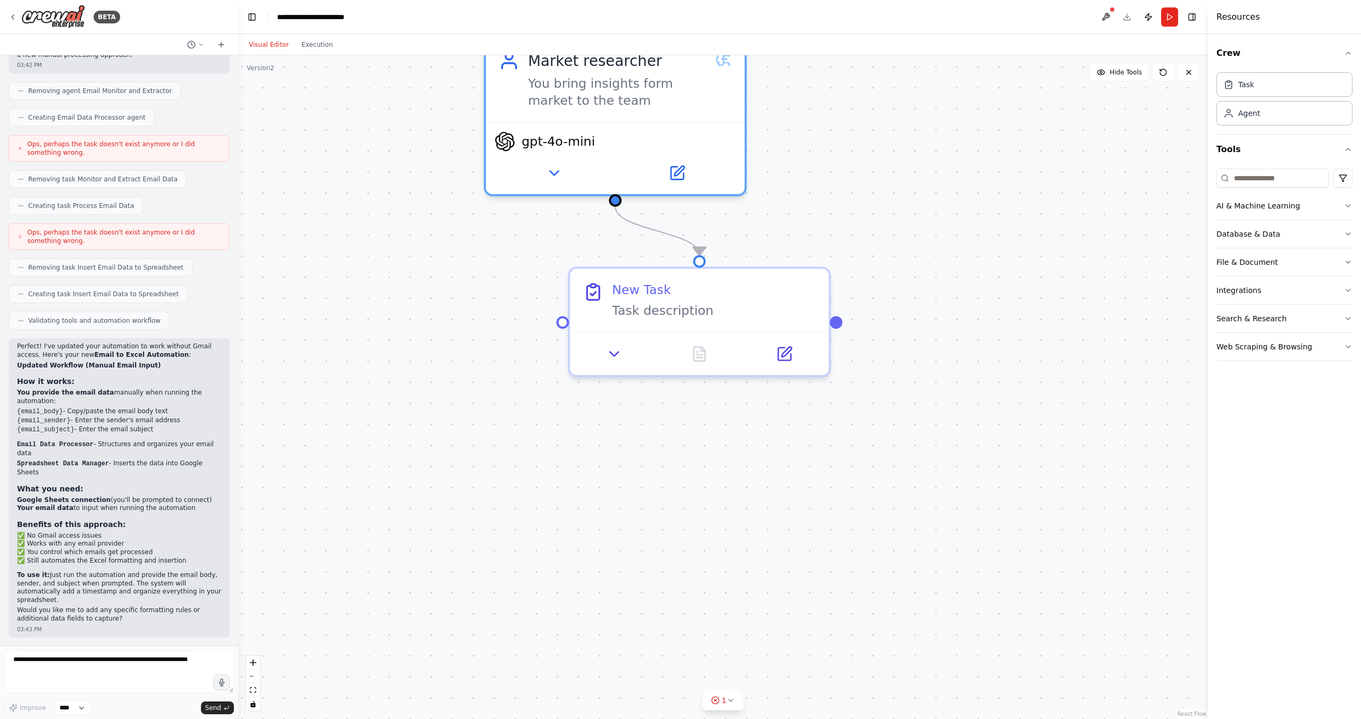
drag, startPoint x: 1016, startPoint y: 394, endPoint x: 837, endPoint y: 335, distance: 188.7
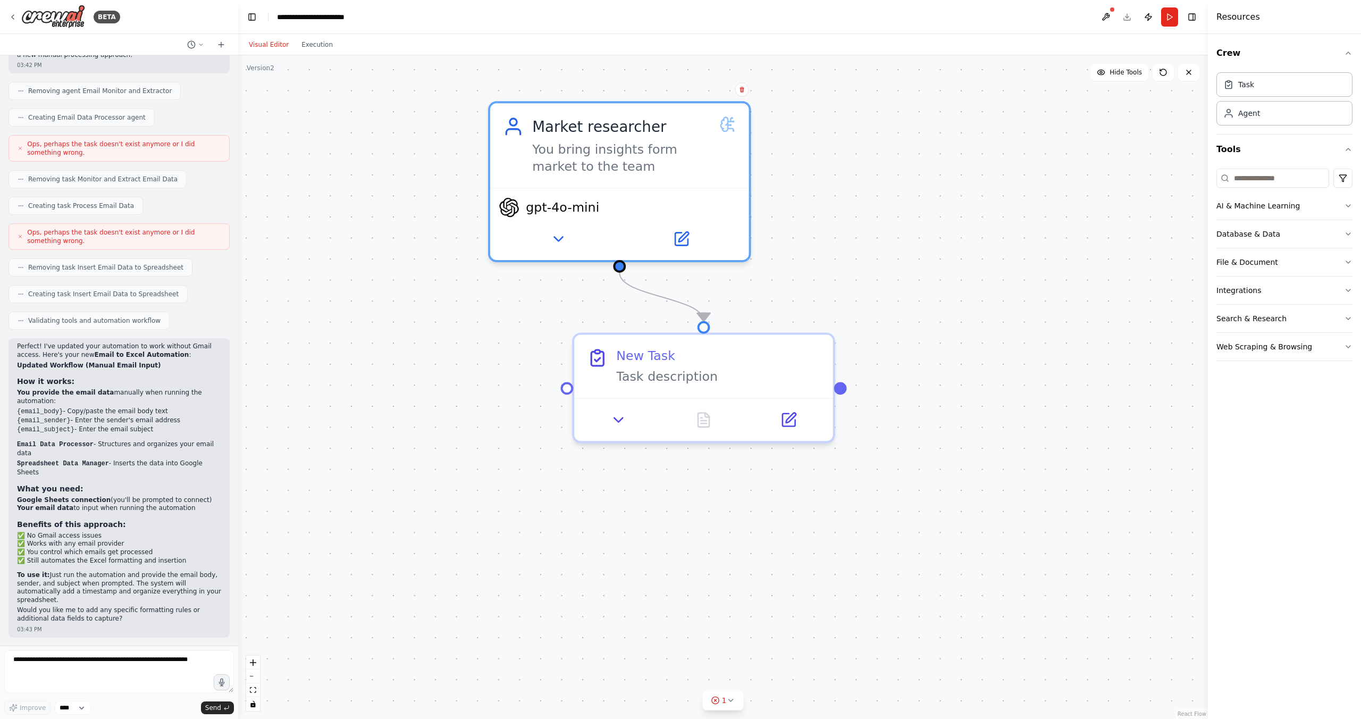
drag, startPoint x: 785, startPoint y: 172, endPoint x: 787, endPoint y: 264, distance: 92.0
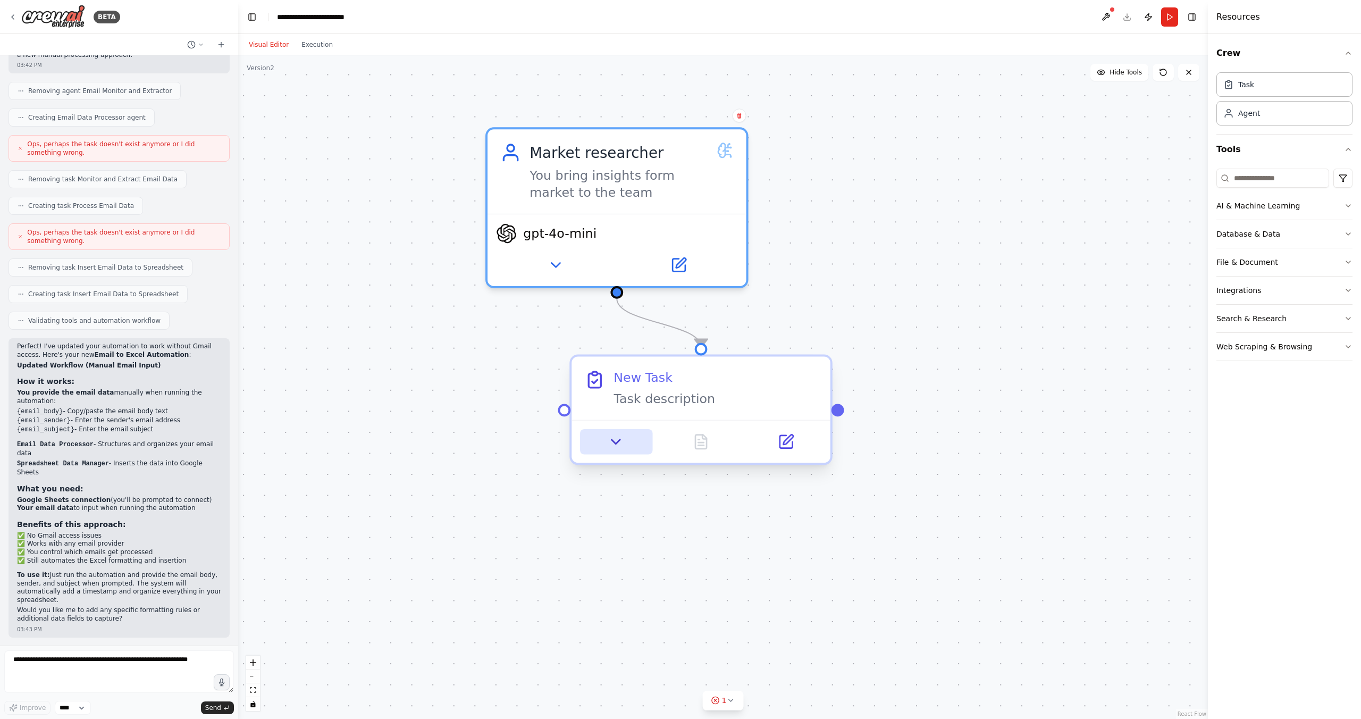
click at [624, 445] on button at bounding box center [616, 441] width 72 height 25
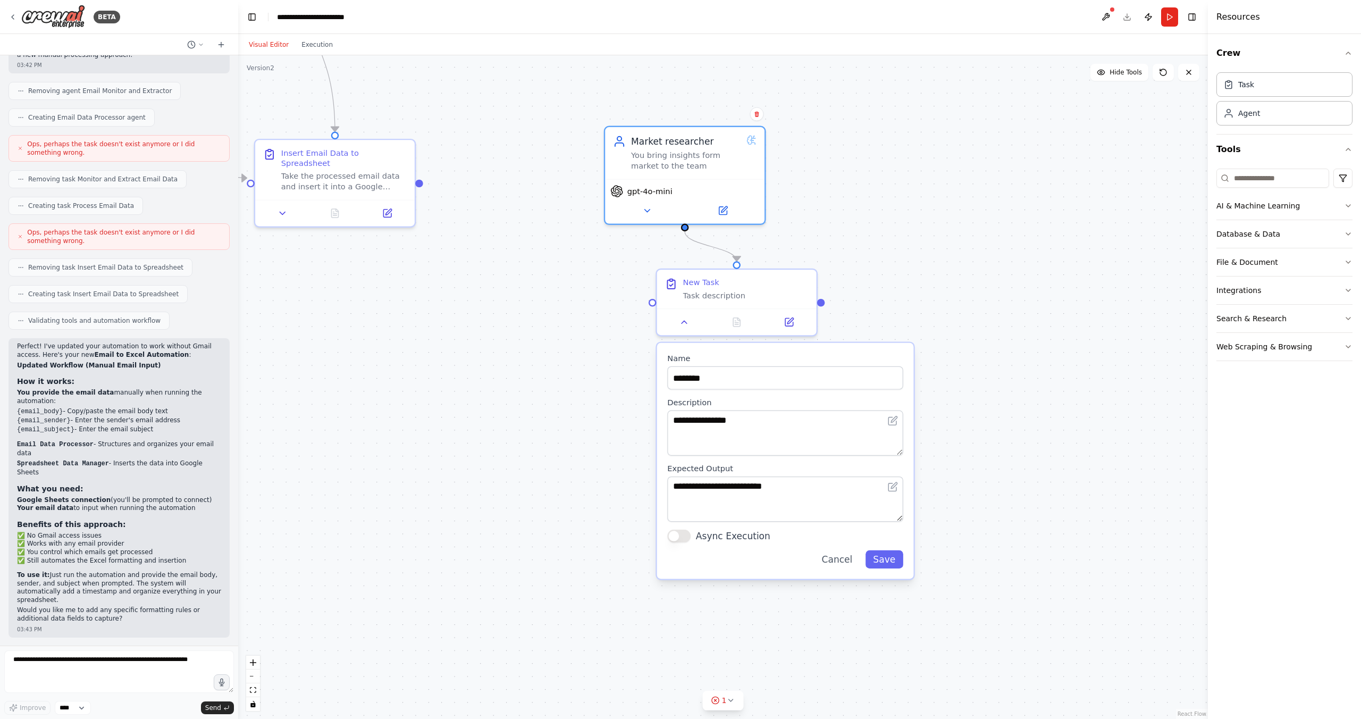
drag, startPoint x: 931, startPoint y: 331, endPoint x: 869, endPoint y: 239, distance: 110.9
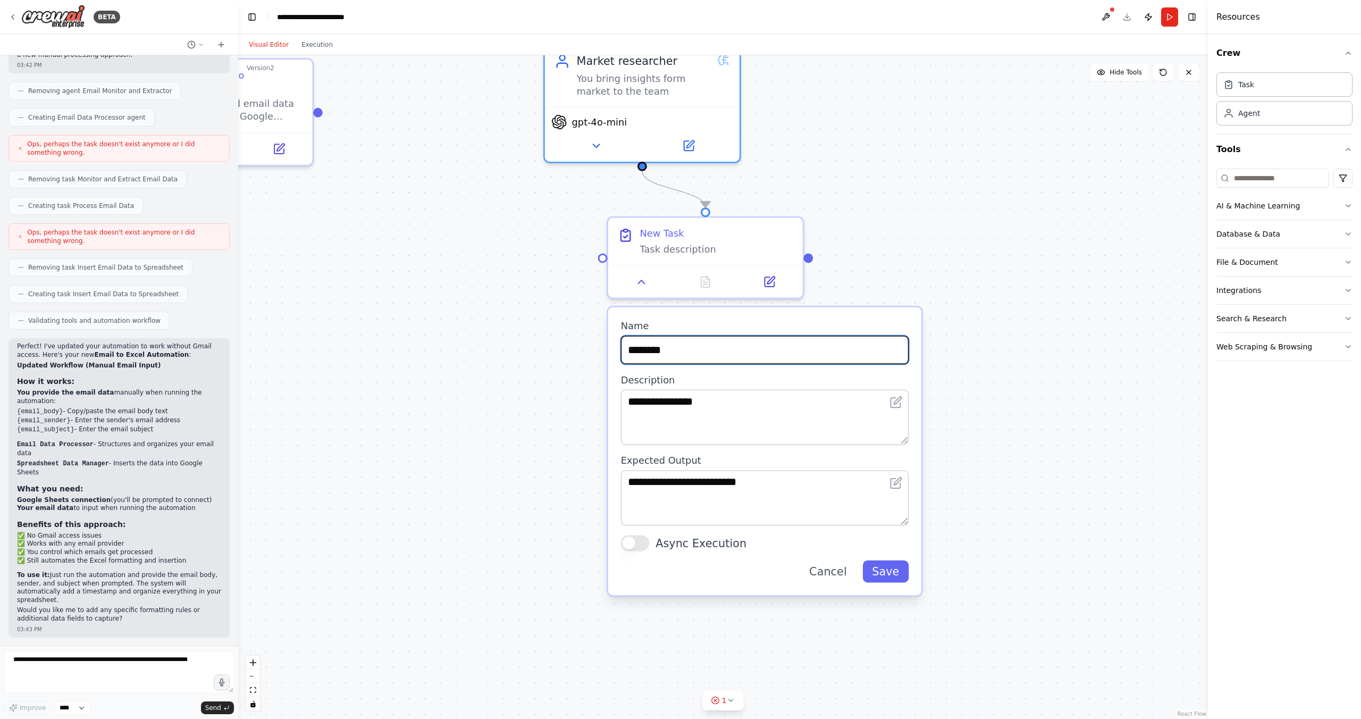
click at [705, 353] on input "********" at bounding box center [765, 350] width 288 height 29
drag, startPoint x: 701, startPoint y: 352, endPoint x: 616, endPoint y: 344, distance: 86.0
click at [616, 344] on div "**********" at bounding box center [764, 451] width 313 height 288
type input "**********"
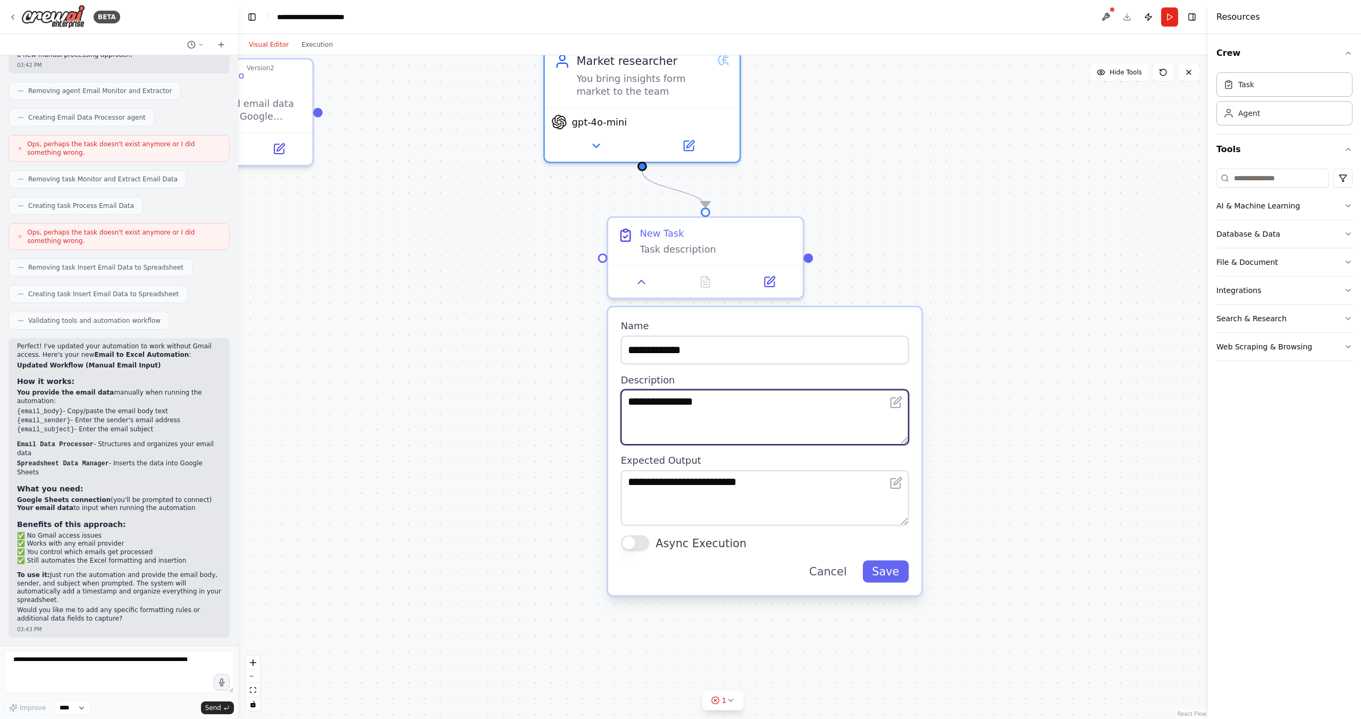
click at [665, 404] on textarea "**********" at bounding box center [765, 416] width 288 height 55
drag, startPoint x: 732, startPoint y: 398, endPoint x: 604, endPoint y: 397, distance: 128.7
click at [604, 397] on div ".deletable-edge-delete-btn { width: 20px; height: 20px; border: 0px solid #ffff…" at bounding box center [723, 387] width 970 height 664
click at [676, 408] on textarea "**********" at bounding box center [765, 416] width 288 height 55
drag, startPoint x: 720, startPoint y: 408, endPoint x: 621, endPoint y: 396, distance: 100.2
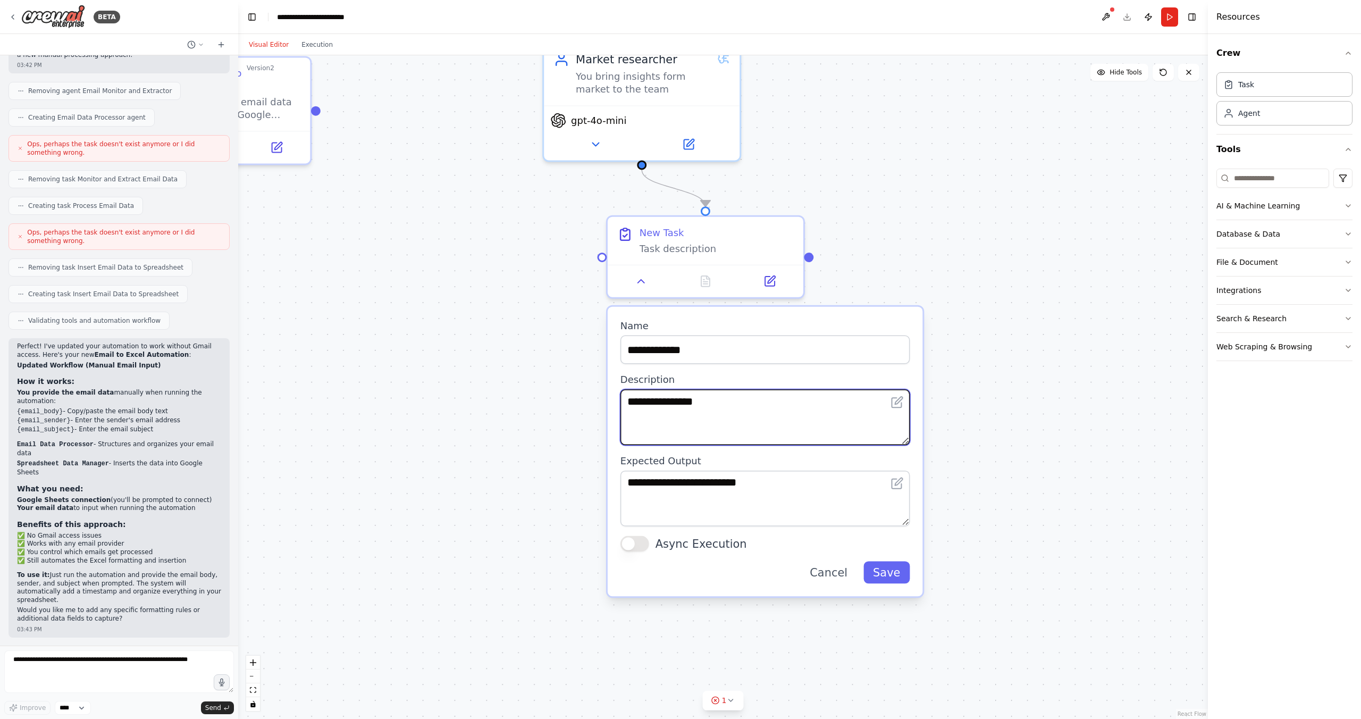
click at [621, 396] on textarea "**********" at bounding box center [766, 417] width 290 height 56
type textarea "**********"
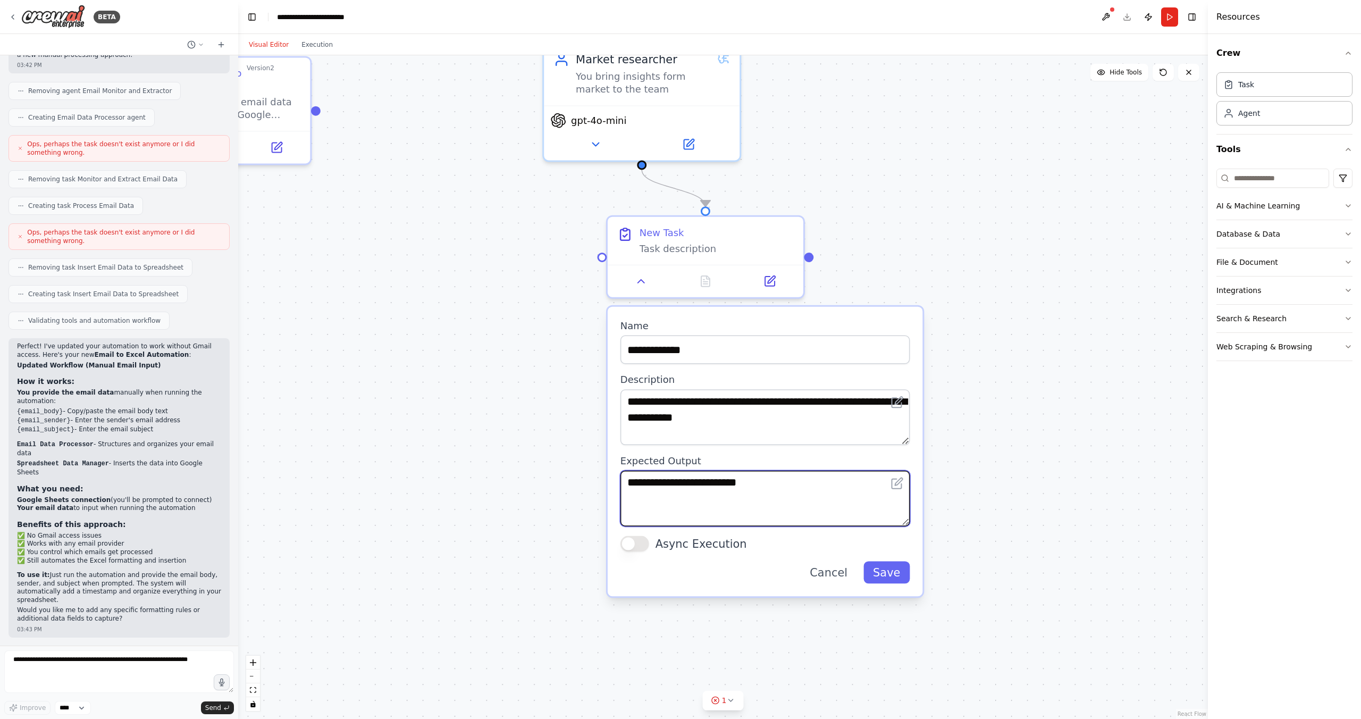
click at [709, 497] on textarea "**********" at bounding box center [766, 499] width 290 height 56
drag, startPoint x: 785, startPoint y: 480, endPoint x: 605, endPoint y: 483, distance: 179.8
click at [605, 483] on div ".deletable-edge-delete-btn { width: 20px; height: 20px; border: 0px solid #ffff…" at bounding box center [723, 387] width 970 height 664
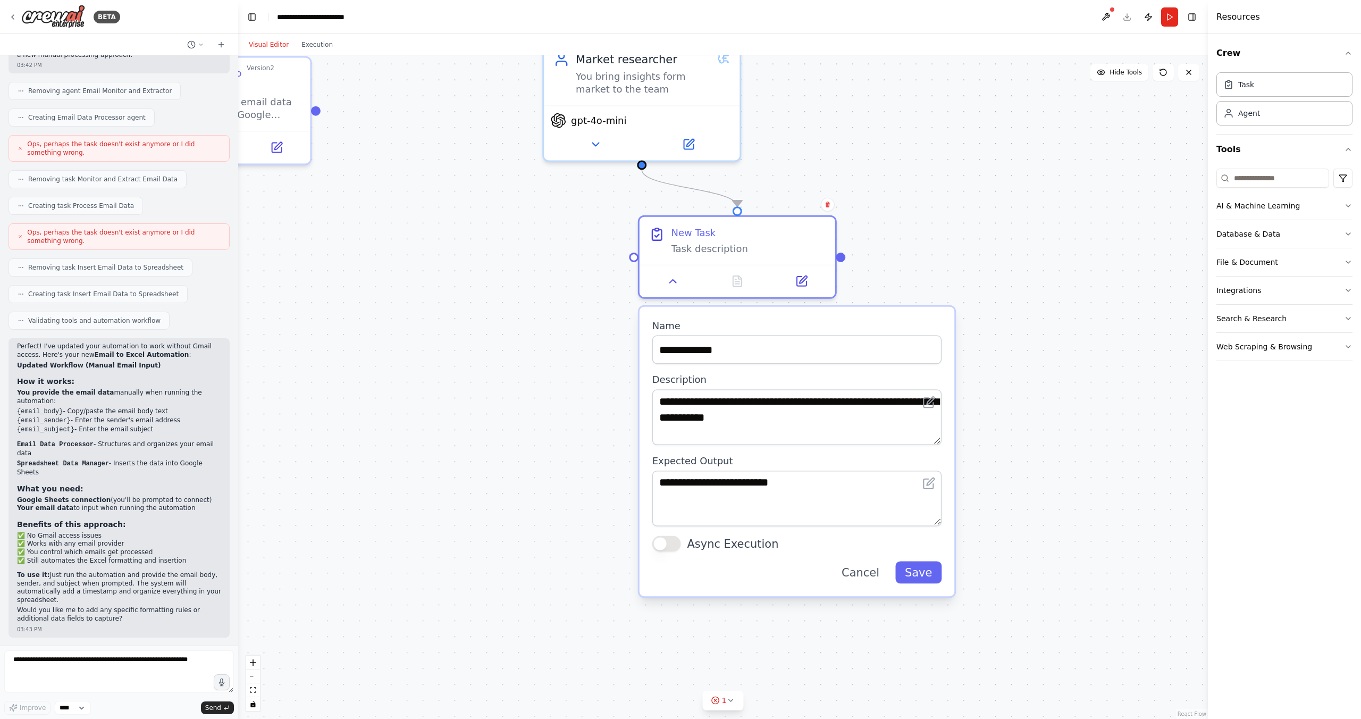
drag, startPoint x: 624, startPoint y: 489, endPoint x: 633, endPoint y: 488, distance: 9.2
click at [632, 488] on div ".deletable-edge-delete-btn { width: 20px; height: 20px; border: 0px solid #ffff…" at bounding box center [723, 387] width 970 height 664
click at [748, 478] on textarea "**********" at bounding box center [797, 499] width 290 height 56
drag, startPoint x: 816, startPoint y: 482, endPoint x: 644, endPoint y: 474, distance: 171.4
click at [648, 480] on div "**********" at bounding box center [797, 452] width 315 height 290
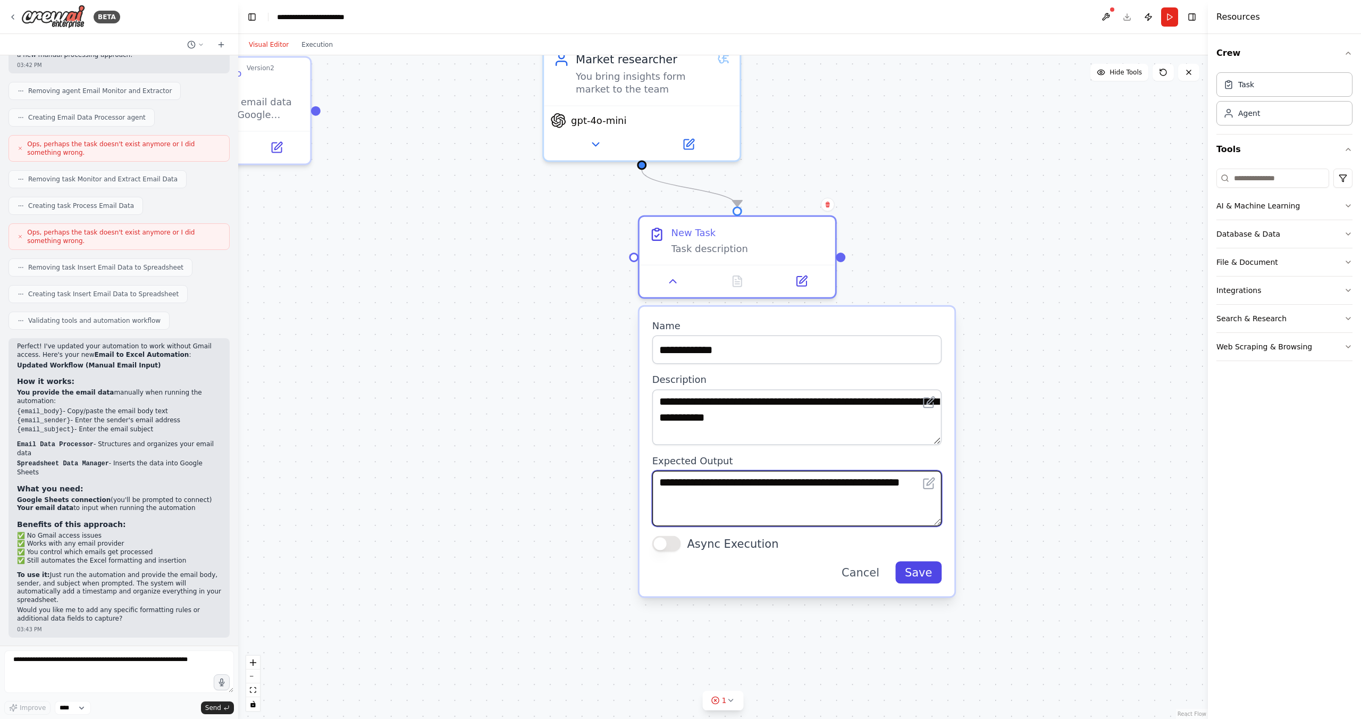
type textarea "**********"
click at [931, 571] on button "Save" at bounding box center [918, 572] width 46 height 22
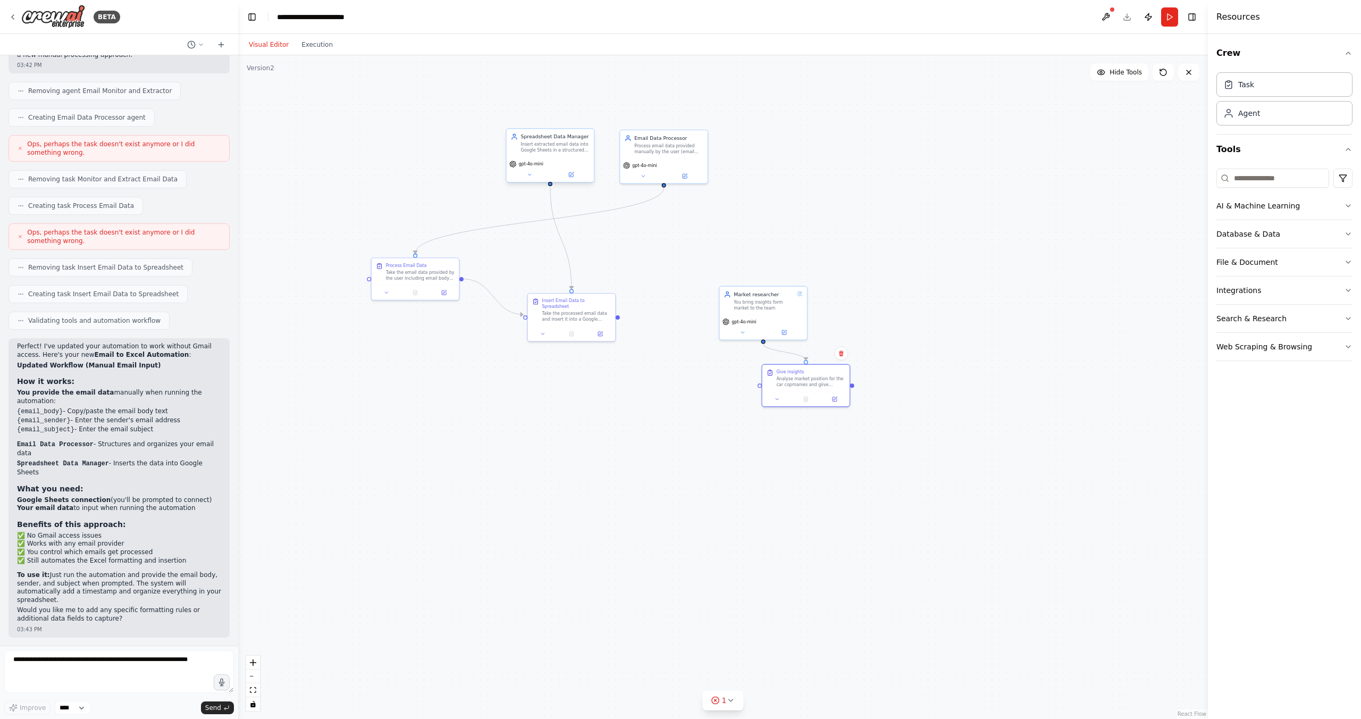
click at [512, 135] on icon at bounding box center [514, 136] width 7 height 7
click at [587, 119] on icon at bounding box center [585, 118] width 4 height 6
click at [584, 113] on button at bounding box center [586, 118] width 14 height 14
drag, startPoint x: 641, startPoint y: 352, endPoint x: 656, endPoint y: 391, distance: 41.4
click at [658, 394] on div ".deletable-edge-delete-btn { width: 20px; height: 20px; border: 0px solid #ffff…" at bounding box center [723, 387] width 970 height 664
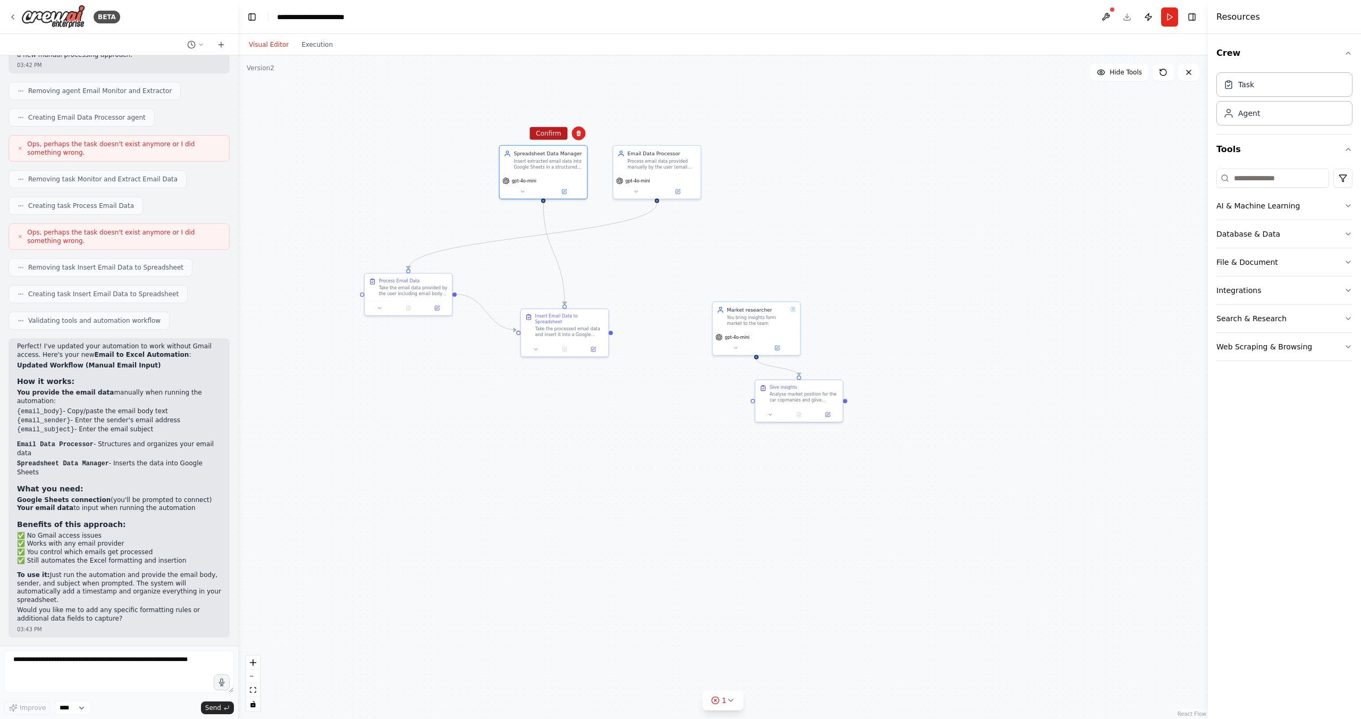
click at [563, 135] on button "Confirm" at bounding box center [549, 133] width 38 height 13
click at [673, 146] on div "Email Data Processor Process email data provided manually by the user (email te…" at bounding box center [656, 158] width 87 height 28
click at [696, 133] on icon at bounding box center [692, 133] width 6 height 6
click at [693, 135] on icon at bounding box center [693, 133] width 4 height 6
click at [667, 134] on button "Confirm" at bounding box center [663, 133] width 38 height 13
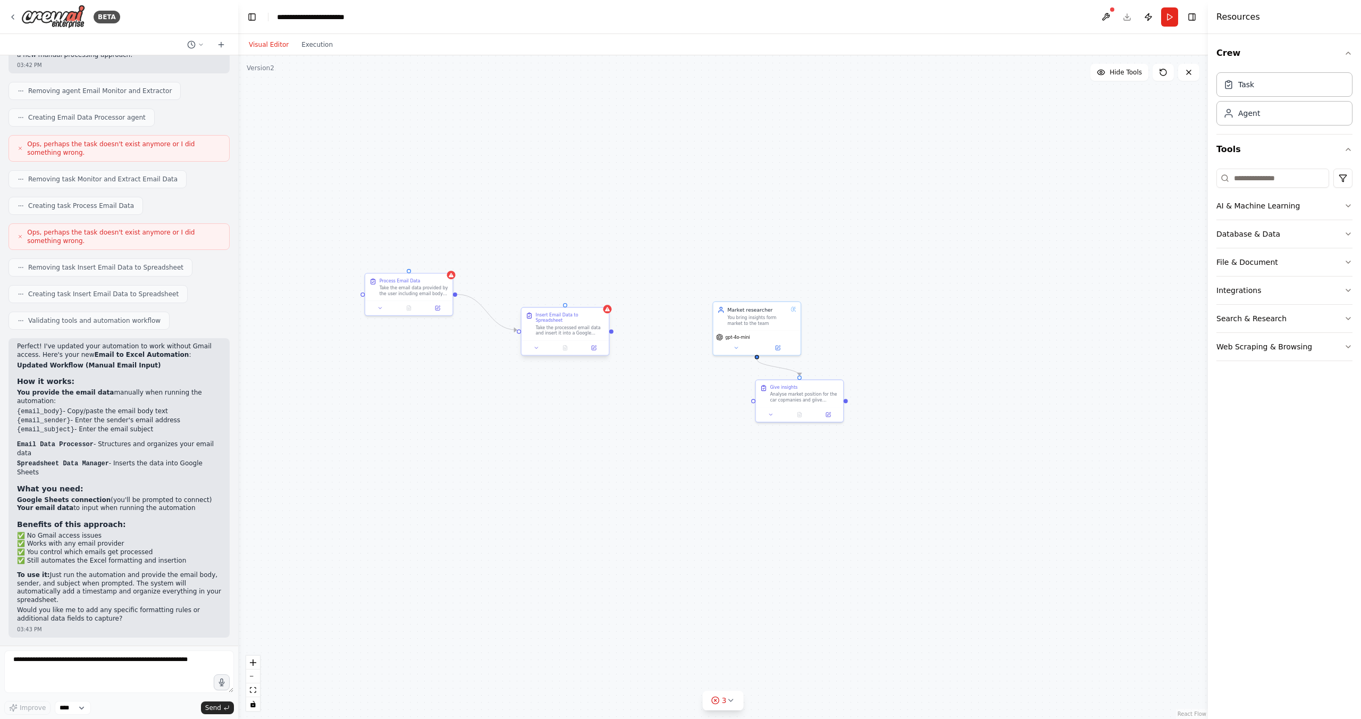
click at [576, 325] on div "Take the processed email data and insert it into a Google Sheets table. Create …" at bounding box center [570, 330] width 69 height 11
click at [602, 301] on button at bounding box center [601, 297] width 14 height 14
click at [602, 301] on button at bounding box center [602, 297] width 14 height 14
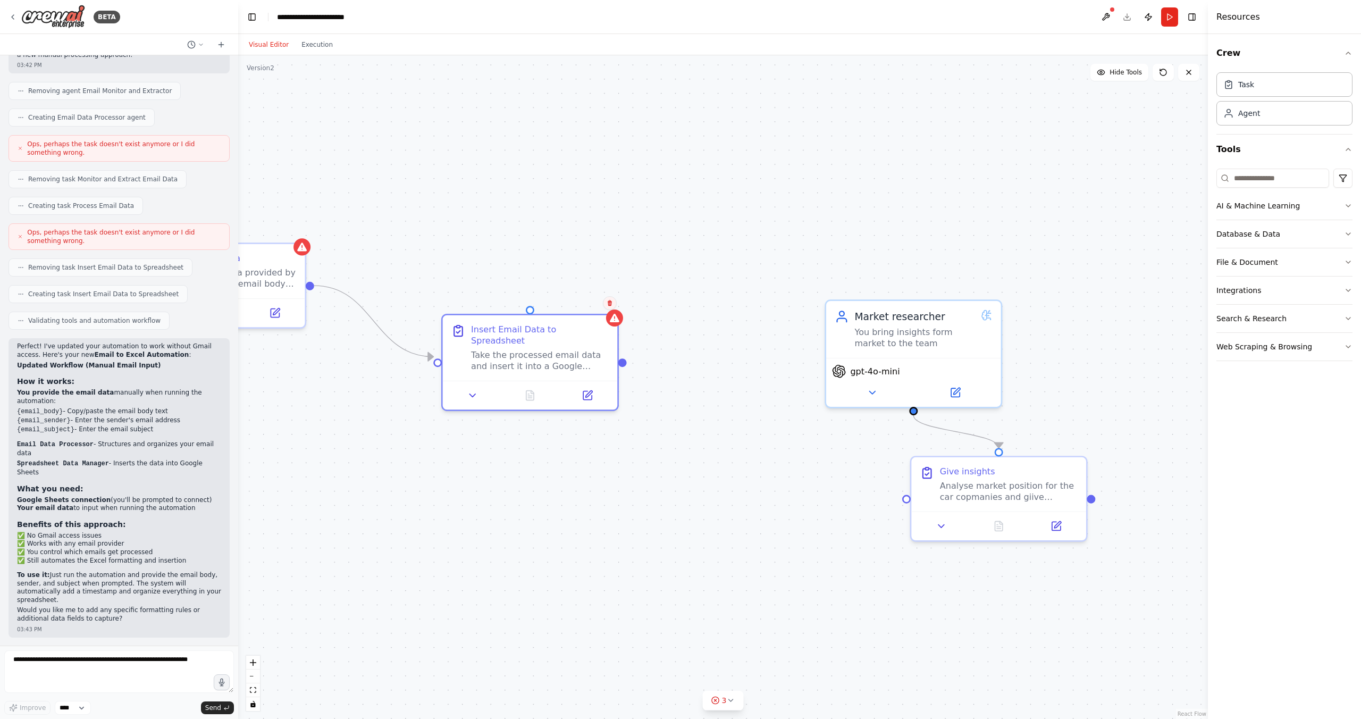
click at [612, 298] on button at bounding box center [610, 303] width 14 height 14
click at [584, 304] on button "Confirm" at bounding box center [580, 303] width 38 height 13
click at [583, 302] on button "Confirm" at bounding box center [581, 303] width 38 height 13
click at [584, 298] on button "Confirm" at bounding box center [581, 302] width 38 height 13
click at [307, 252] on div "Process Email Data Take the email data provided by the user including email bod…" at bounding box center [219, 282] width 178 height 86
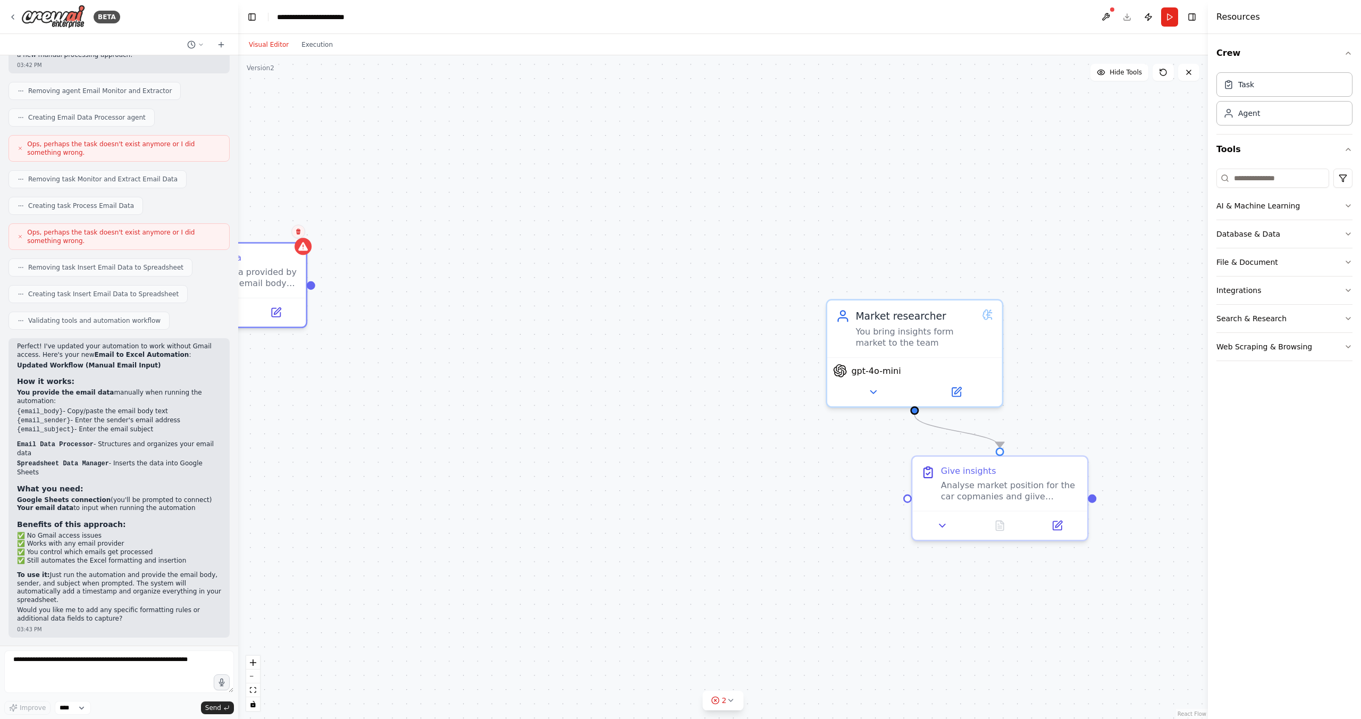
click at [299, 231] on icon at bounding box center [298, 232] width 4 height 6
click at [271, 232] on button "Confirm" at bounding box center [268, 231] width 38 height 13
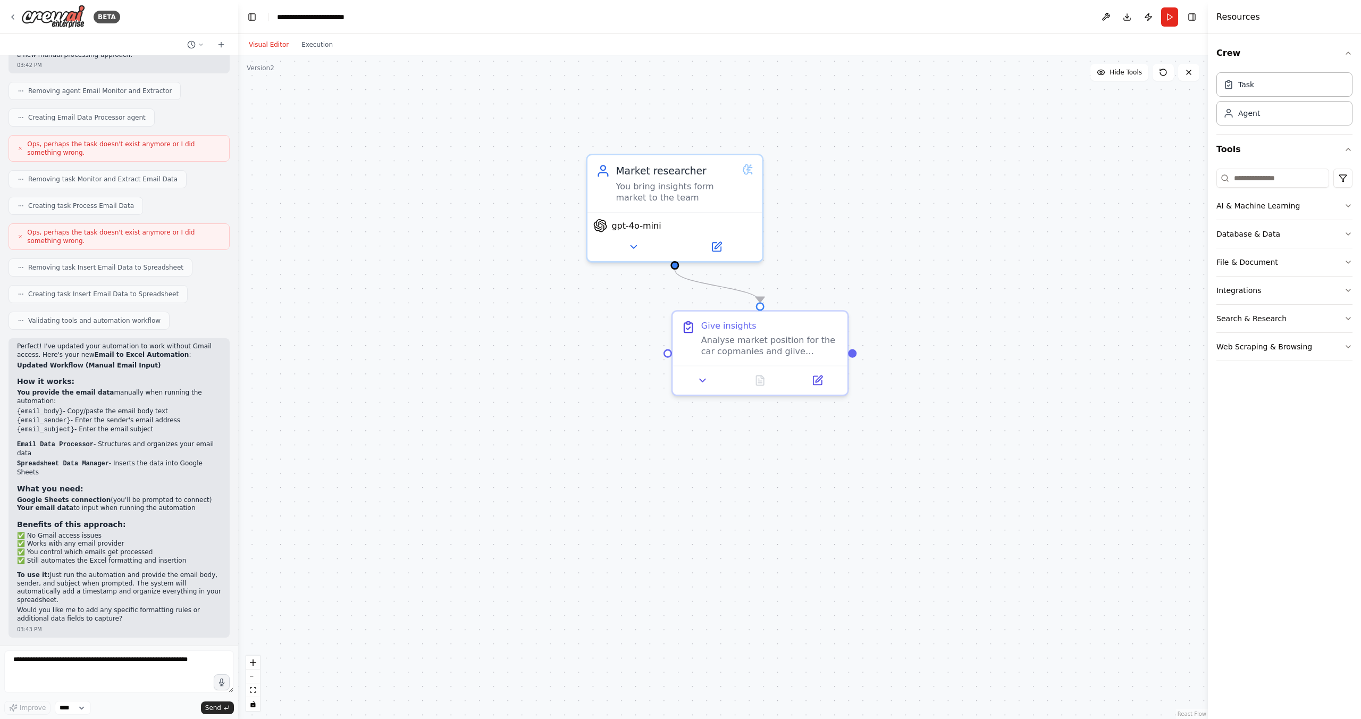
drag, startPoint x: 1084, startPoint y: 436, endPoint x: 839, endPoint y: 286, distance: 286.9
click at [1173, 20] on button "Run" at bounding box center [1169, 16] width 17 height 19
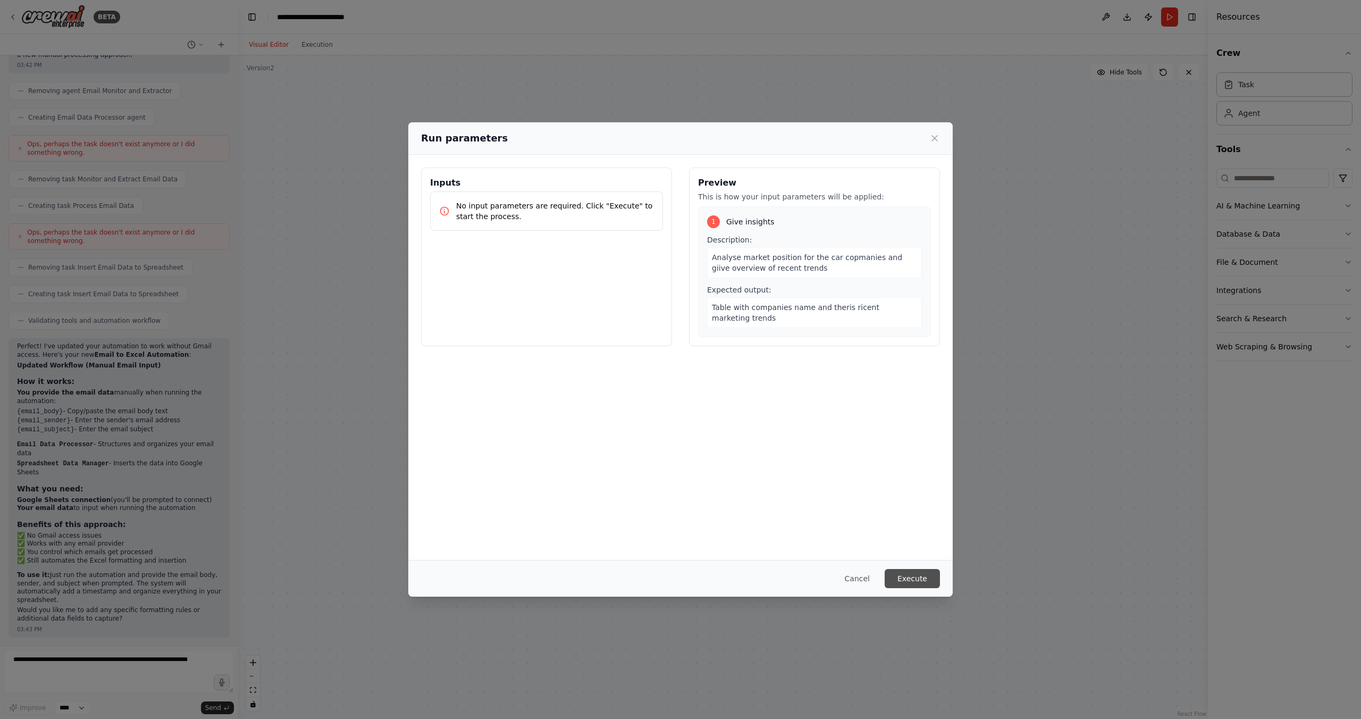
click at [922, 582] on button "Execute" at bounding box center [912, 578] width 55 height 19
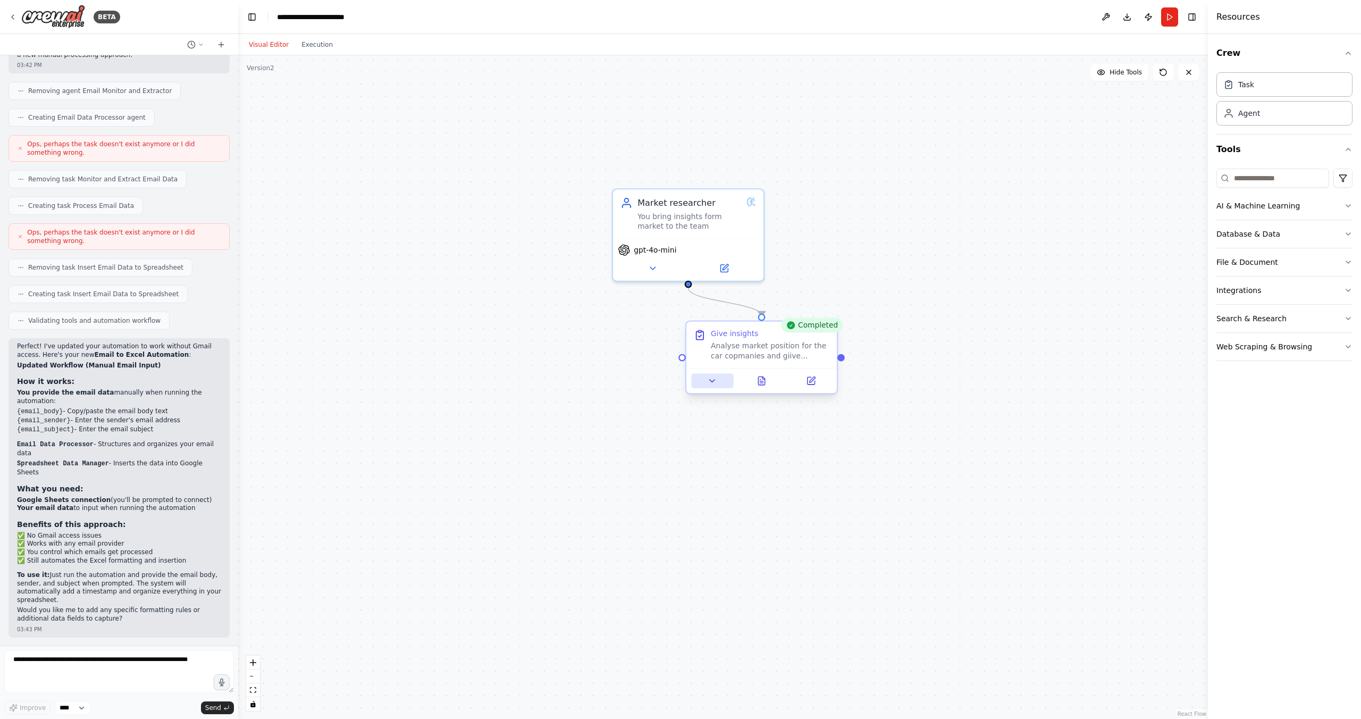
click at [718, 378] on button at bounding box center [712, 380] width 42 height 15
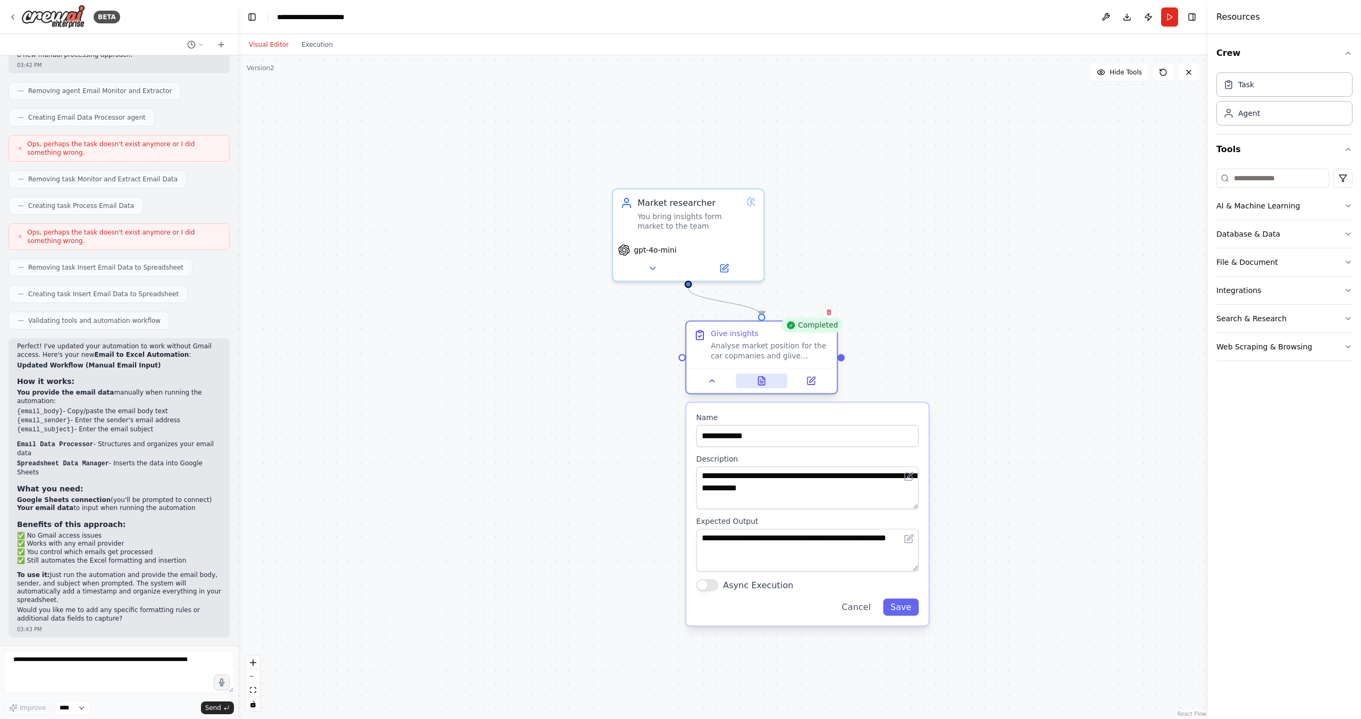
click at [766, 385] on icon at bounding box center [762, 381] width 10 height 10
click at [764, 379] on icon at bounding box center [764, 378] width 3 height 3
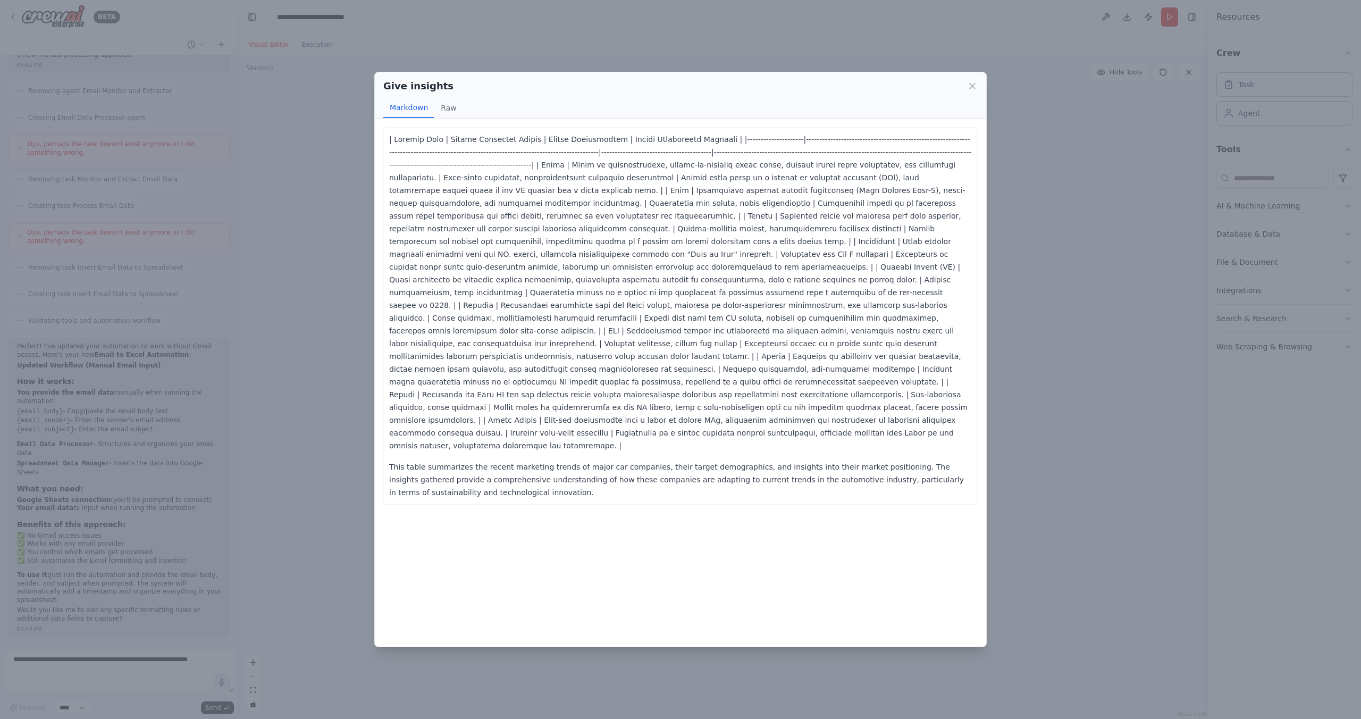
drag, startPoint x: 445, startPoint y: 104, endPoint x: 426, endPoint y: 108, distance: 19.1
click at [445, 103] on button "Raw" at bounding box center [448, 108] width 28 height 20
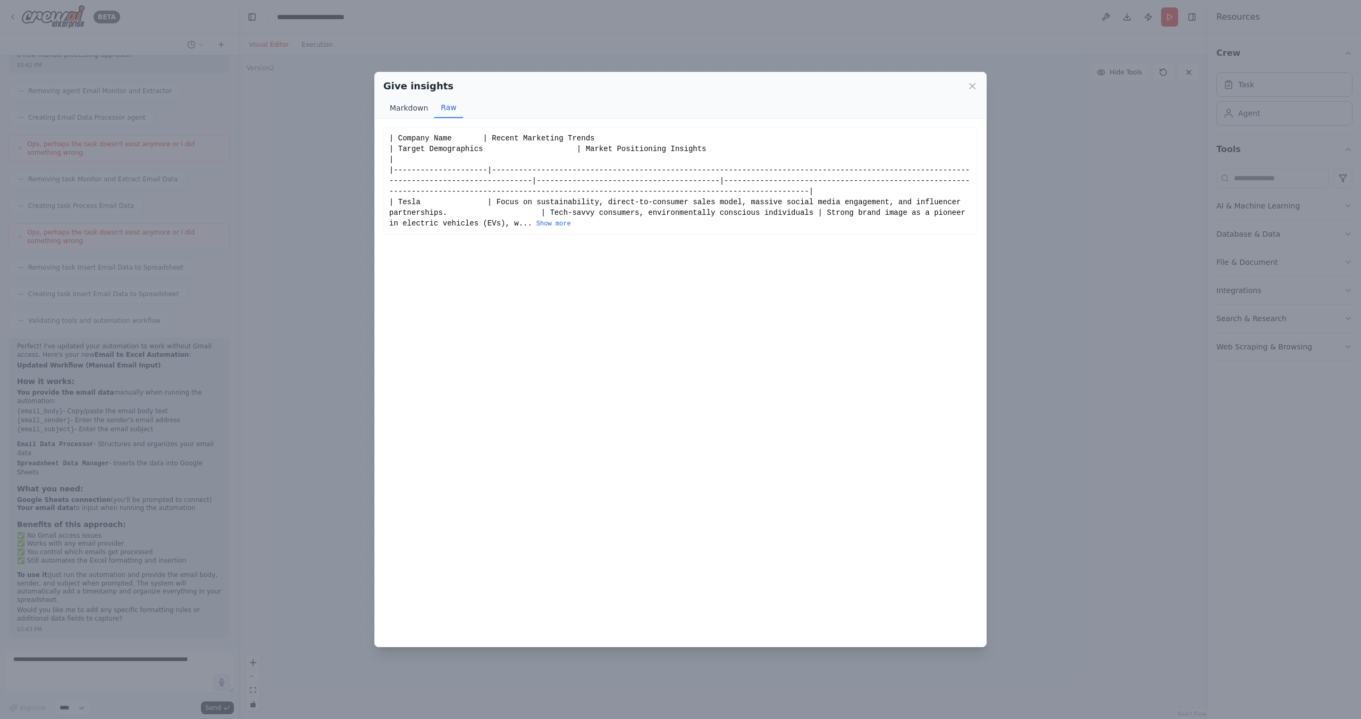
click at [415, 109] on button "Markdown" at bounding box center [408, 108] width 51 height 20
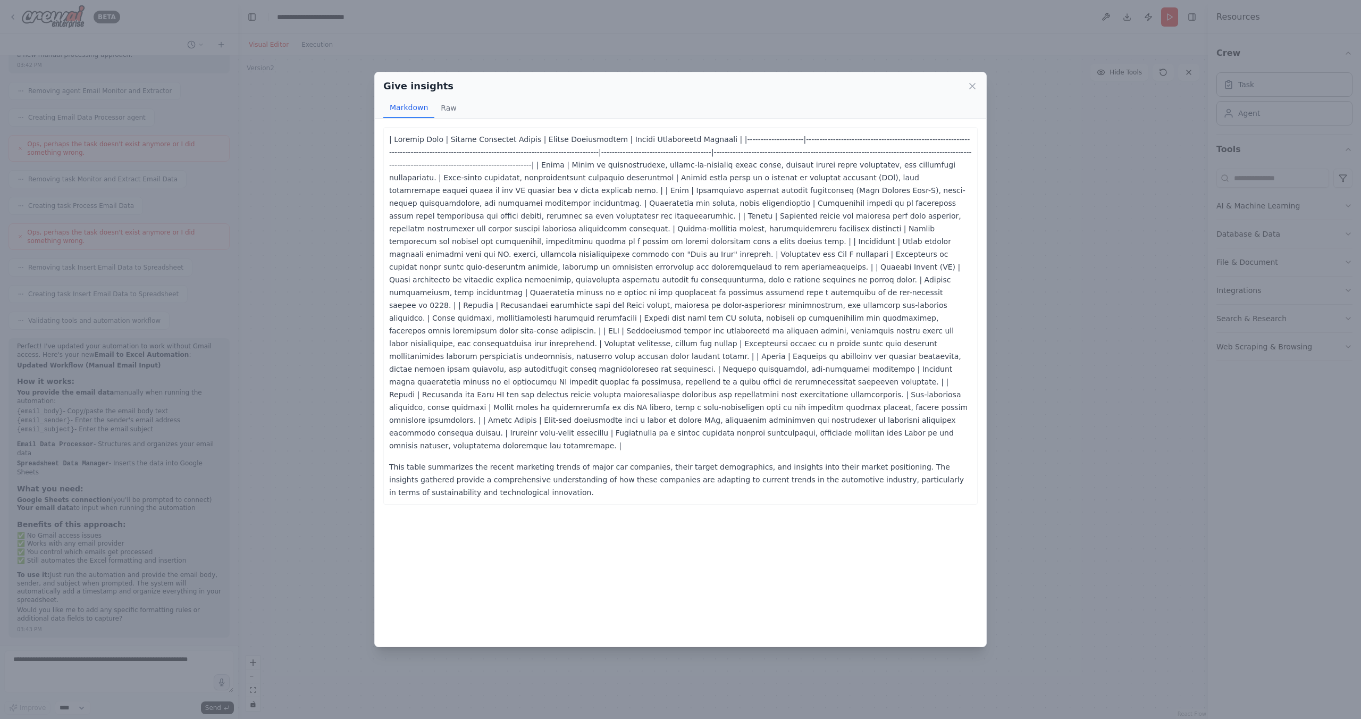
click at [978, 87] on div "Give insights Markdown Raw" at bounding box center [681, 95] width 612 height 46
click at [971, 80] on div "Give insights" at bounding box center [680, 86] width 595 height 15
click at [973, 81] on icon at bounding box center [972, 86] width 11 height 11
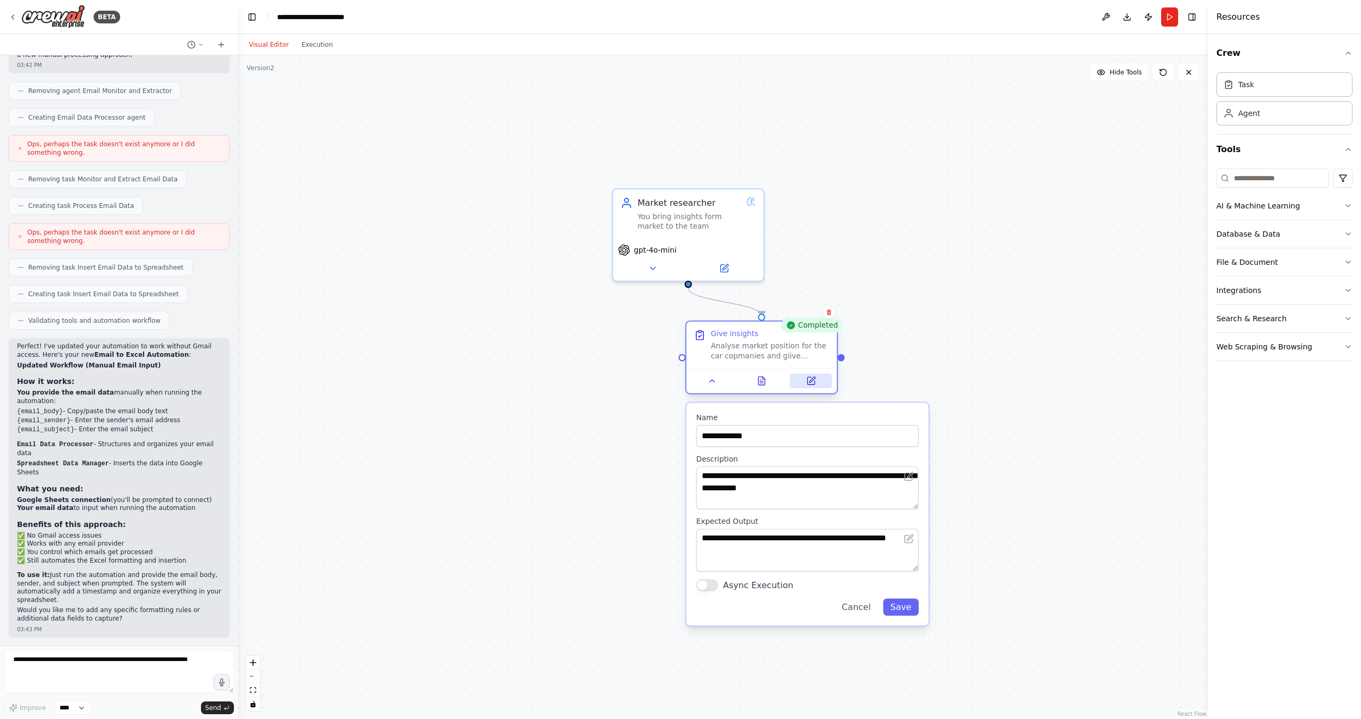
click at [818, 378] on button at bounding box center [811, 380] width 42 height 15
click at [807, 382] on icon at bounding box center [810, 380] width 7 height 7
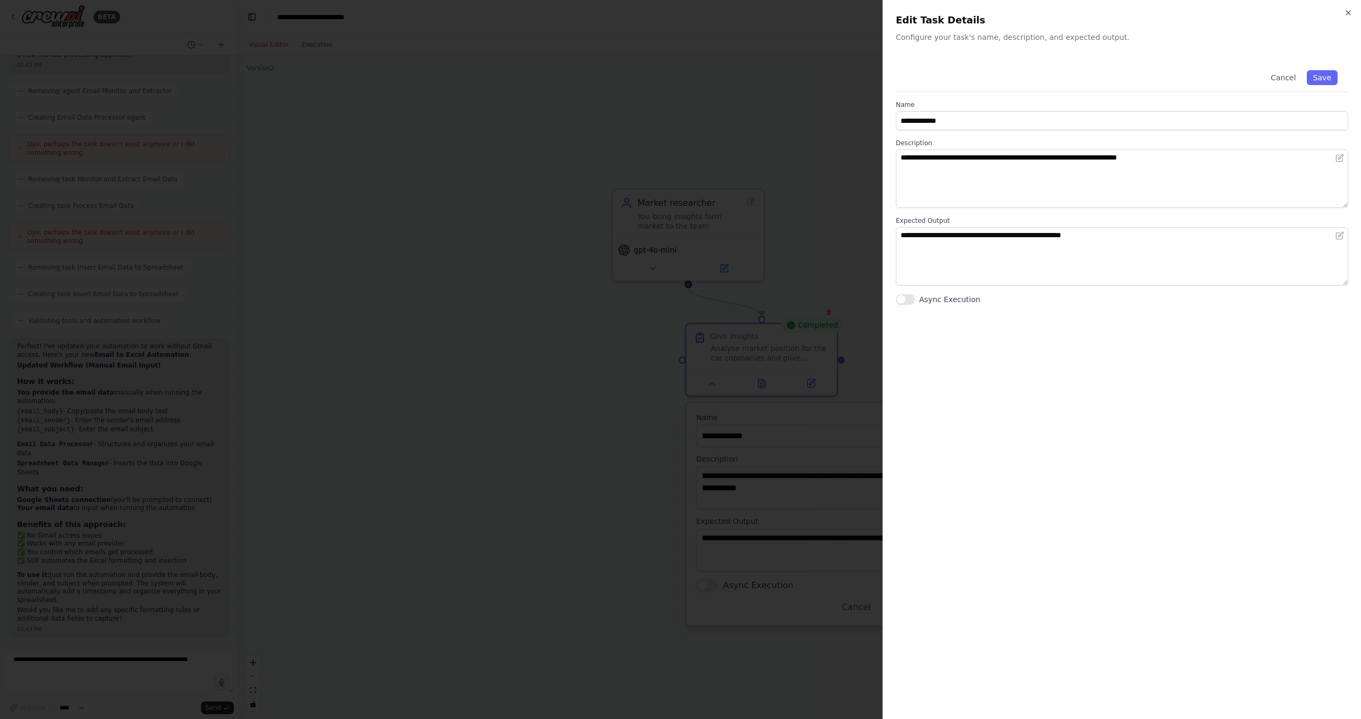
click at [1352, 7] on div "**********" at bounding box center [1122, 359] width 479 height 719
click at [1350, 13] on icon "button" at bounding box center [1348, 13] width 9 height 9
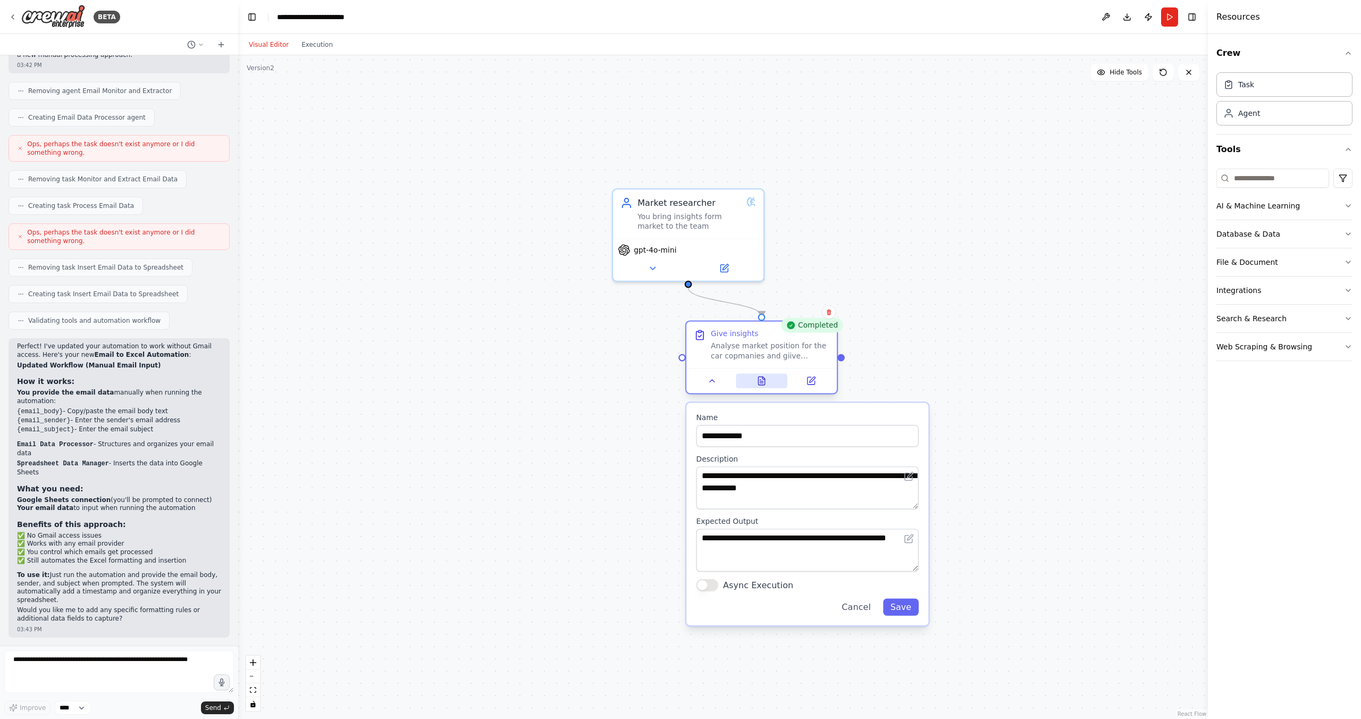
click at [768, 388] on button at bounding box center [762, 380] width 52 height 15
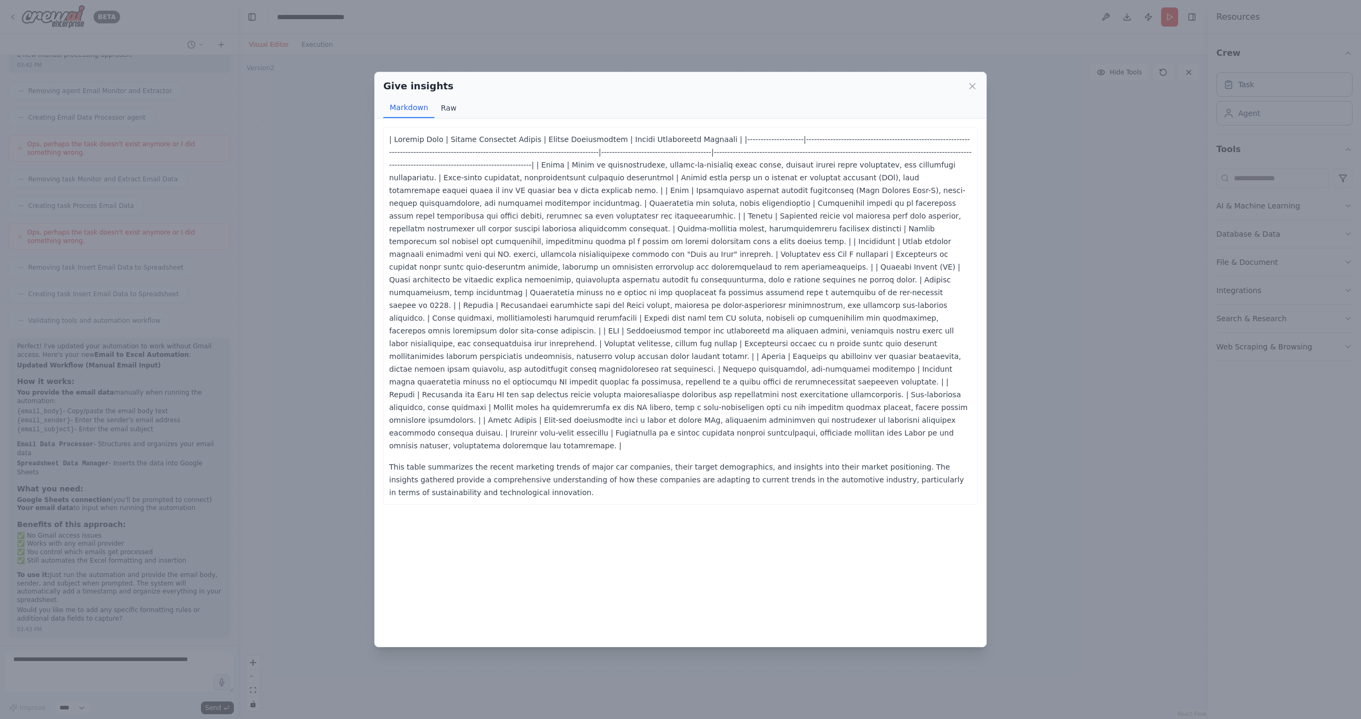
click at [442, 112] on button "Raw" at bounding box center [448, 108] width 28 height 20
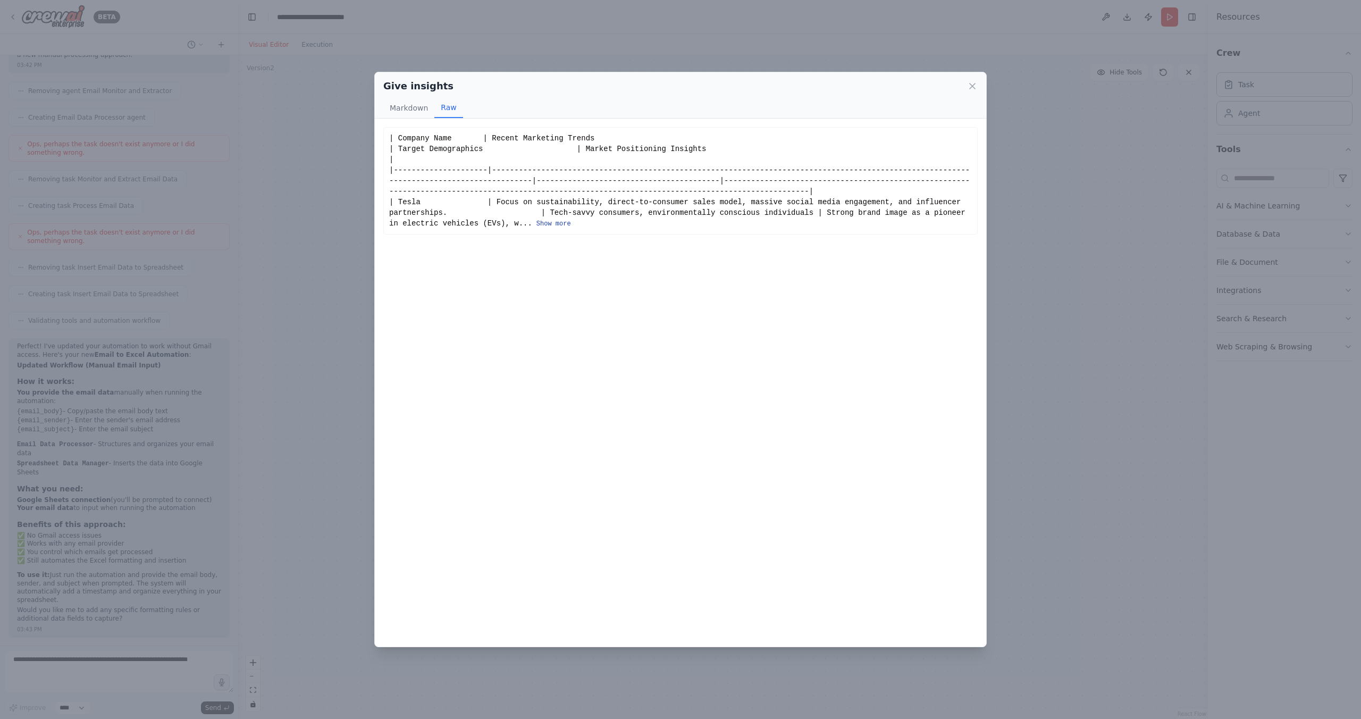
click at [562, 223] on button "Show more" at bounding box center [554, 224] width 35 height 9
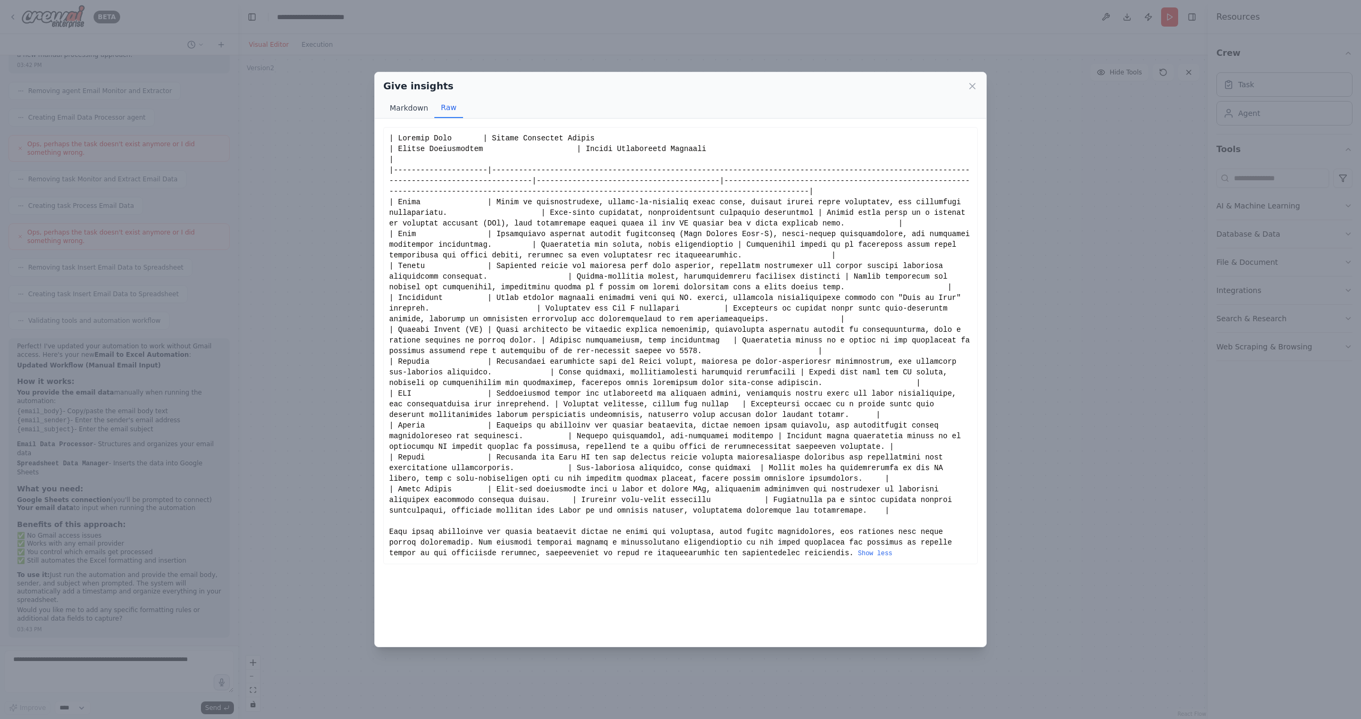
click at [404, 102] on button "Markdown" at bounding box center [408, 108] width 51 height 20
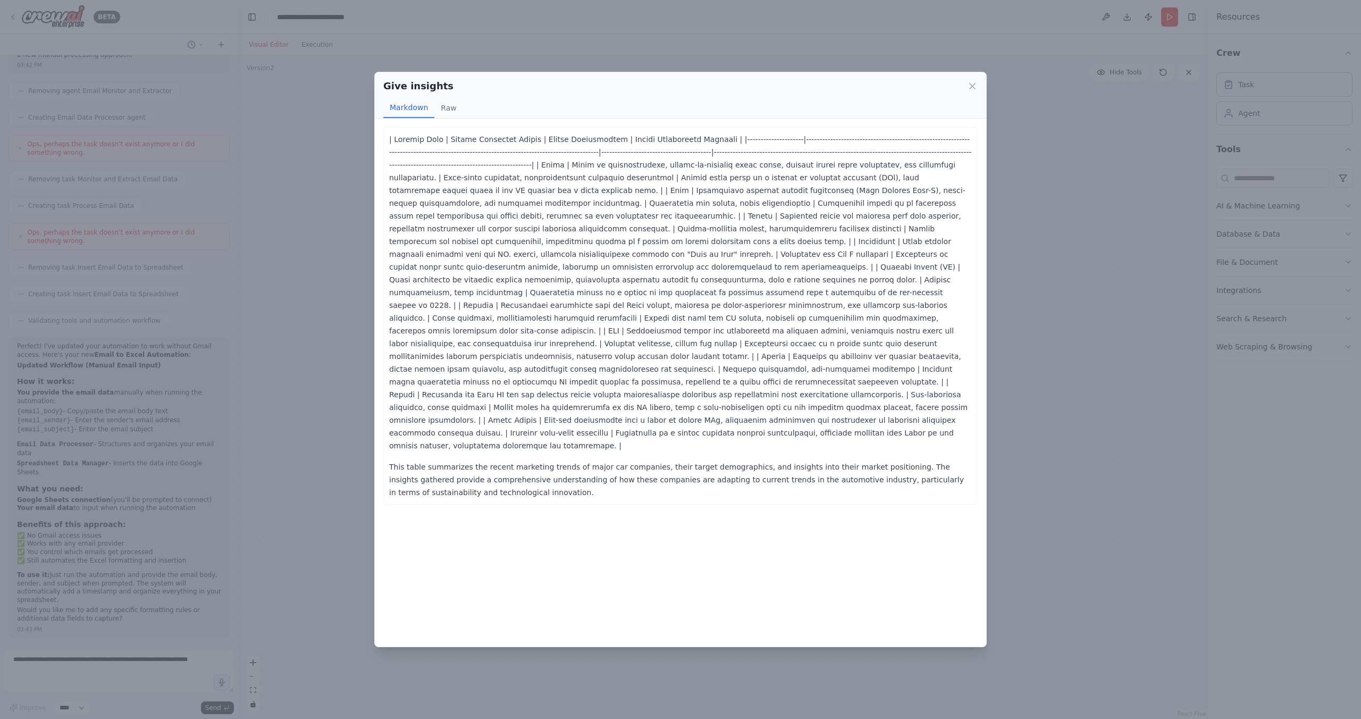
click at [1096, 50] on div "Give insights Markdown Raw This table summarizes the recent marketing trends of…" at bounding box center [680, 359] width 1361 height 719
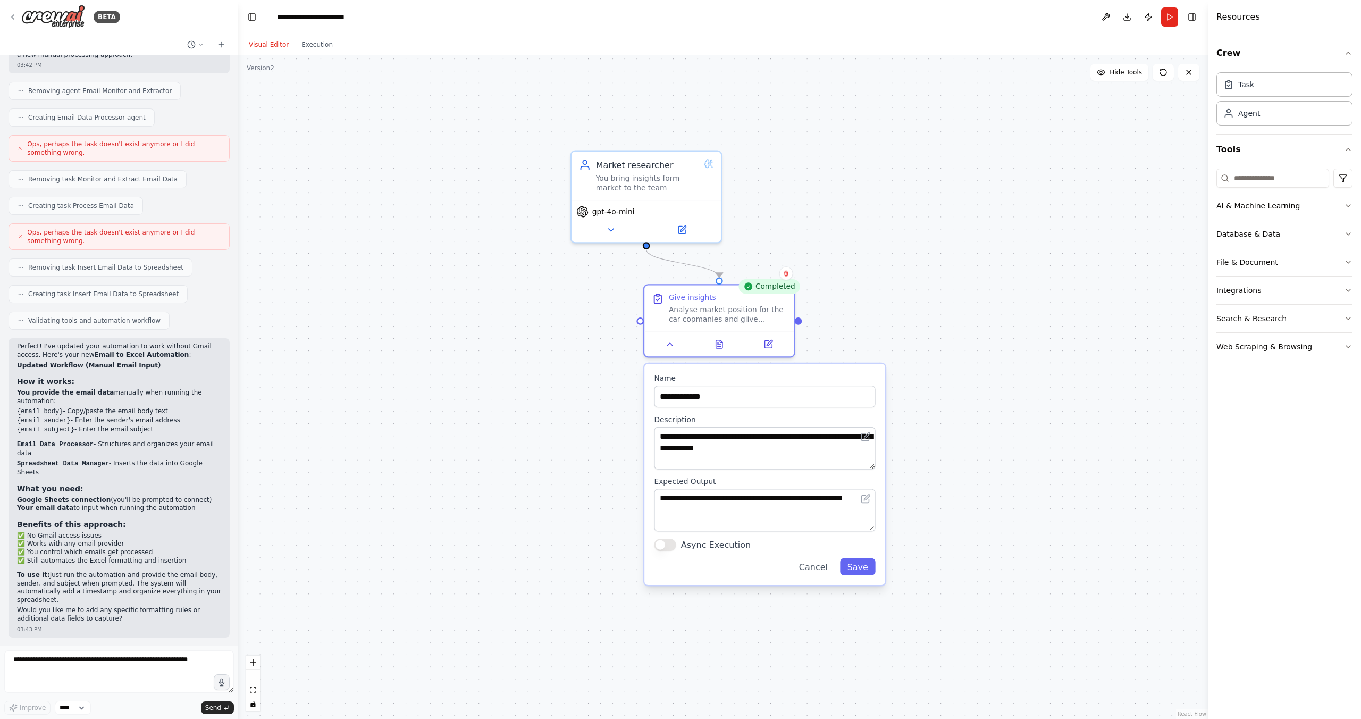
drag, startPoint x: 924, startPoint y: 330, endPoint x: 807, endPoint y: 252, distance: 141.0
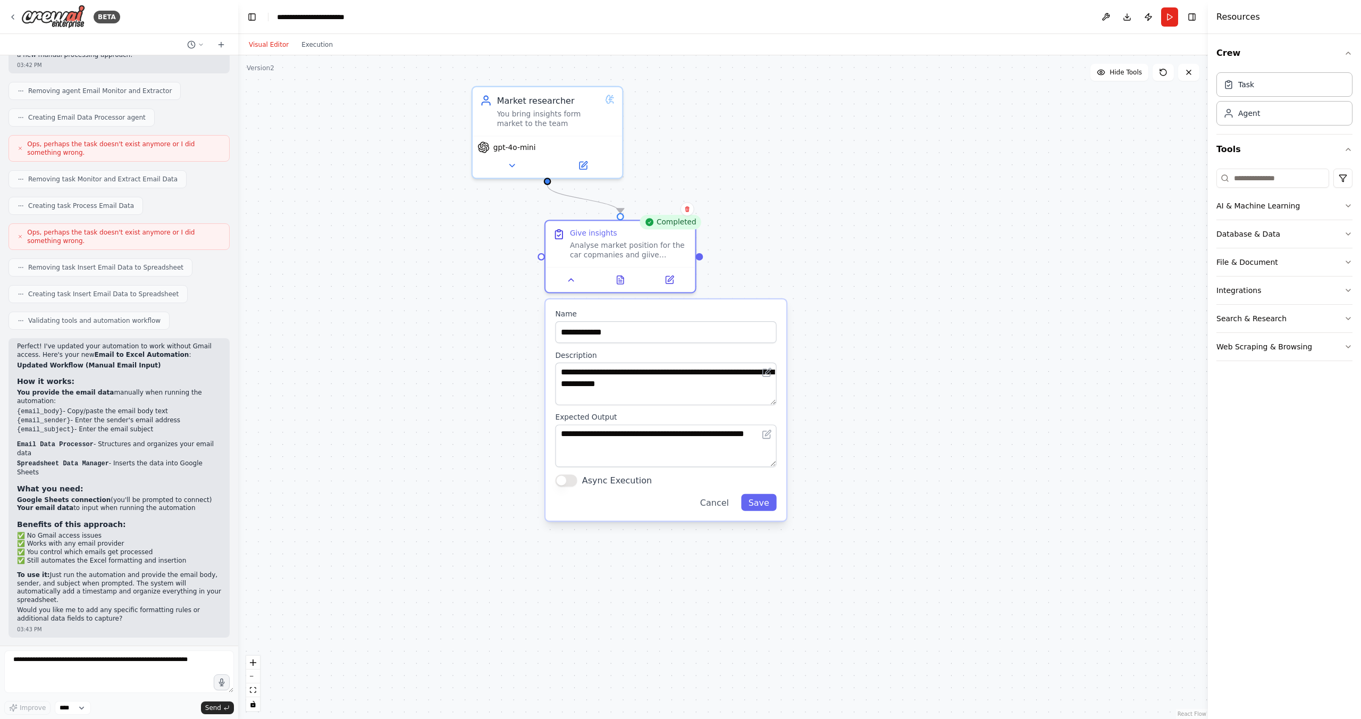
click at [906, 340] on div ".deletable-edge-delete-btn { width: 20px; height: 20px; border: 0px solid #ffff…" at bounding box center [723, 387] width 970 height 664
click at [724, 500] on button "Cancel" at bounding box center [721, 499] width 44 height 17
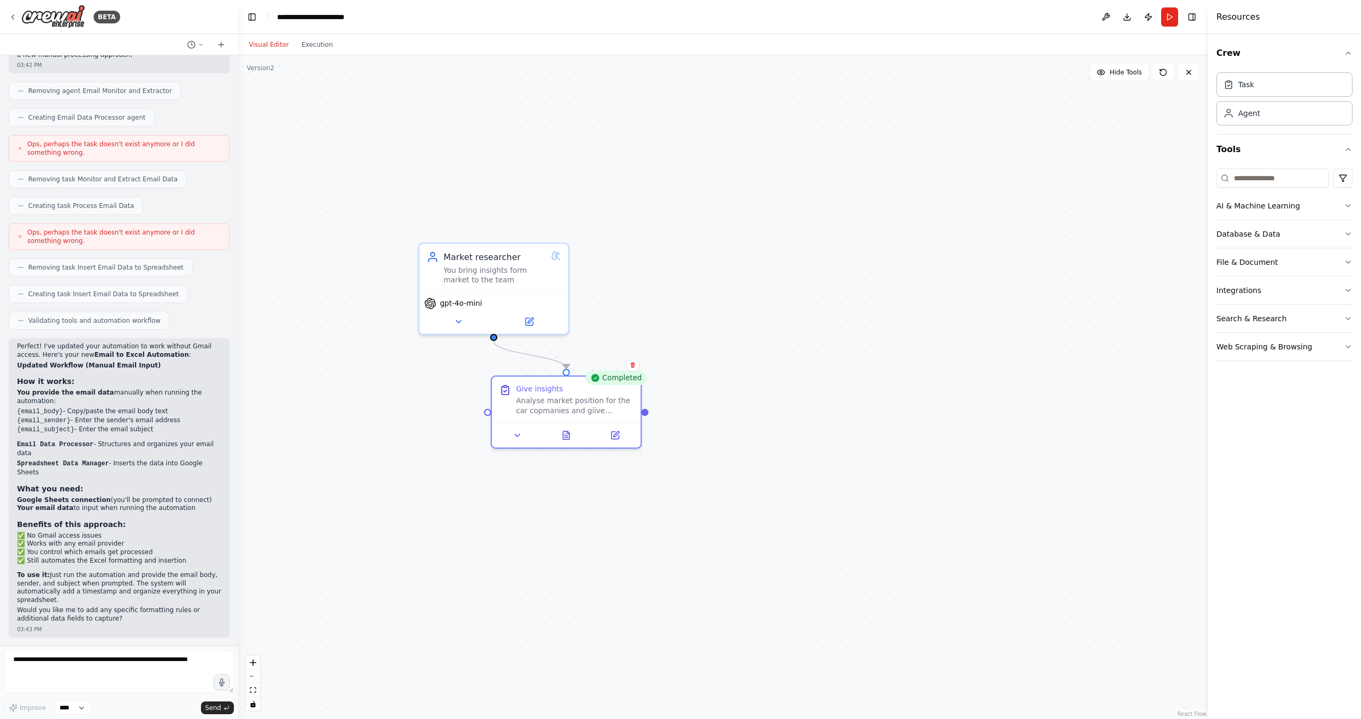
drag, startPoint x: 843, startPoint y: 114, endPoint x: 781, endPoint y: 271, distance: 169.2
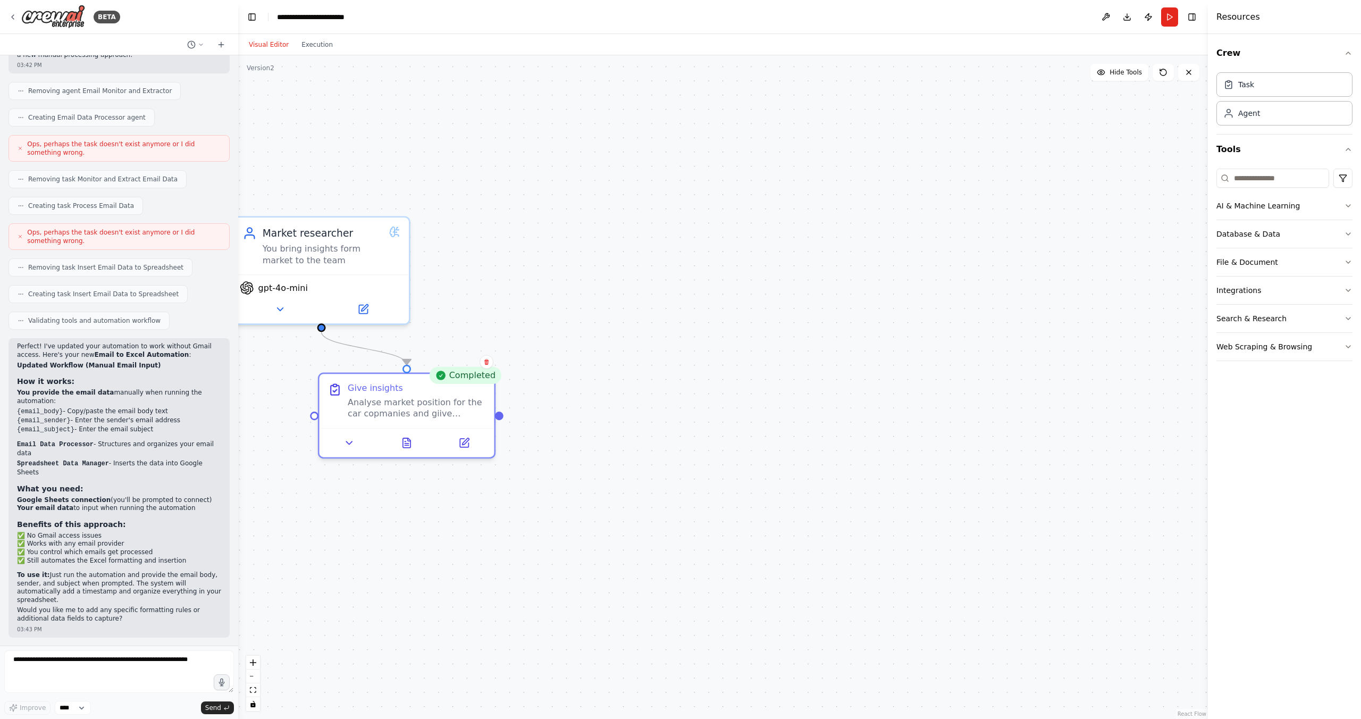
drag, startPoint x: 809, startPoint y: 257, endPoint x: 730, endPoint y: 249, distance: 79.1
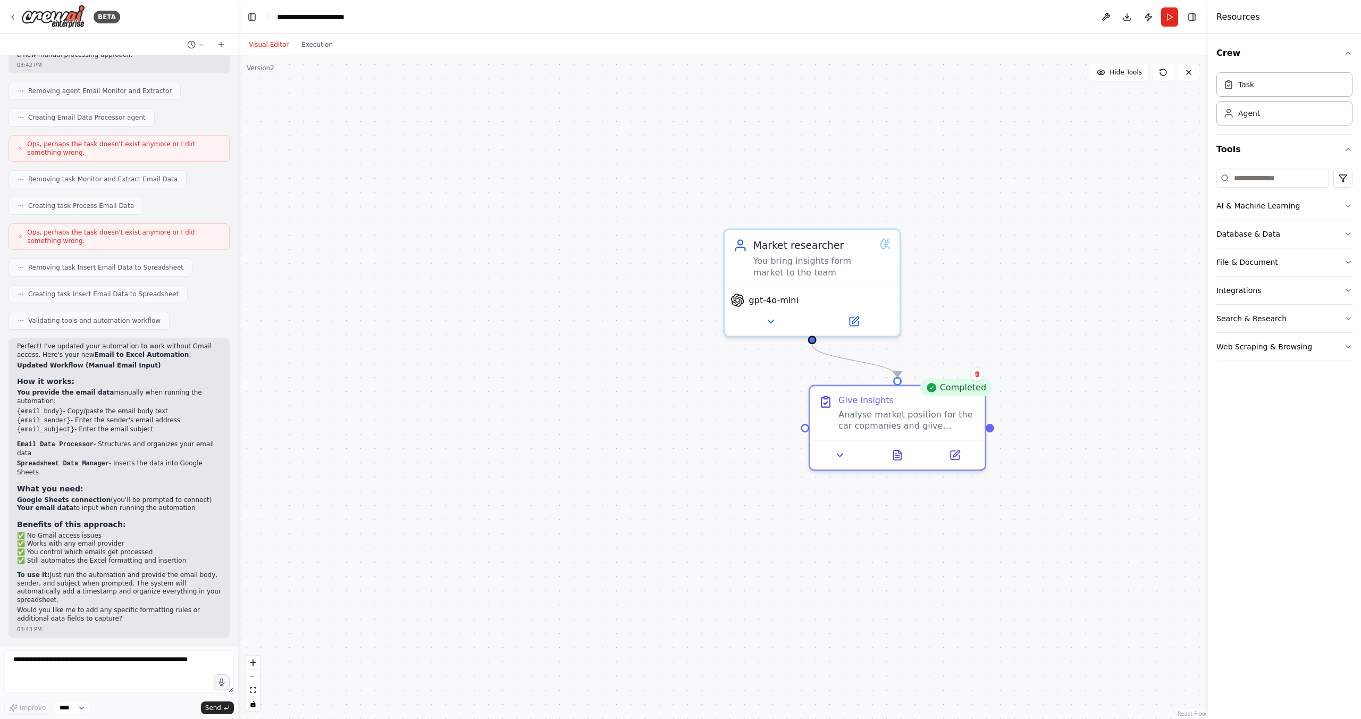
drag, startPoint x: 592, startPoint y: 250, endPoint x: 1075, endPoint y: 268, distance: 482.6
click at [819, 281] on div "Market researcher You bring insights form market to the team" at bounding box center [811, 255] width 175 height 57
click at [886, 240] on icon at bounding box center [884, 240] width 11 height 11
click at [813, 256] on div "You bring insights form market to the team" at bounding box center [812, 263] width 121 height 23
click at [1002, 240] on div ".deletable-edge-delete-btn { width: 20px; height: 20px; border: 0px solid #ffff…" at bounding box center [723, 387] width 970 height 664
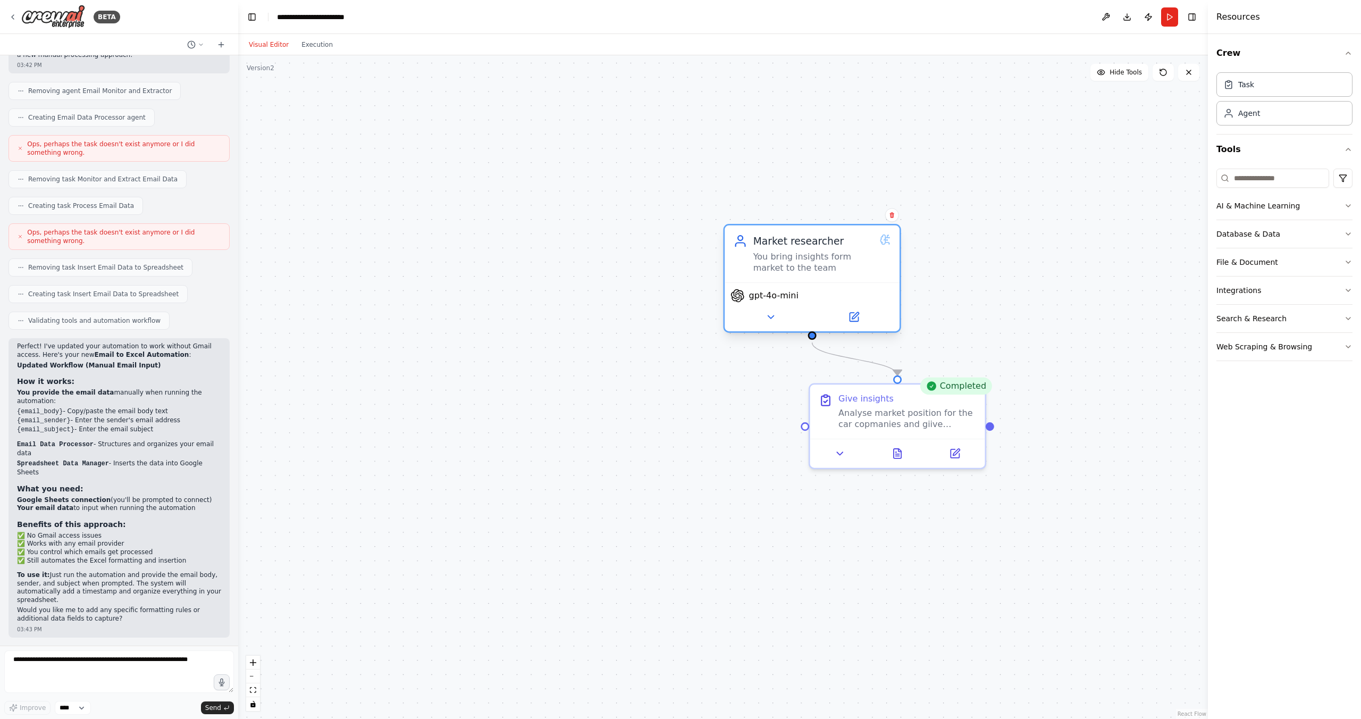
click at [844, 270] on div "You bring insights form market to the team" at bounding box center [813, 262] width 121 height 23
click at [770, 320] on icon at bounding box center [770, 317] width 11 height 11
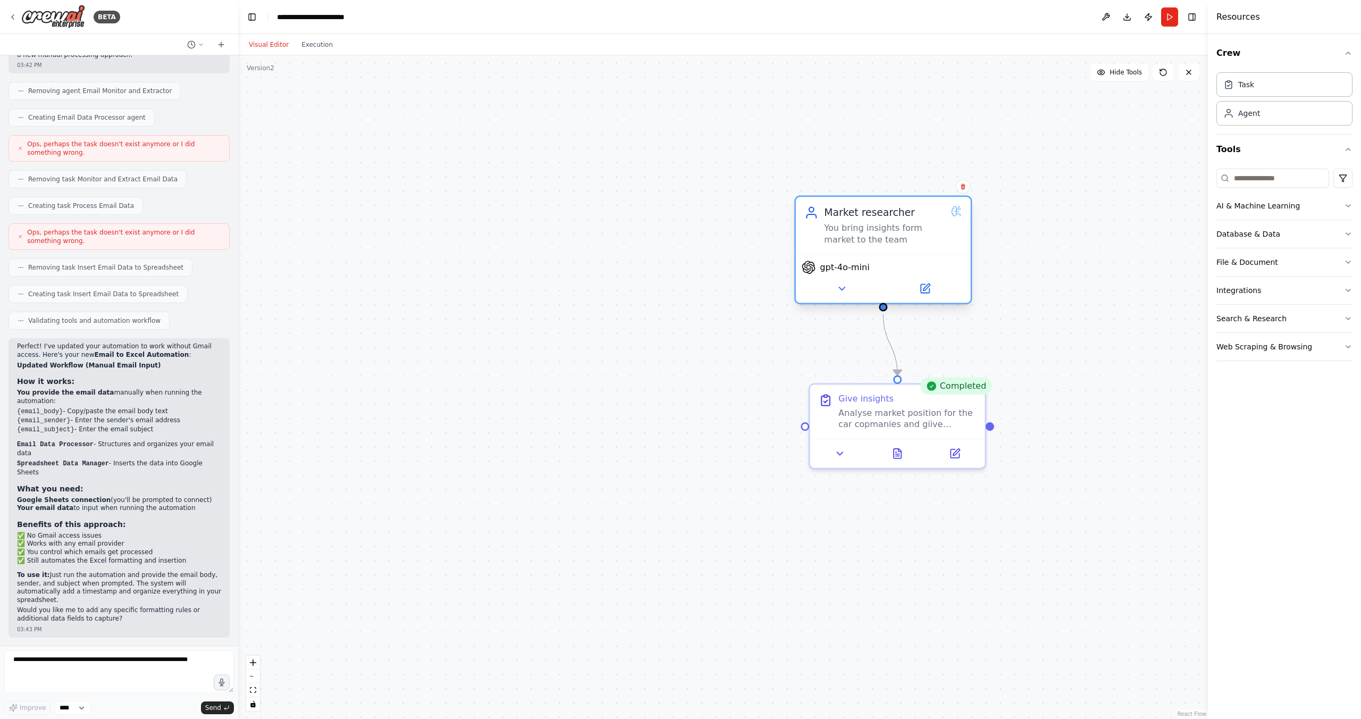
drag, startPoint x: 862, startPoint y: 269, endPoint x: 931, endPoint y: 246, distance: 72.3
click at [931, 246] on div "Market researcher You bring insights form market to the team" at bounding box center [883, 225] width 175 height 57
click at [1262, 85] on div "Task" at bounding box center [1285, 84] width 136 height 24
click at [1256, 115] on div "Agent" at bounding box center [1249, 112] width 22 height 11
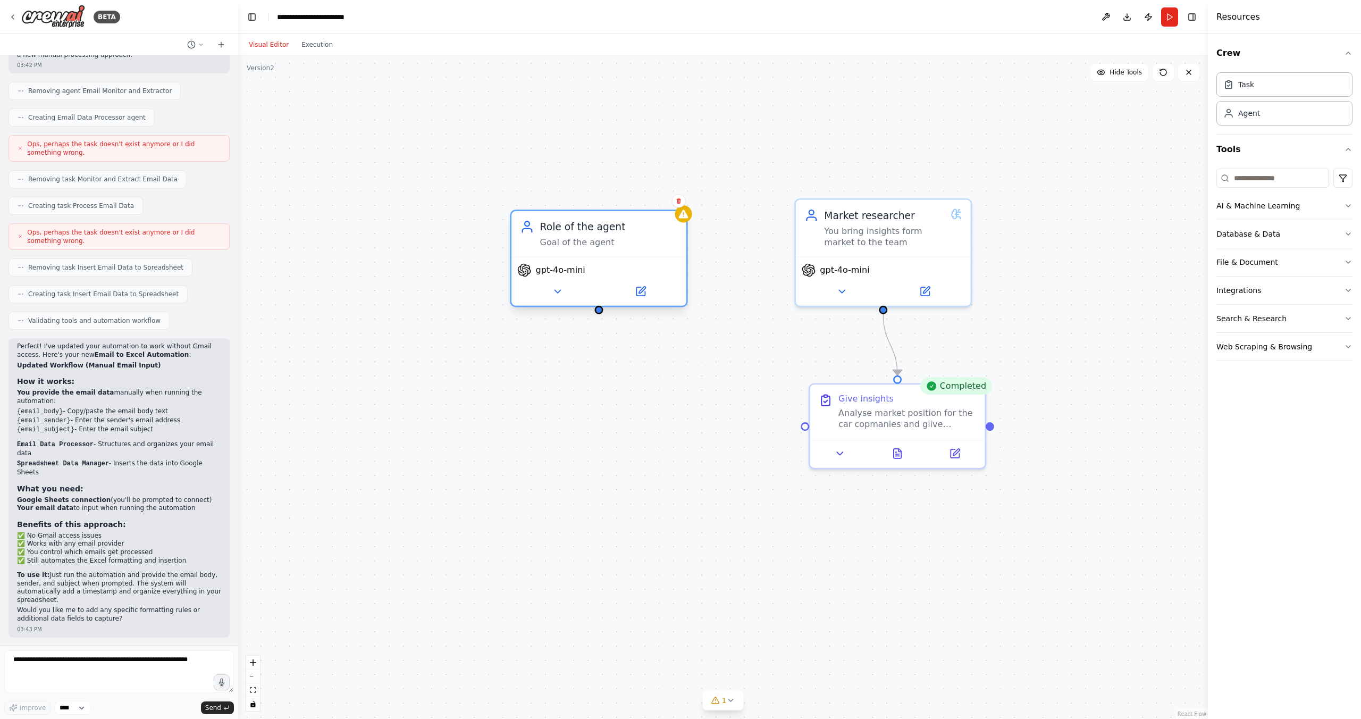
drag, startPoint x: 687, startPoint y: 271, endPoint x: 602, endPoint y: 241, distance: 89.6
click at [602, 241] on div "Role of the agent Goal of the agent" at bounding box center [599, 234] width 175 height 46
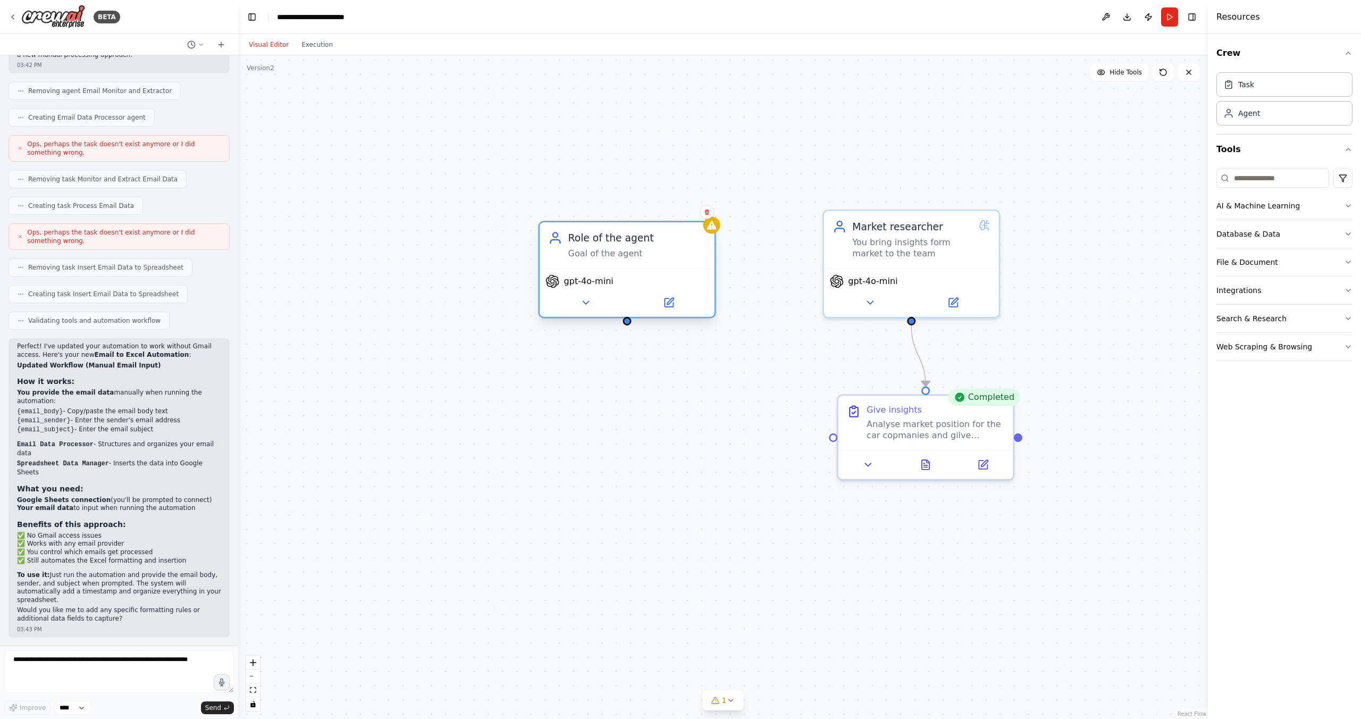
drag, startPoint x: 602, startPoint y: 316, endPoint x: 626, endPoint y: 323, distance: 24.9
click at [630, 326] on div ".deletable-edge-delete-btn { width: 20px; height: 20px; border: 0px solid #ffff…" at bounding box center [723, 387] width 970 height 664
click at [629, 324] on div at bounding box center [626, 322] width 9 height 9
drag, startPoint x: 628, startPoint y: 325, endPoint x: 825, endPoint y: 438, distance: 226.8
click at [825, 438] on div ".deletable-edge-delete-btn { width: 20px; height: 20px; border: 0px solid #ffff…" at bounding box center [723, 387] width 970 height 664
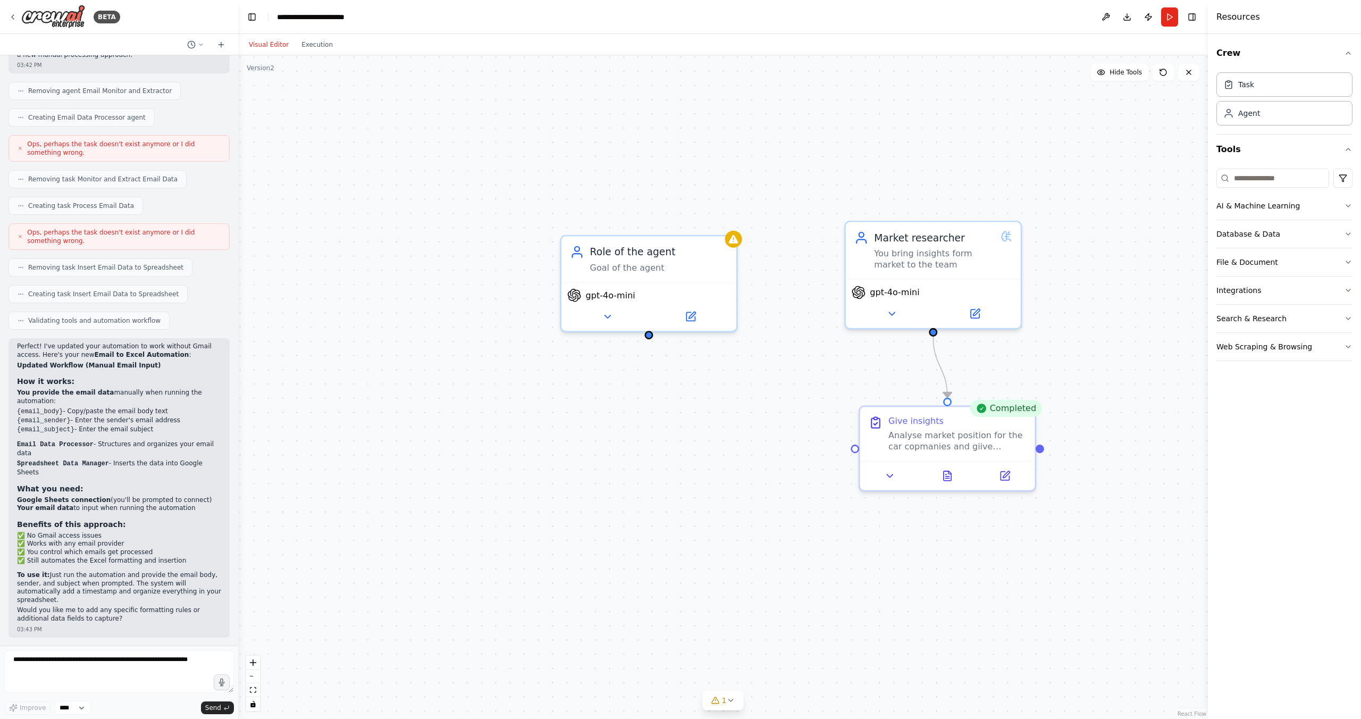
drag, startPoint x: 627, startPoint y: 324, endPoint x: 642, endPoint y: 329, distance: 15.5
click at [643, 329] on div ".deletable-edge-delete-btn { width: 20px; height: 20px; border: 0px solid #ffff…" at bounding box center [723, 387] width 970 height 664
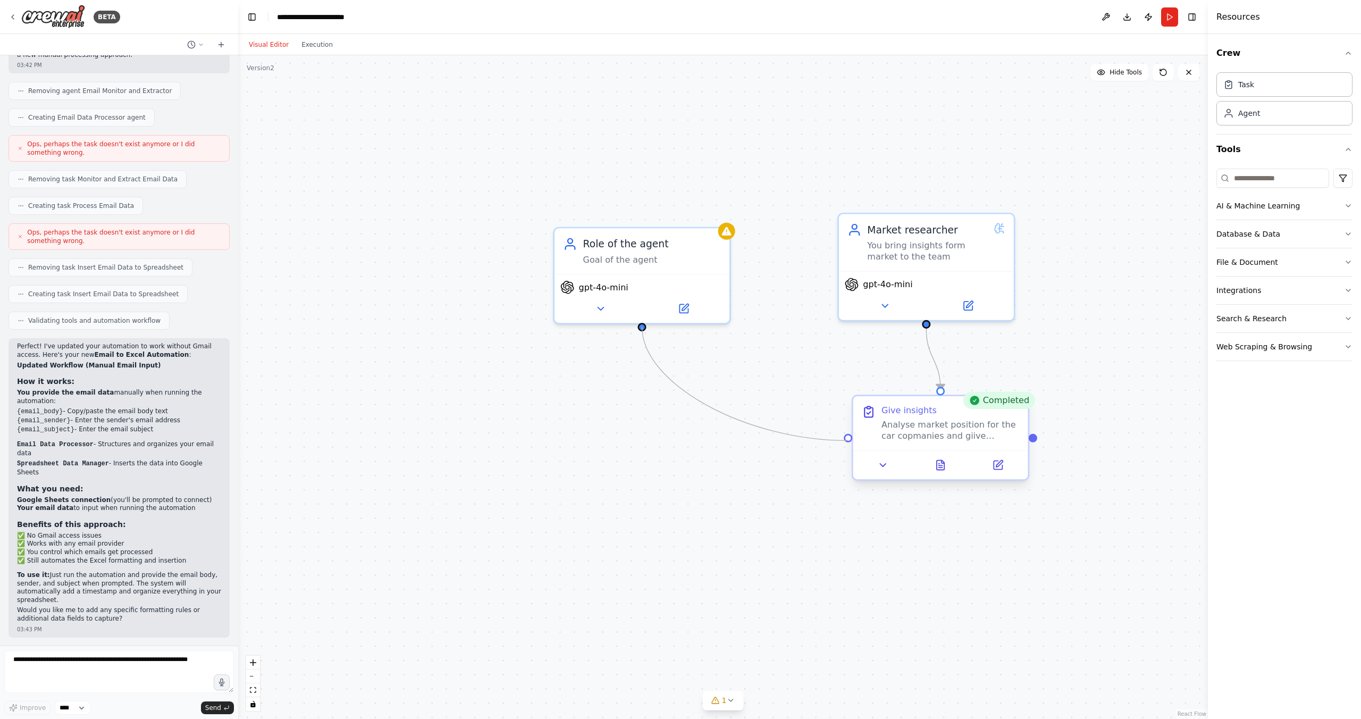
drag, startPoint x: 642, startPoint y: 326, endPoint x: 860, endPoint y: 443, distance: 247.7
click at [860, 445] on div "Market researcher You bring insights form market to the team gpt-4o-mini Comple…" at bounding box center [917, 301] width 1297 height 888
drag, startPoint x: 775, startPoint y: 521, endPoint x: 684, endPoint y: 452, distance: 114.3
click at [684, 452] on button at bounding box center [682, 455] width 48 height 17
drag, startPoint x: 922, startPoint y: 324, endPoint x: 739, endPoint y: 397, distance: 196.7
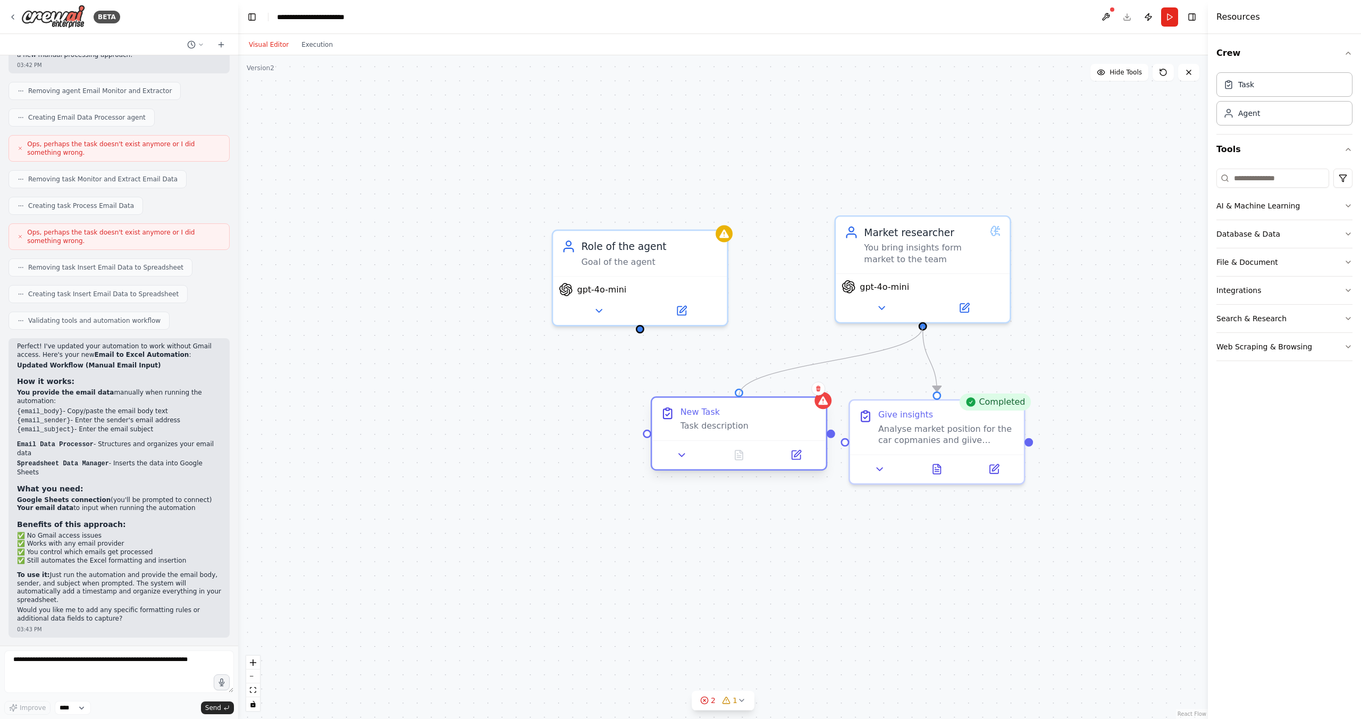
click at [739, 397] on div "Market researcher You bring insights form market to the team gpt-4o-mini Comple…" at bounding box center [914, 303] width 1290 height 882
click at [732, 418] on div "New Task" at bounding box center [749, 413] width 136 height 11
click at [730, 421] on div "New Task Task description" at bounding box center [749, 420] width 136 height 25
drag, startPoint x: 719, startPoint y: 427, endPoint x: 715, endPoint y: 422, distance: 6.8
click at [719, 427] on div "Task description" at bounding box center [749, 427] width 136 height 11
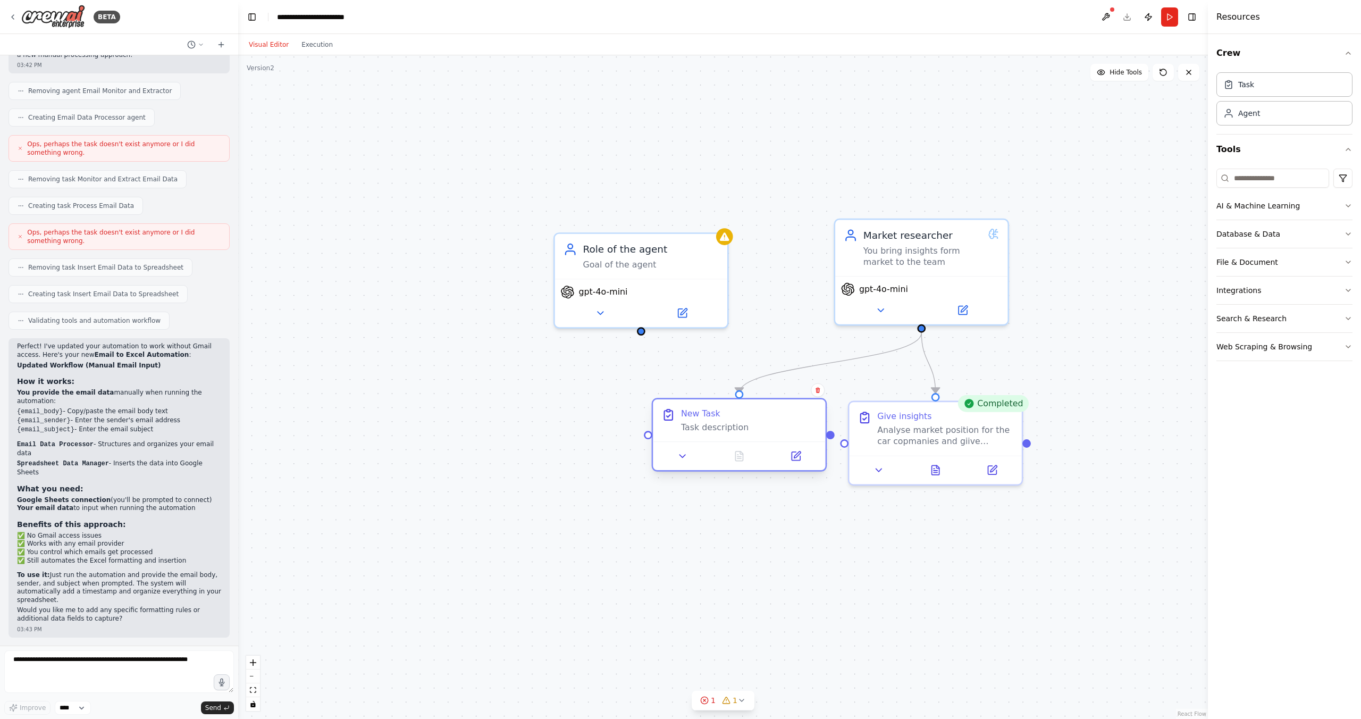
click at [709, 403] on div "New Task Task description" at bounding box center [739, 420] width 172 height 42
click at [712, 426] on div "Task description" at bounding box center [749, 427] width 136 height 11
click at [680, 463] on button at bounding box center [683, 456] width 48 height 17
click at [694, 514] on input "********" at bounding box center [791, 519] width 255 height 25
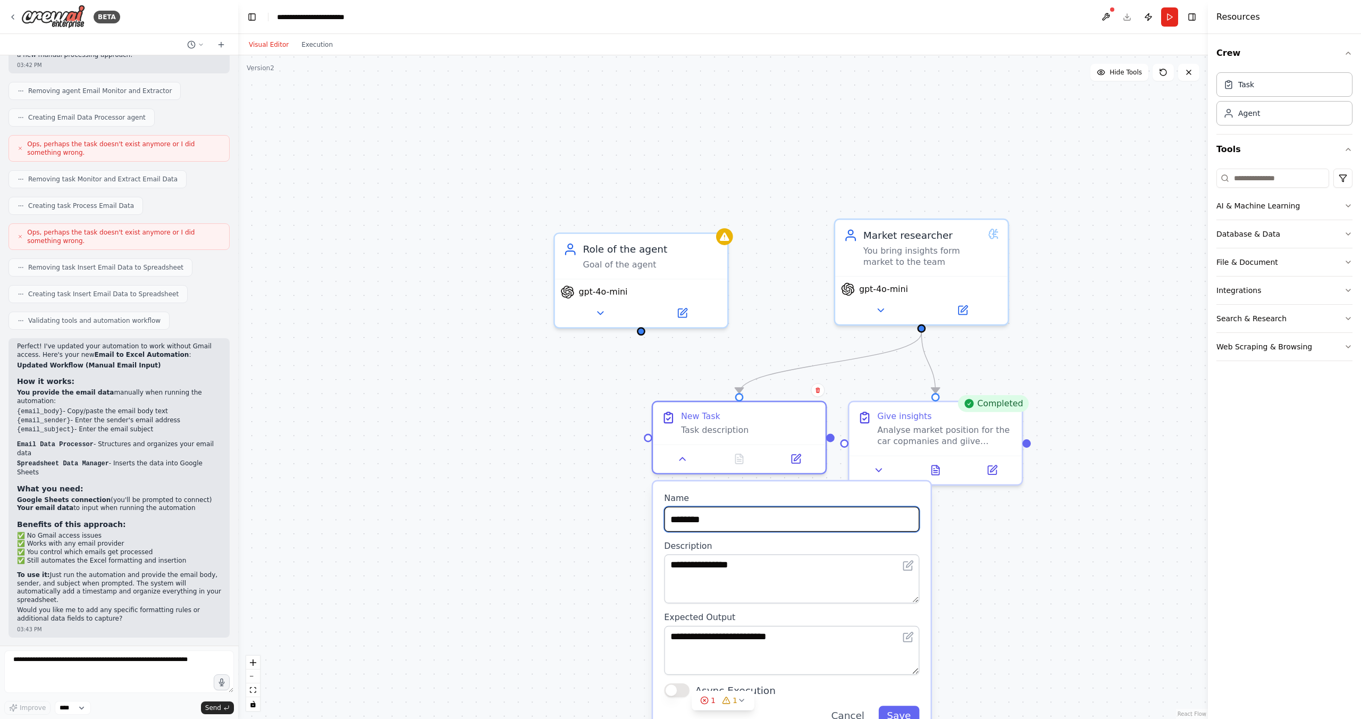
drag, startPoint x: 710, startPoint y: 524, endPoint x: 667, endPoint y: 515, distance: 44.0
click at [667, 515] on input "********" at bounding box center [791, 519] width 255 height 25
type input "**********"
drag, startPoint x: 747, startPoint y: 606, endPoint x: 746, endPoint y: 580, distance: 25.5
click at [746, 605] on div "**********" at bounding box center [792, 608] width 278 height 255
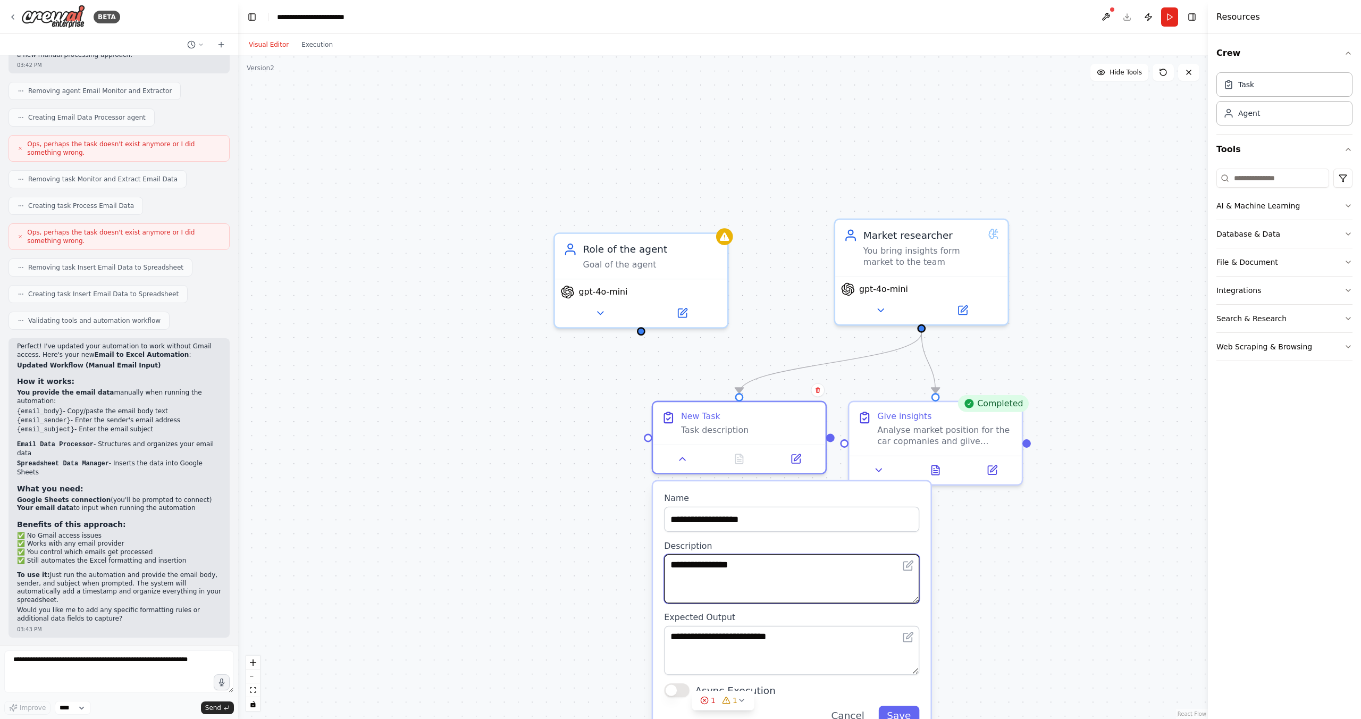
click at [747, 573] on textarea "**********" at bounding box center [791, 578] width 255 height 49
click at [748, 570] on textarea "**********" at bounding box center [791, 578] width 255 height 49
drag, startPoint x: 758, startPoint y: 564, endPoint x: 672, endPoint y: 567, distance: 86.2
click at [672, 567] on textarea "**********" at bounding box center [791, 578] width 255 height 49
type textarea "**********"
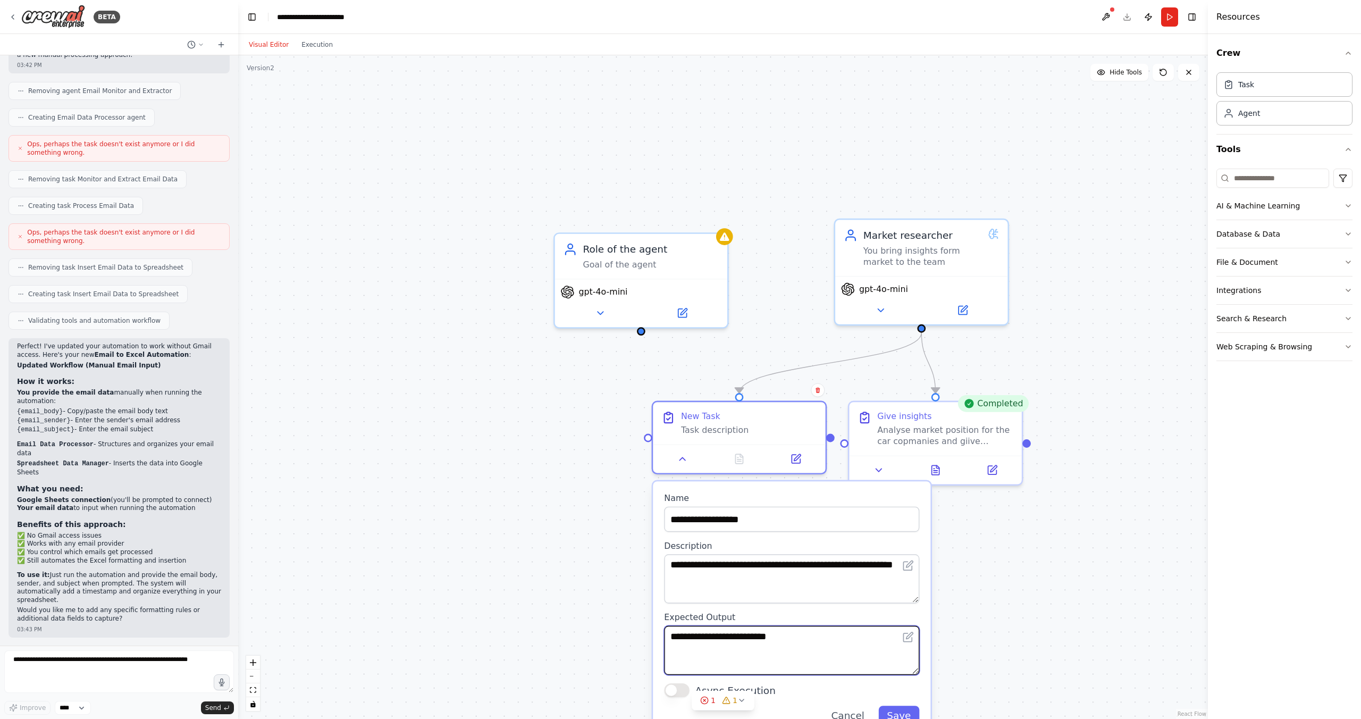
drag, startPoint x: 802, startPoint y: 641, endPoint x: 658, endPoint y: 634, distance: 144.3
click at [658, 634] on div "**********" at bounding box center [792, 608] width 278 height 255
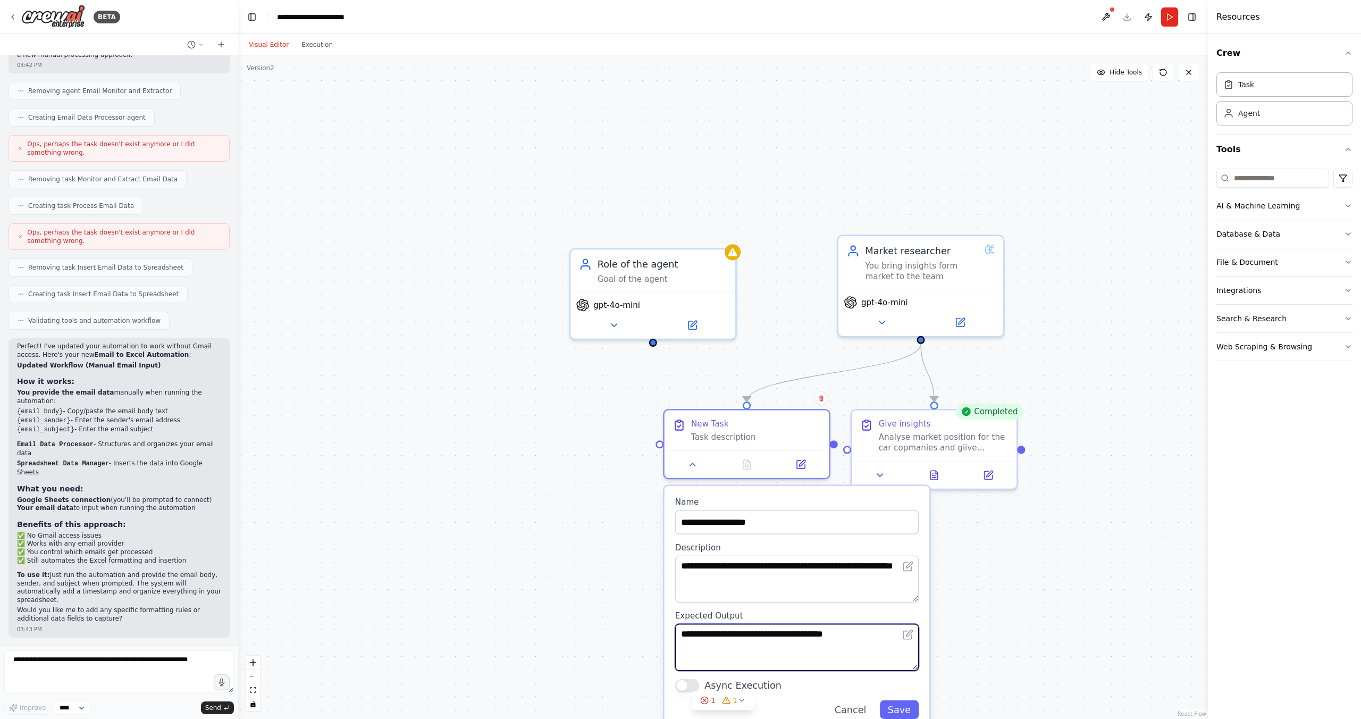
type textarea "**********"
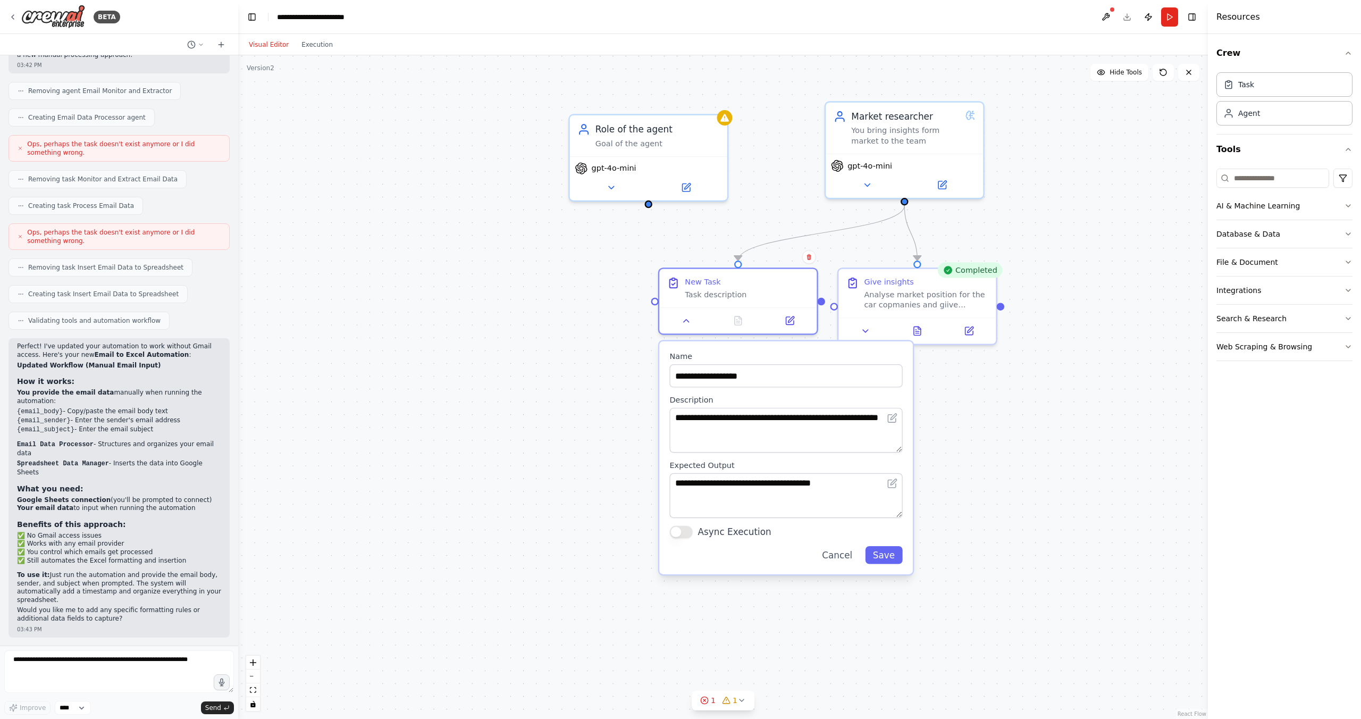
drag, startPoint x: 1000, startPoint y: 592, endPoint x: 976, endPoint y: 356, distance: 237.4
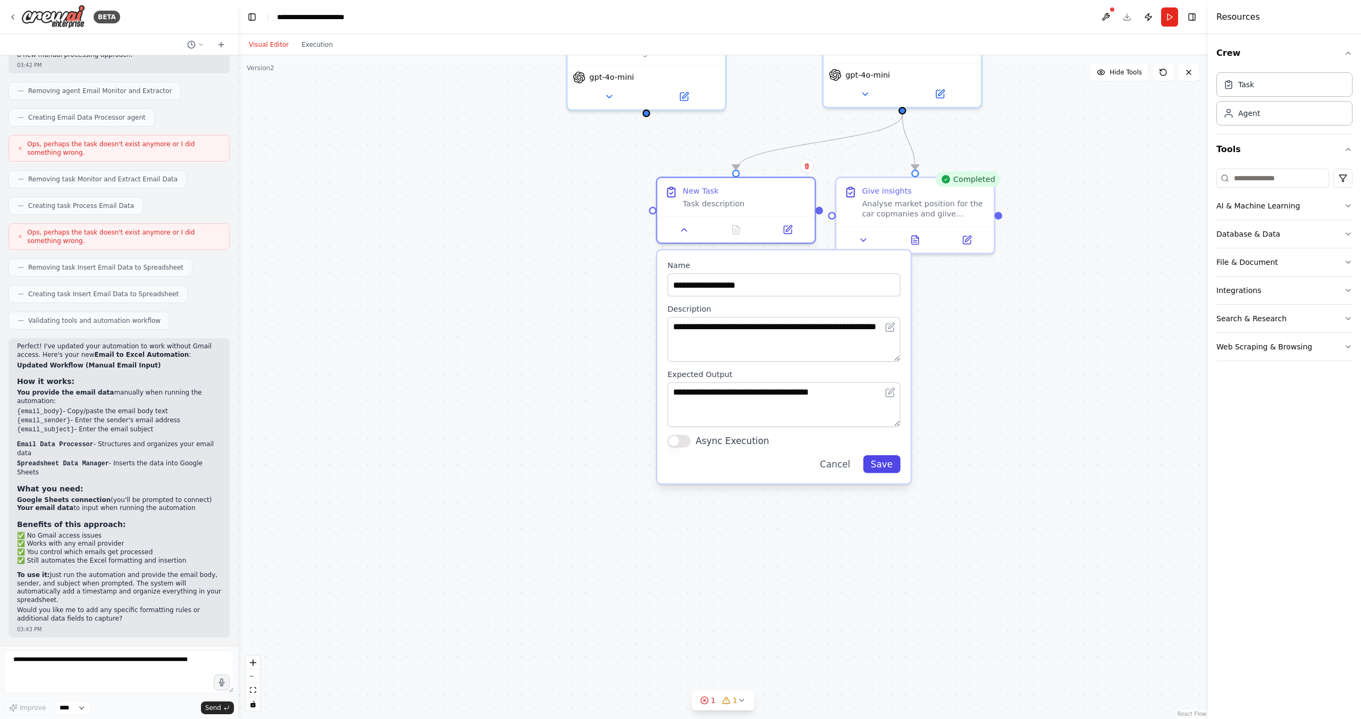
click at [881, 460] on button "Save" at bounding box center [881, 464] width 37 height 18
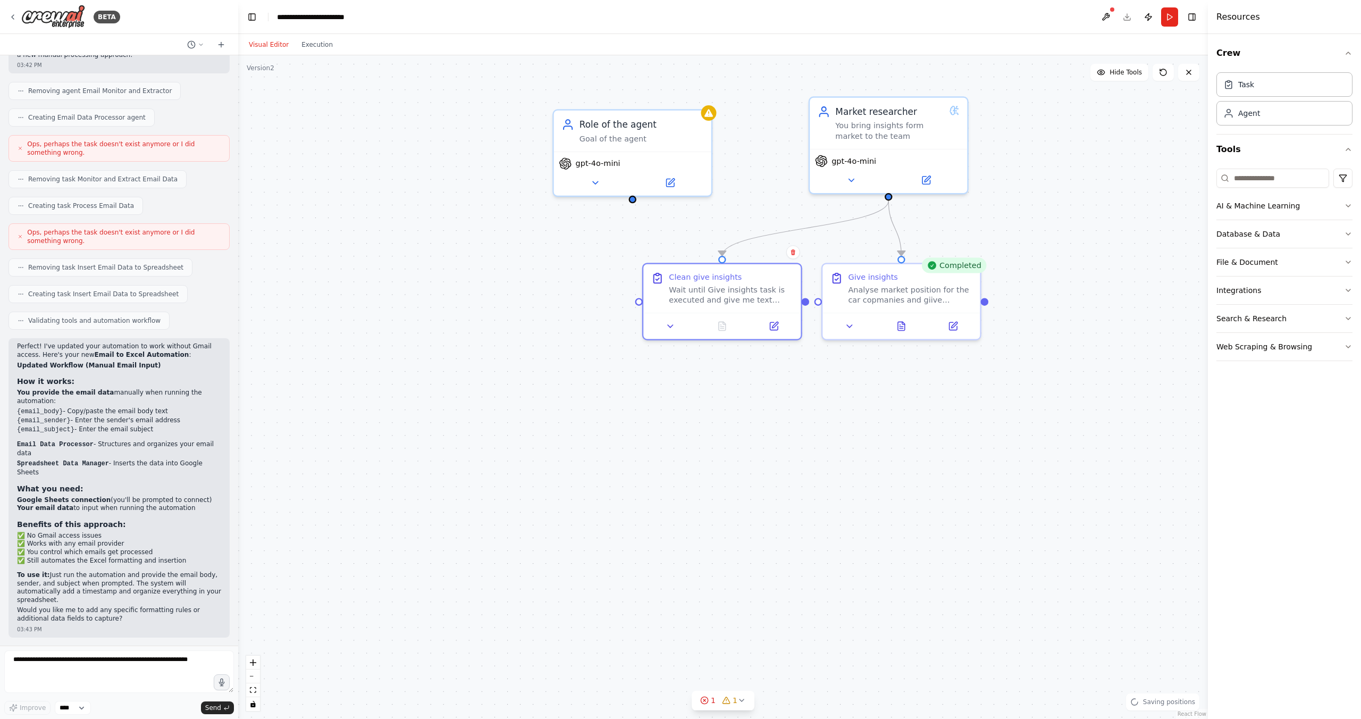
drag, startPoint x: 926, startPoint y: 400, endPoint x: 901, endPoint y: 531, distance: 133.2
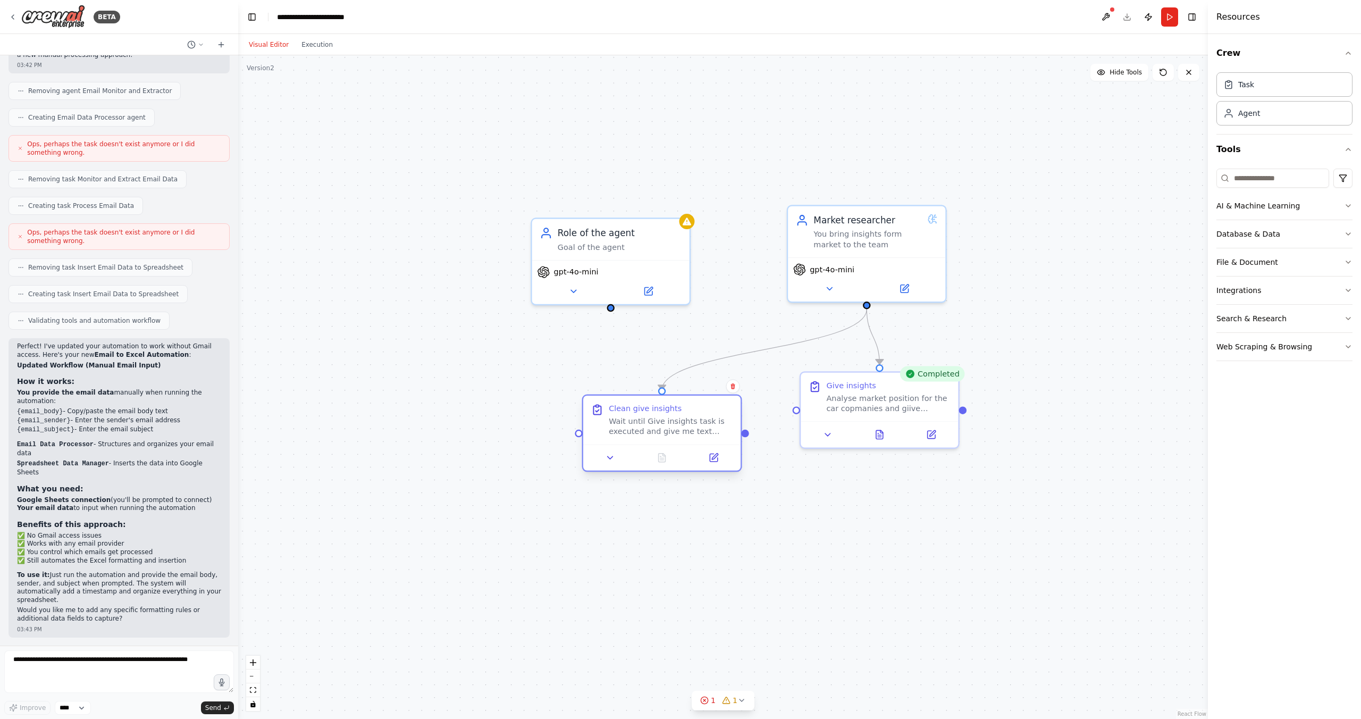
drag, startPoint x: 682, startPoint y: 397, endPoint x: 729, endPoint y: 444, distance: 66.2
click at [648, 417] on div "Wait until Give insights task is executed and give me text Done" at bounding box center [671, 426] width 124 height 21
click at [747, 437] on div ".deletable-edge-delete-btn { width: 20px; height: 20px; border: 0px solid #ffff…" at bounding box center [723, 387] width 970 height 664
drag, startPoint x: 798, startPoint y: 411, endPoint x: 758, endPoint y: 451, distance: 57.2
click at [741, 439] on div "Market researcher You bring insights form market to the team gpt-4o-mini Comple…" at bounding box center [859, 284] width 1168 height 799
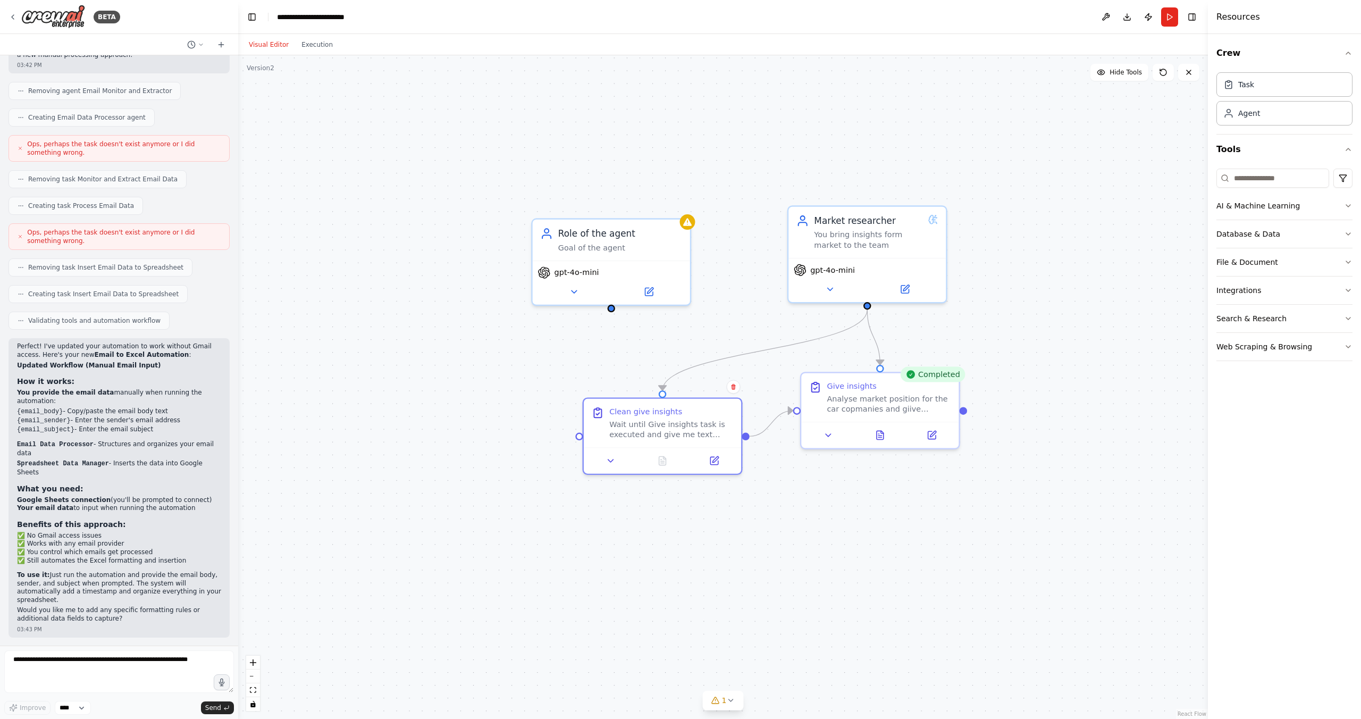
click at [802, 500] on div ".deletable-edge-delete-btn { width: 20px; height: 20px; border: 0px solid #ffff…" at bounding box center [723, 387] width 970 height 664
click at [781, 415] on icon "Edge from 25b1f614-d17a-4985-ad08-d1f2c3cd6000 to 5ad84998-ef68-4065-a392-adc49…" at bounding box center [772, 423] width 44 height 26
click at [771, 424] on icon at bounding box center [771, 422] width 10 height 11
drag, startPoint x: 793, startPoint y: 411, endPoint x: 739, endPoint y: 437, distance: 60.2
click at [739, 437] on div "Market researcher You bring insights form market to the team gpt-4o-mini Comple…" at bounding box center [859, 284] width 1168 height 799
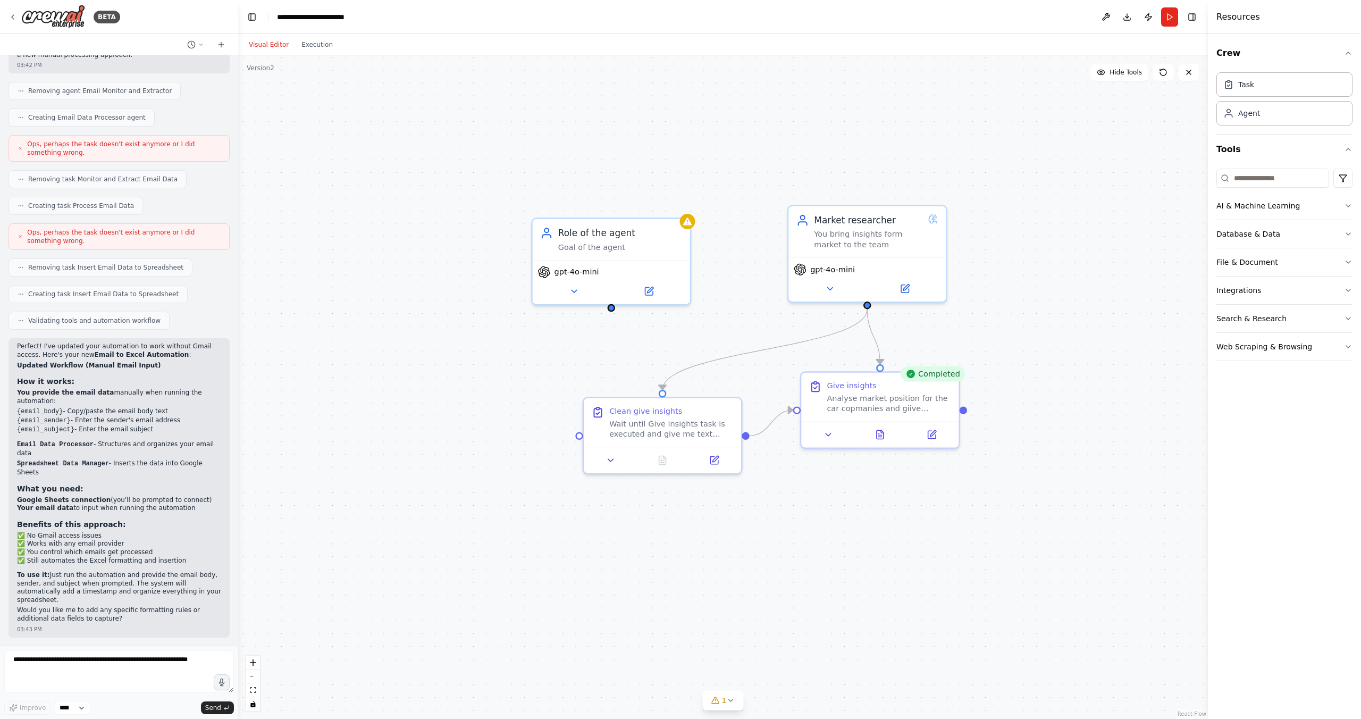
click at [778, 465] on div ".deletable-edge-delete-btn { width: 20px; height: 20px; border: 0px solid #ffff…" at bounding box center [723, 387] width 970 height 664
click at [776, 421] on icon "Edge from 25b1f614-d17a-4985-ad08-d1f2c3cd6000 to 5ad84998-ef68-4065-a392-adc49…" at bounding box center [772, 423] width 44 height 26
click at [773, 423] on icon at bounding box center [771, 422] width 10 height 11
drag, startPoint x: 797, startPoint y: 408, endPoint x: 743, endPoint y: 433, distance: 59.2
click at [743, 433] on div "Market researcher You bring insights form market to the team gpt-4o-mini Comple…" at bounding box center [859, 284] width 1168 height 799
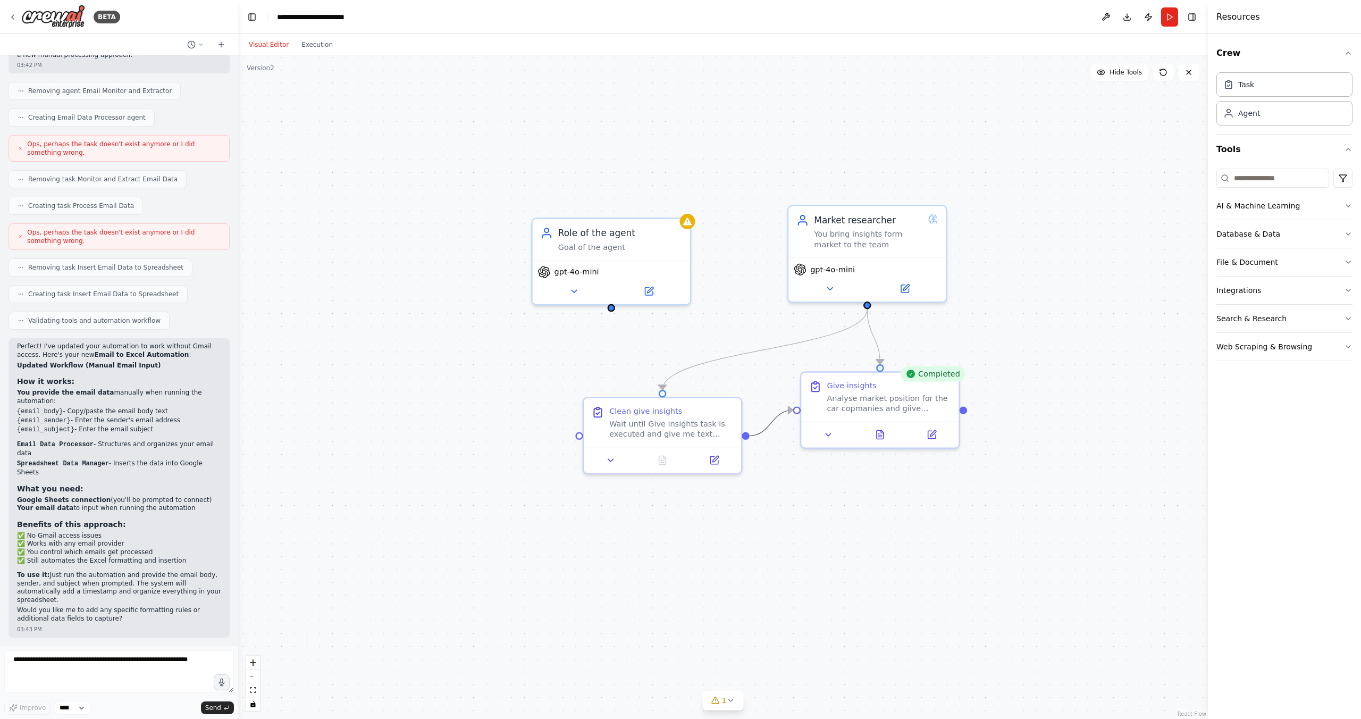
click at [777, 417] on icon "Edge from 25b1f614-d17a-4985-ad08-d1f2c3cd6000 to 5ad84998-ef68-4065-a392-adc49…" at bounding box center [772, 423] width 44 height 26
click at [774, 422] on icon at bounding box center [771, 422] width 10 height 11
click at [682, 237] on div "Role of the agent" at bounding box center [620, 230] width 124 height 13
click at [688, 210] on button at bounding box center [682, 206] width 14 height 14
click at [685, 206] on icon at bounding box center [683, 206] width 6 height 6
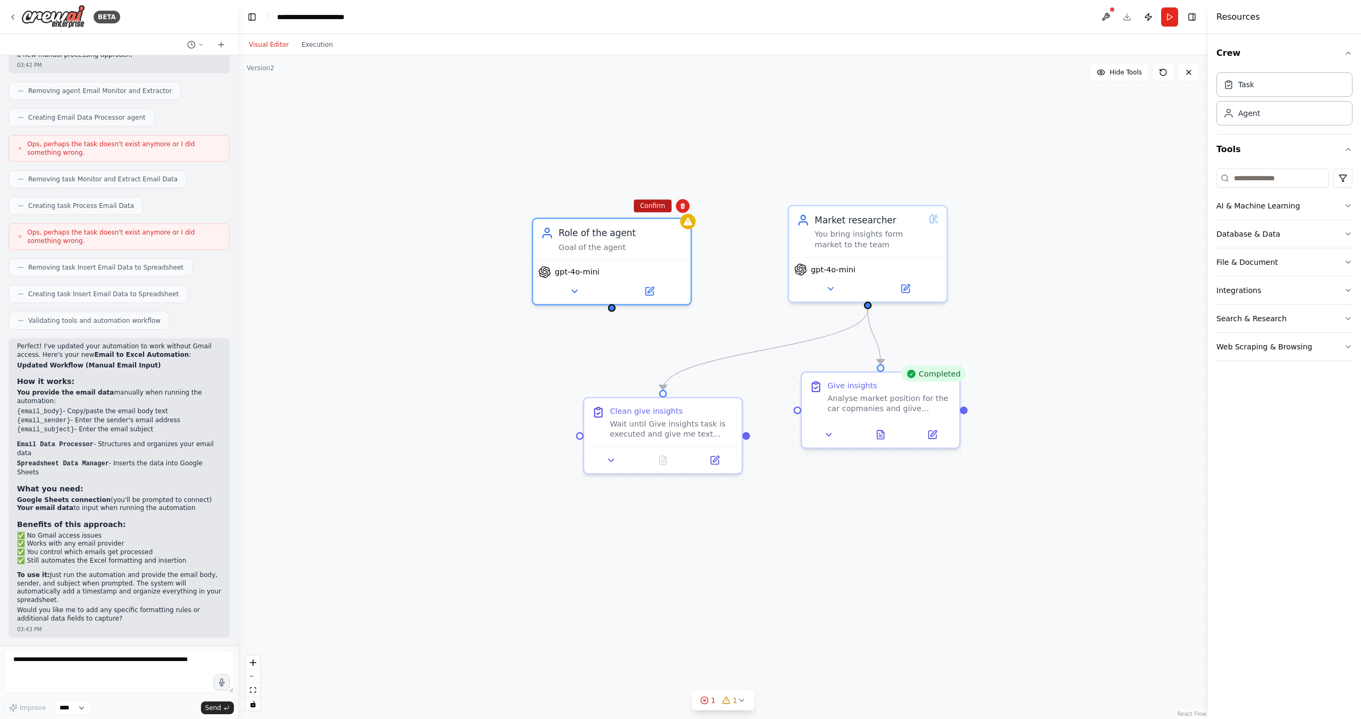
click at [665, 211] on button "Confirm" at bounding box center [653, 205] width 38 height 13
click at [1171, 19] on button "Run" at bounding box center [1169, 16] width 17 height 19
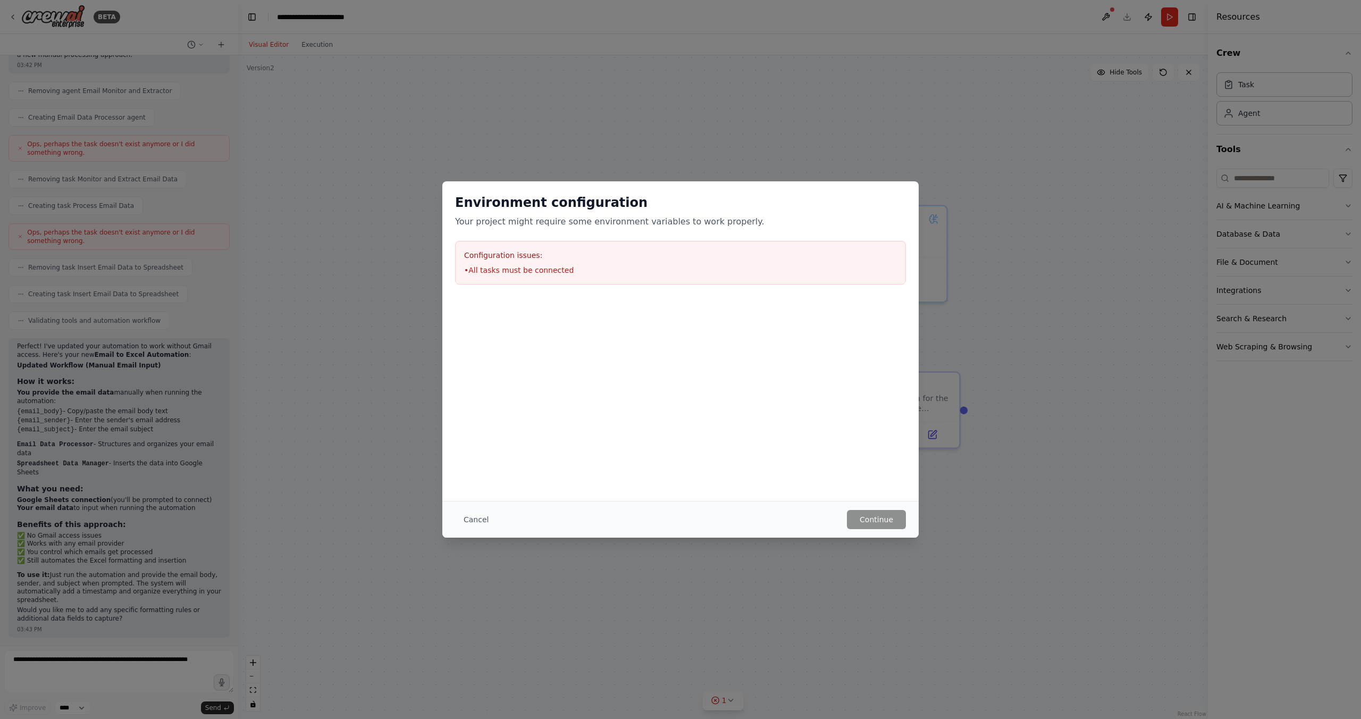
click at [474, 510] on button "Cancel" at bounding box center [476, 519] width 42 height 19
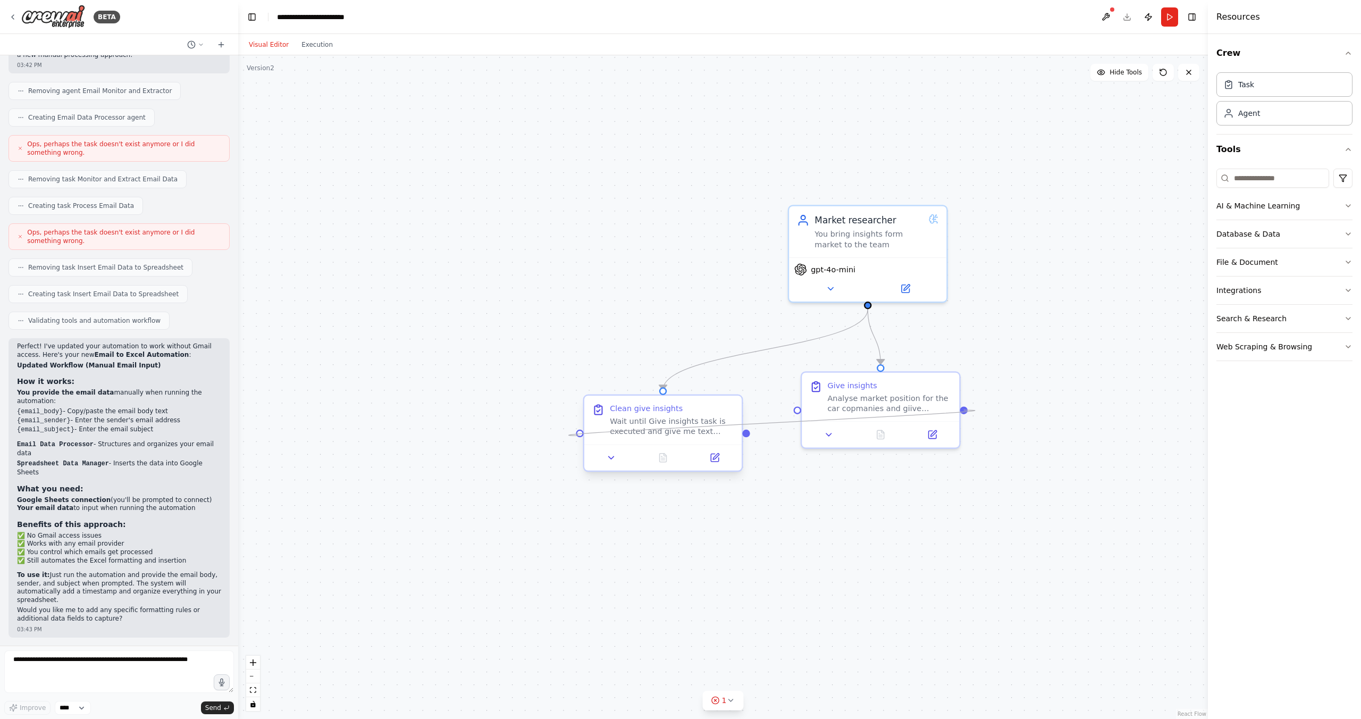
drag, startPoint x: 966, startPoint y: 410, endPoint x: 587, endPoint y: 441, distance: 380.4
click at [586, 442] on div "Market researcher You bring insights form market to the team gpt-4o-mini Give i…" at bounding box center [860, 284] width 1168 height 799
drag, startPoint x: 704, startPoint y: 440, endPoint x: 657, endPoint y: 454, distance: 48.8
click at [657, 454] on div "Clean give insights Wait until Give insights task is executed and give me text …" at bounding box center [611, 432] width 157 height 48
click at [1174, 18] on button "Run" at bounding box center [1169, 16] width 17 height 19
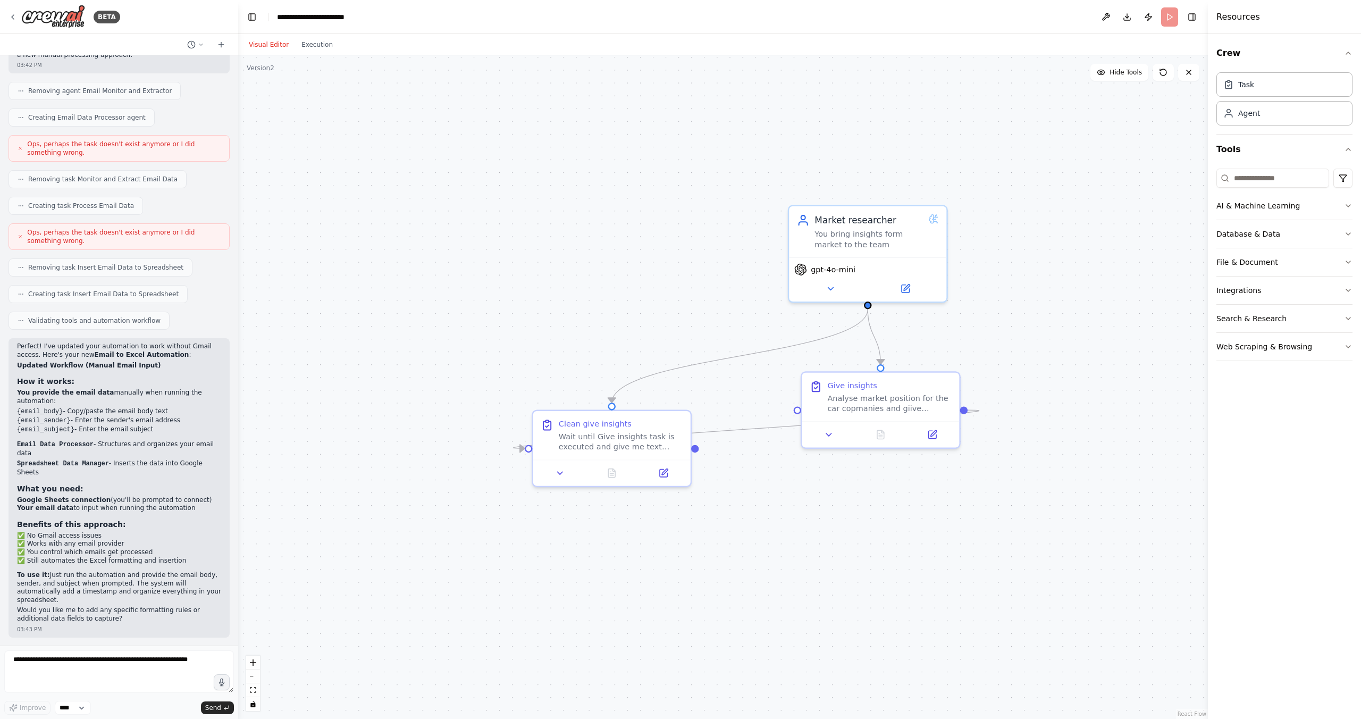
click at [1168, 18] on header "**********" at bounding box center [723, 17] width 970 height 34
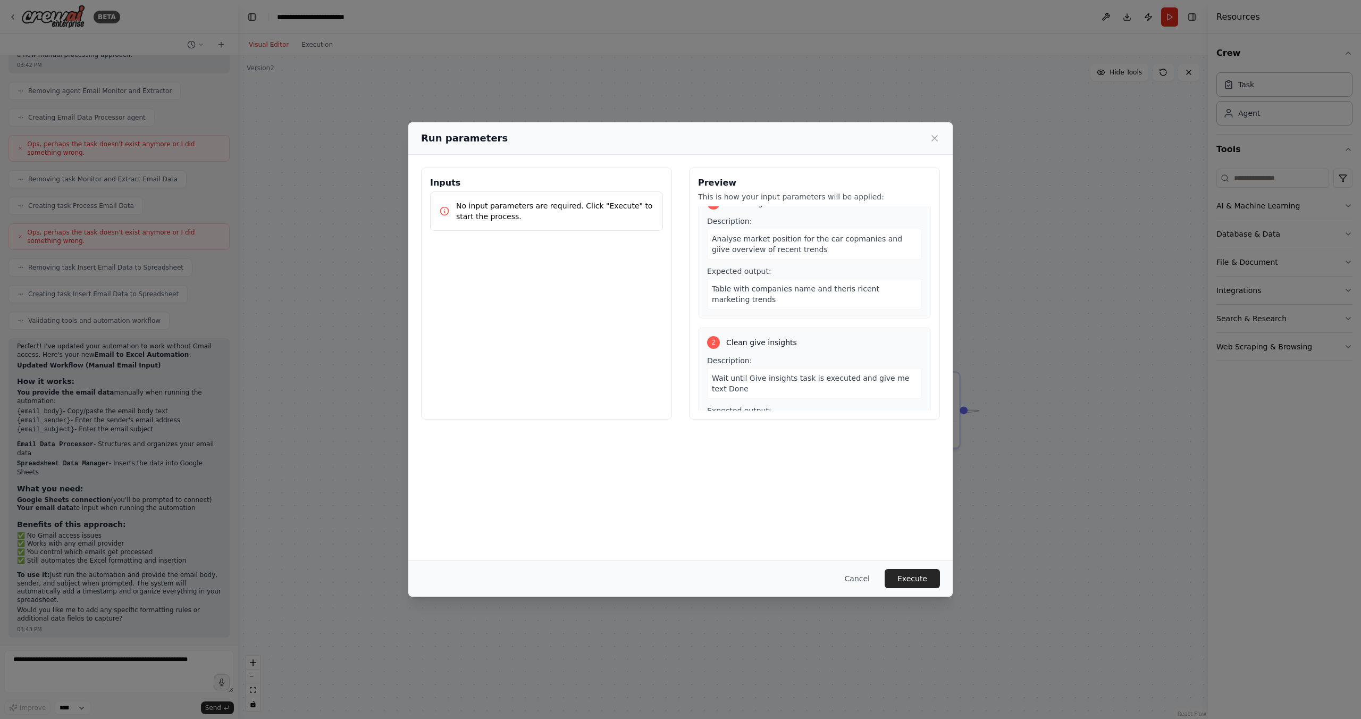
scroll to position [55, 0]
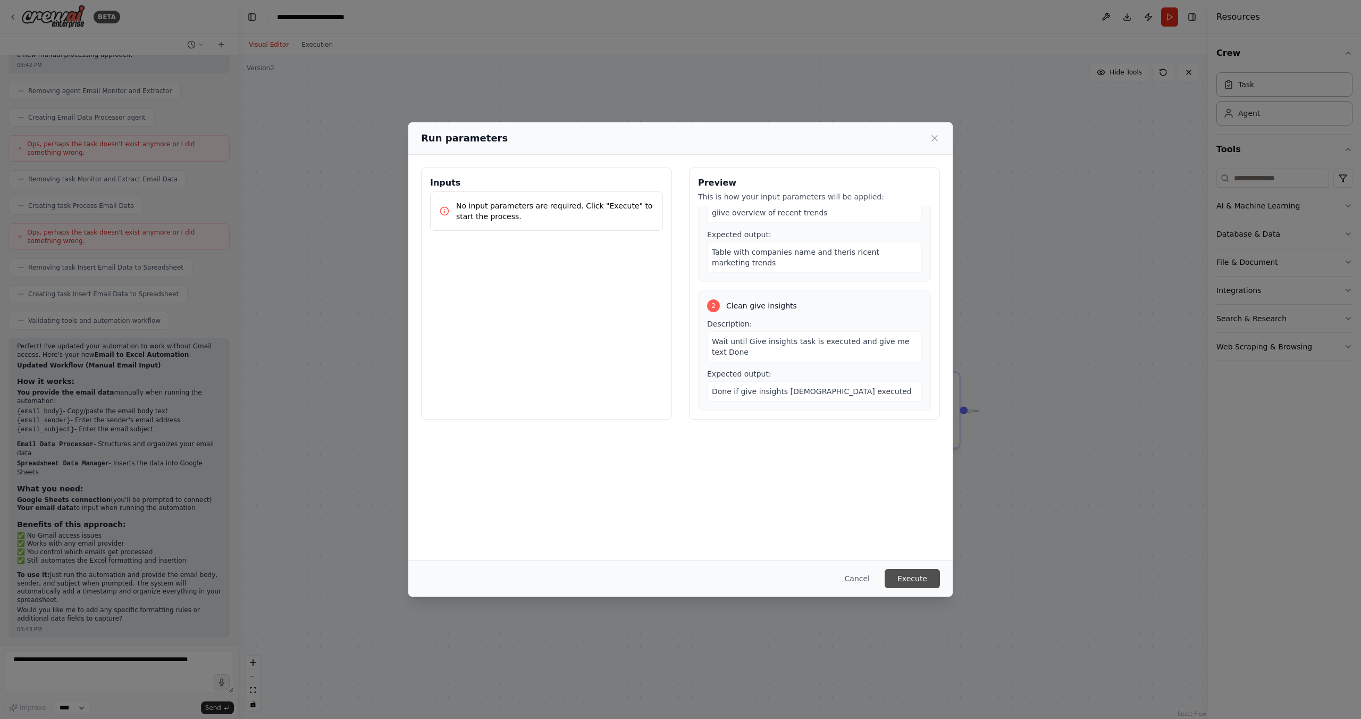
click at [915, 574] on button "Execute" at bounding box center [912, 578] width 55 height 19
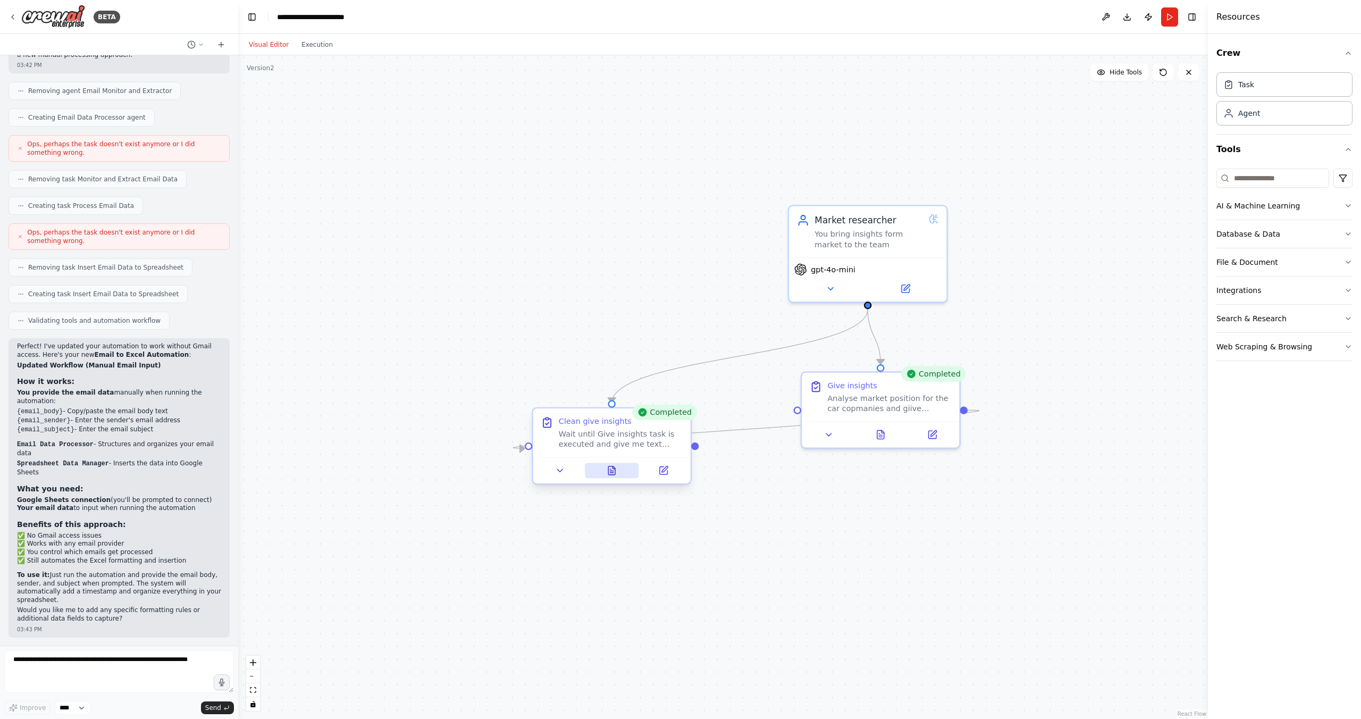
click at [607, 475] on icon at bounding box center [612, 470] width 10 height 10
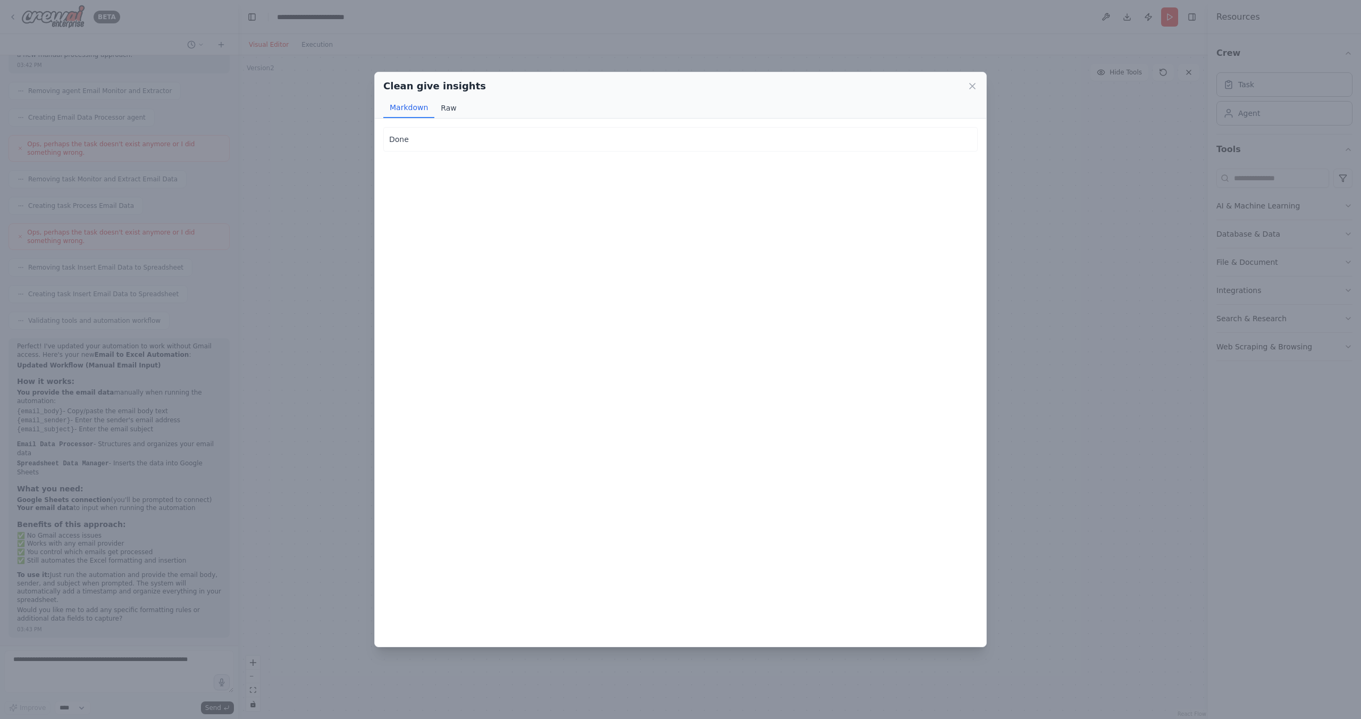
click at [446, 105] on button "Raw" at bounding box center [448, 108] width 28 height 20
click at [403, 117] on button "Markdown" at bounding box center [408, 108] width 51 height 20
click at [973, 87] on icon at bounding box center [972, 85] width 5 height 5
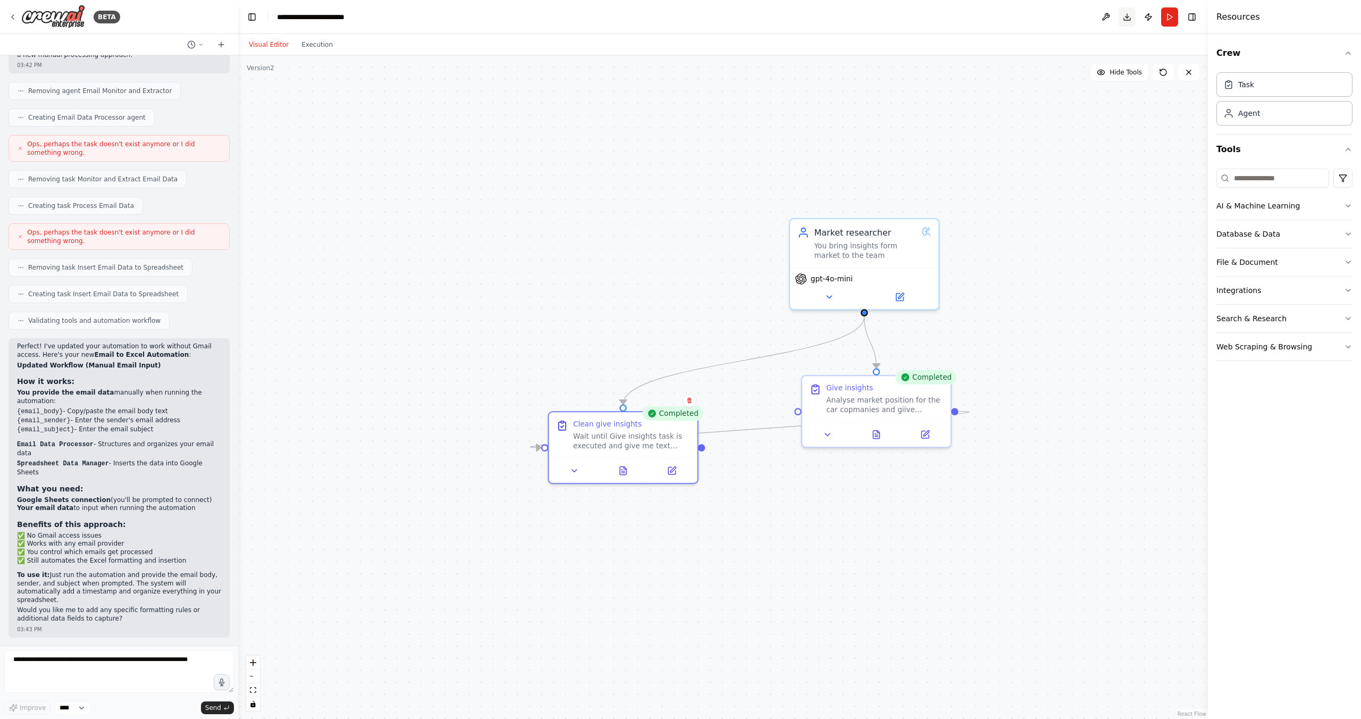
click at [1131, 19] on button "Download" at bounding box center [1127, 16] width 17 height 19
click at [1149, 16] on button "Publish" at bounding box center [1148, 16] width 17 height 19
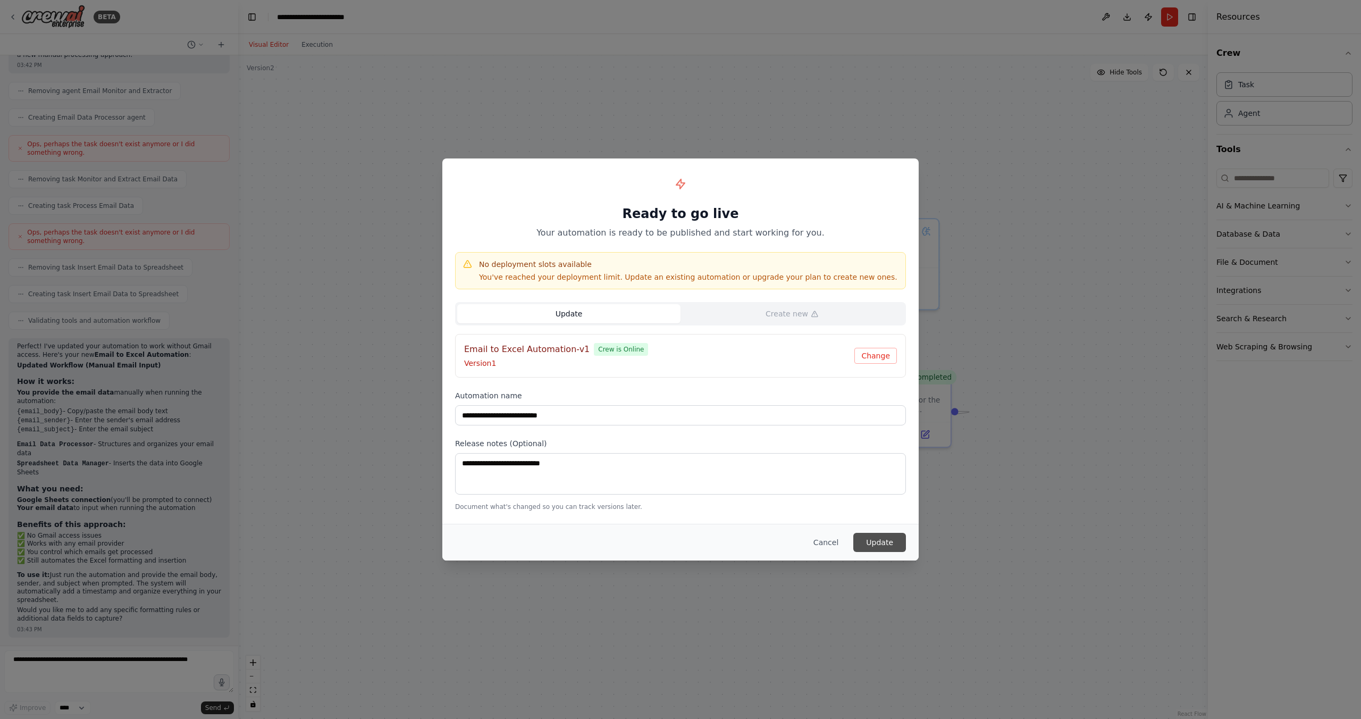
click at [879, 545] on button "Update" at bounding box center [879, 542] width 53 height 19
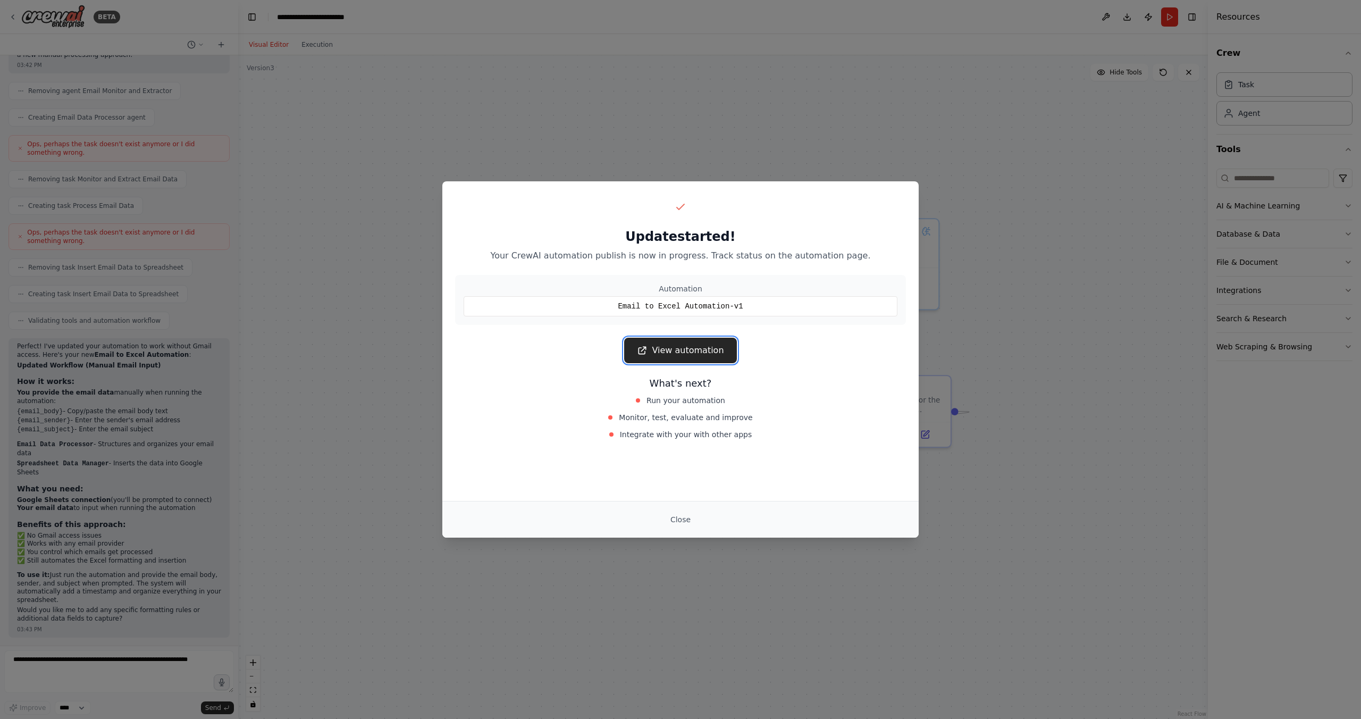
click at [683, 351] on link "View automation" at bounding box center [680, 351] width 112 height 26
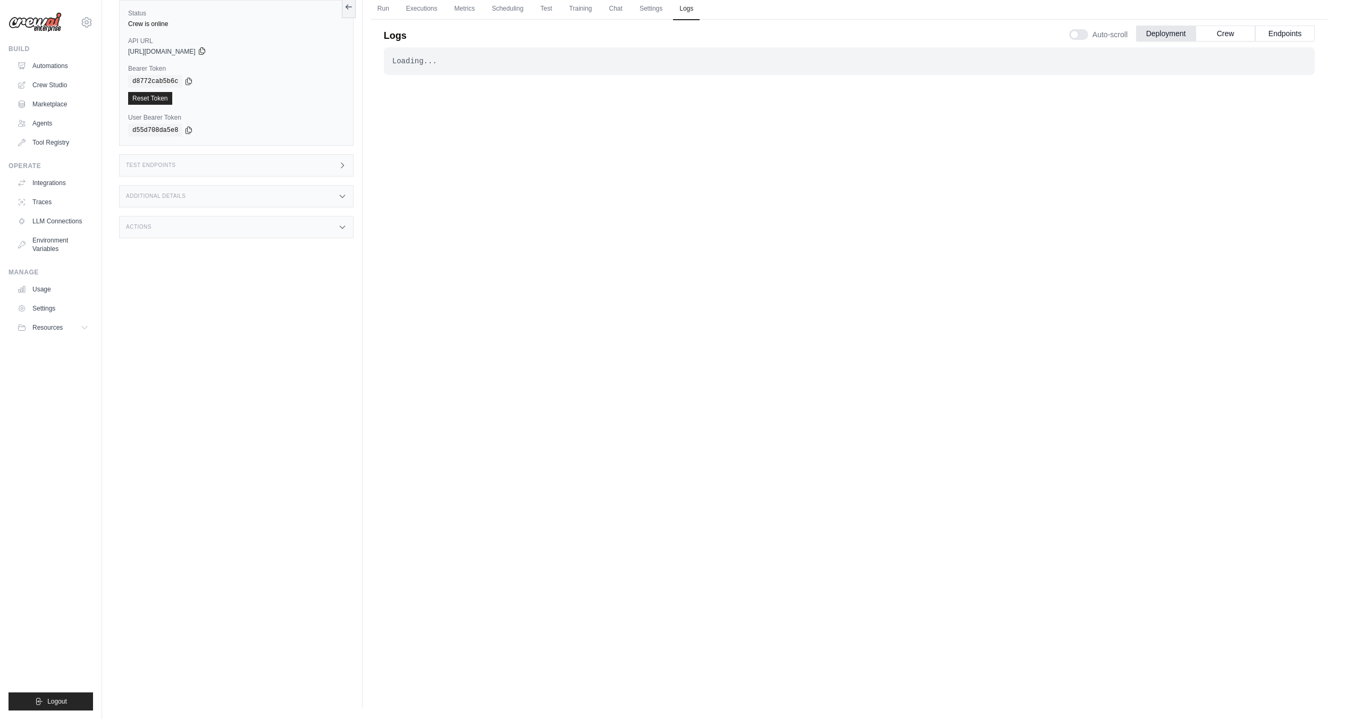
click at [206, 47] on icon at bounding box center [202, 51] width 9 height 9
